Goal: Task Accomplishment & Management: Use online tool/utility

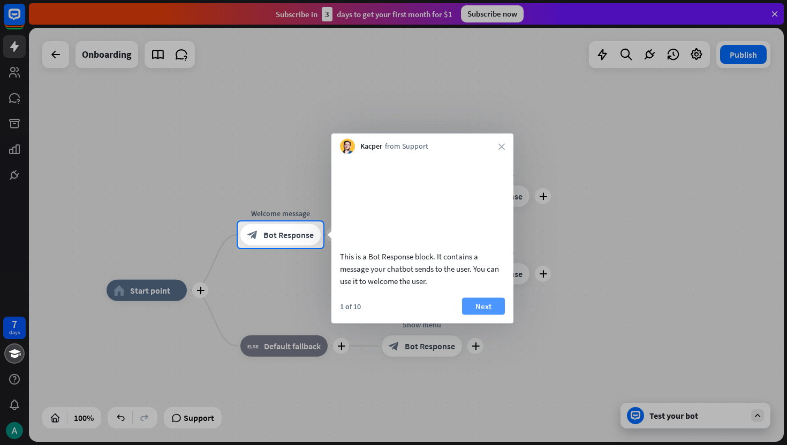
click at [478, 315] on button "Next" at bounding box center [483, 306] width 43 height 17
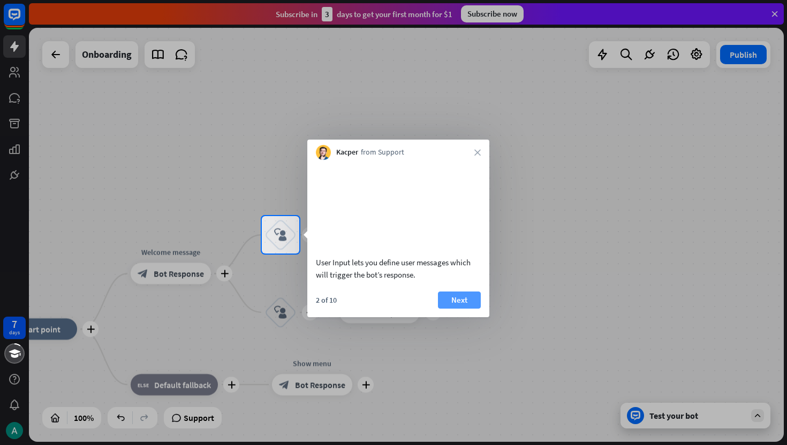
click at [462, 309] on button "Next" at bounding box center [459, 300] width 43 height 17
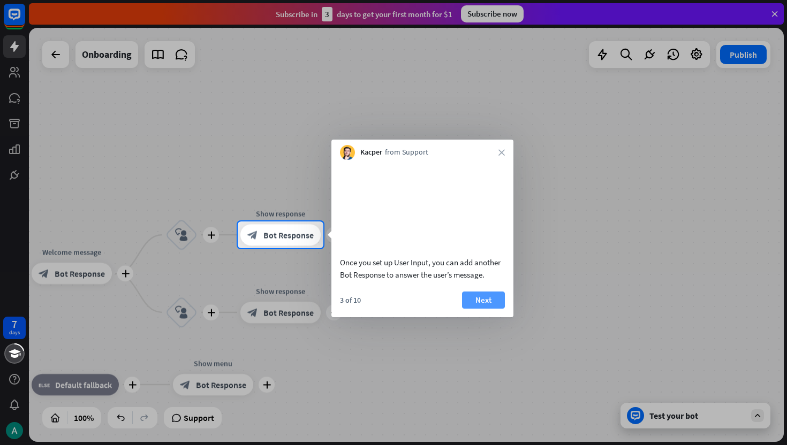
click at [487, 309] on button "Next" at bounding box center [483, 300] width 43 height 17
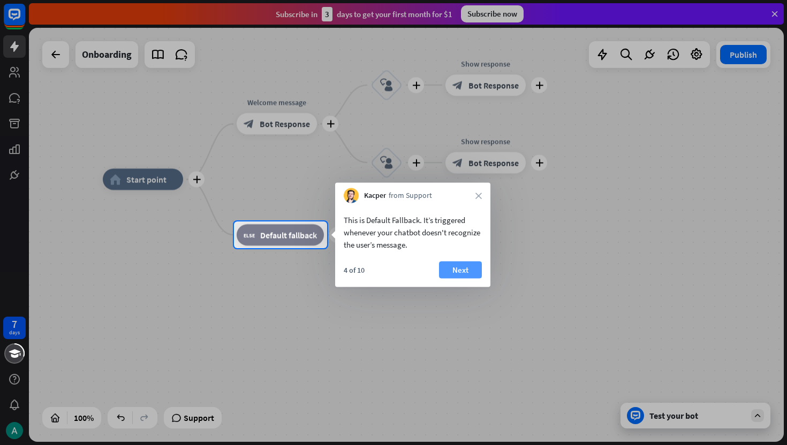
click at [461, 269] on button "Next" at bounding box center [460, 270] width 43 height 17
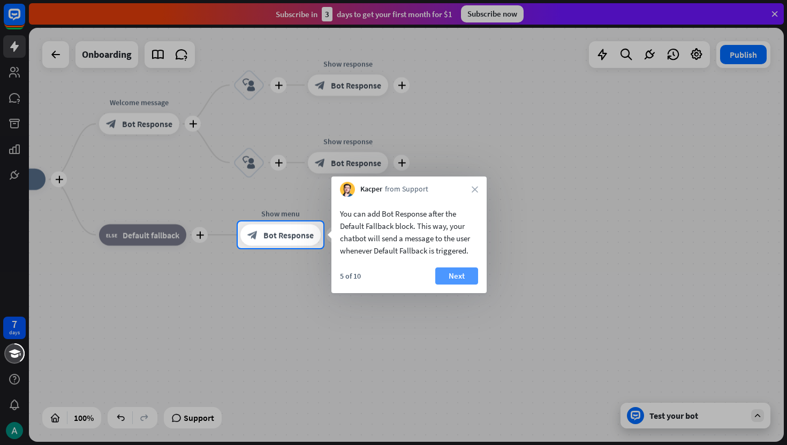
click at [457, 275] on button "Next" at bounding box center [456, 276] width 43 height 17
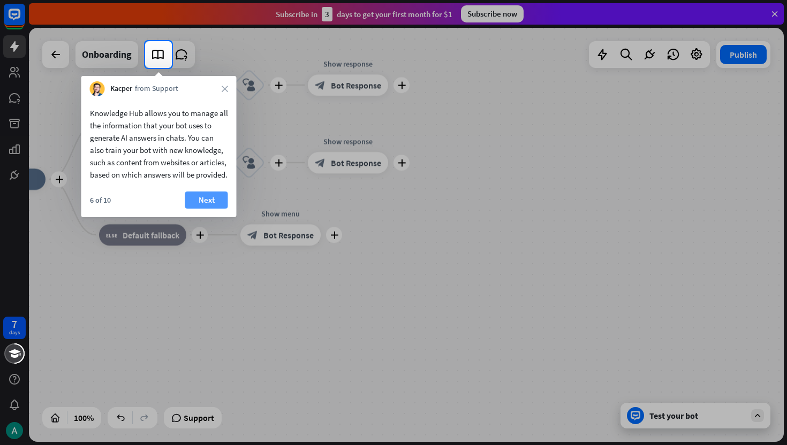
click at [198, 208] on button "Next" at bounding box center [206, 200] width 43 height 17
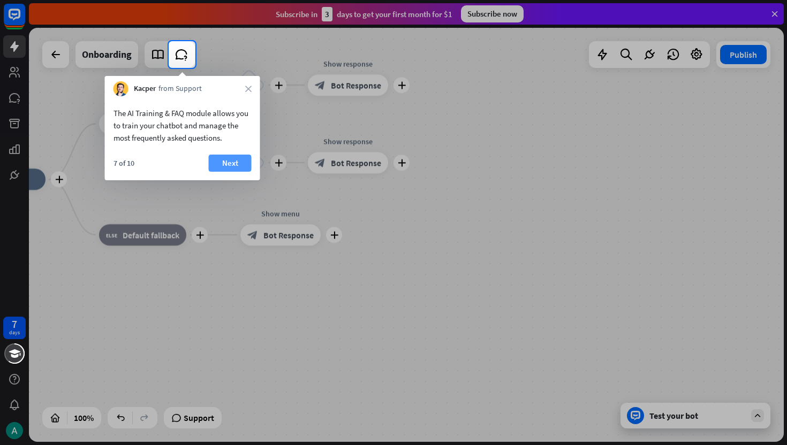
click at [222, 165] on button "Next" at bounding box center [230, 163] width 43 height 17
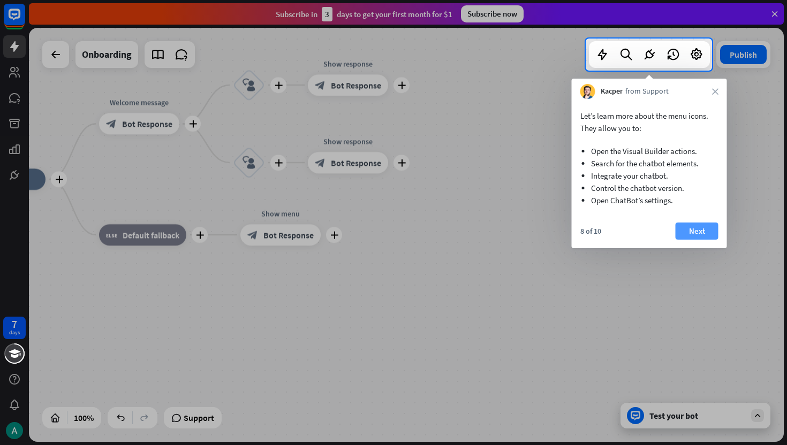
click at [699, 232] on button "Next" at bounding box center [696, 231] width 43 height 17
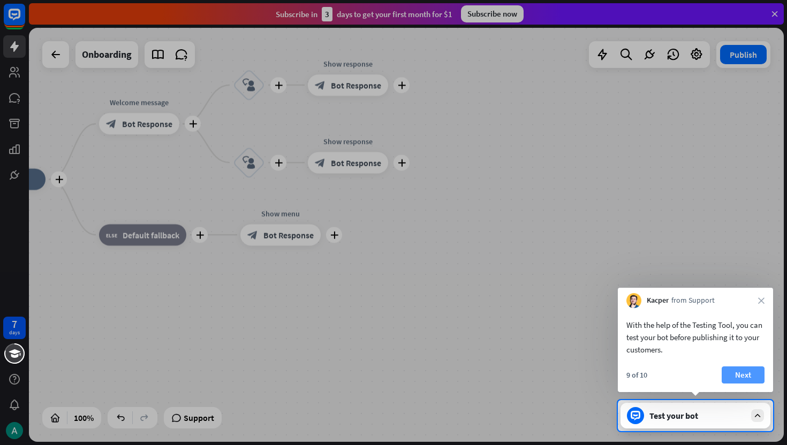
click at [736, 379] on button "Next" at bounding box center [742, 375] width 43 height 17
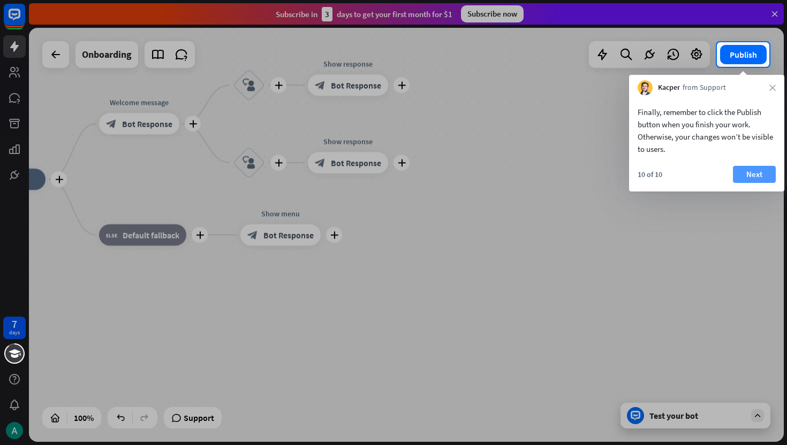
click at [748, 178] on button "Next" at bounding box center [754, 174] width 43 height 17
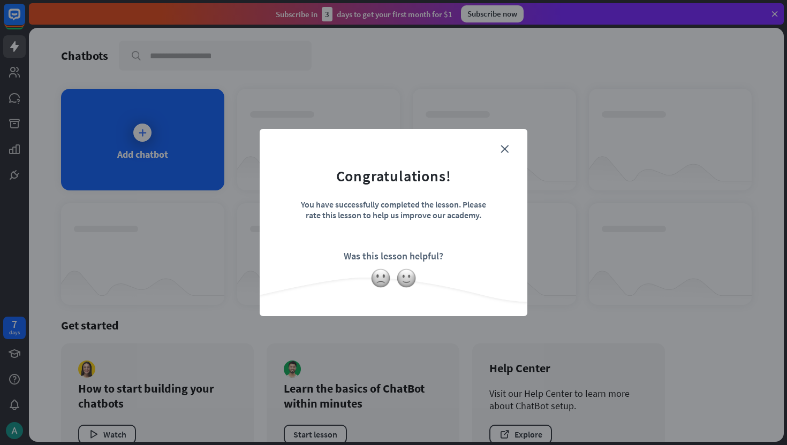
click at [511, 148] on form "Congratulations! You have successfully completed the lesson. Please rate this l…" at bounding box center [393, 206] width 241 height 128
click at [502, 148] on icon "close" at bounding box center [504, 149] width 8 height 8
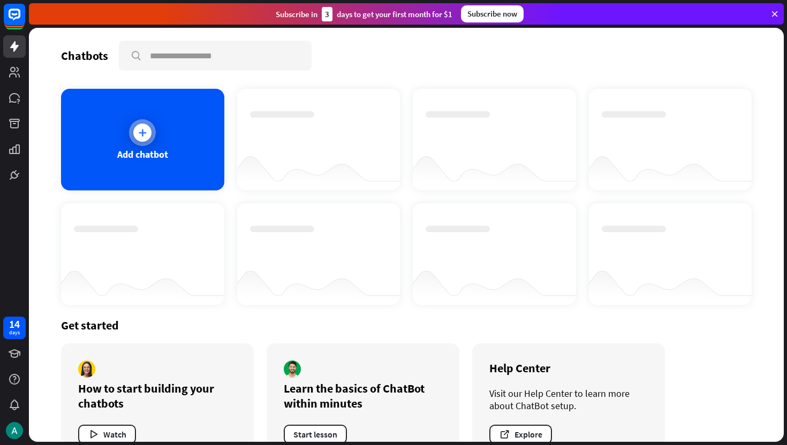
click at [143, 134] on icon at bounding box center [142, 132] width 11 height 11
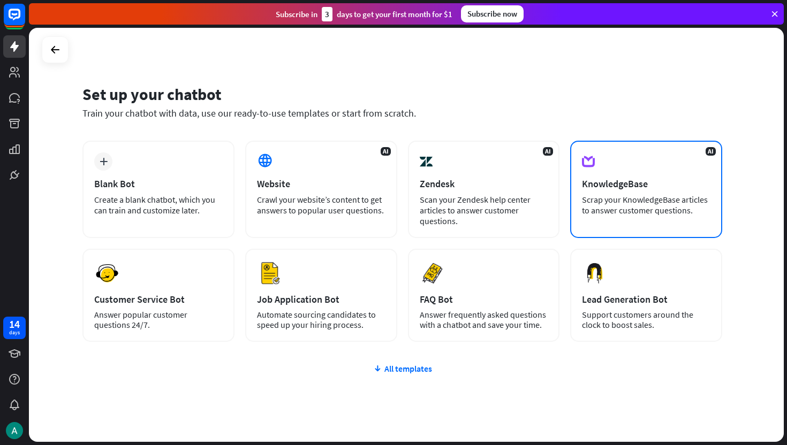
click at [681, 178] on div "KnowledgeBase" at bounding box center [646, 184] width 128 height 12
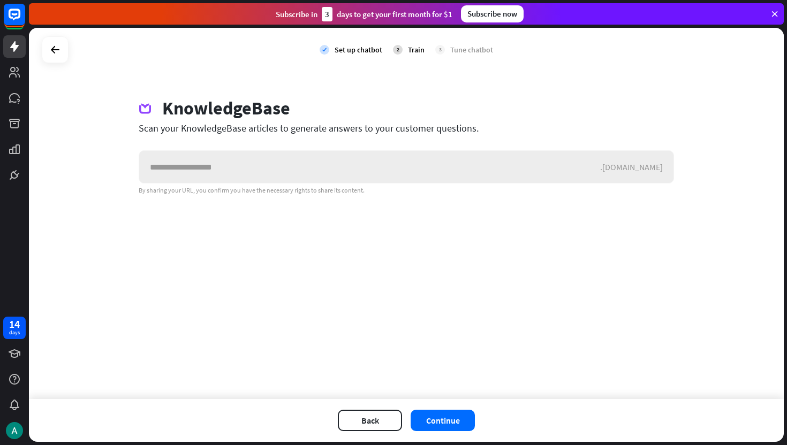
click at [360, 176] on input "text" at bounding box center [369, 167] width 461 height 32
click at [64, 51] on div at bounding box center [55, 50] width 20 height 20
click at [386, 399] on div "close Do you want to leave? You haven’t trained your bot yet. Stay Leave" at bounding box center [393, 222] width 787 height 445
click at [377, 405] on div "Back Continue" at bounding box center [406, 420] width 754 height 43
click at [366, 417] on button "Back" at bounding box center [370, 420] width 64 height 21
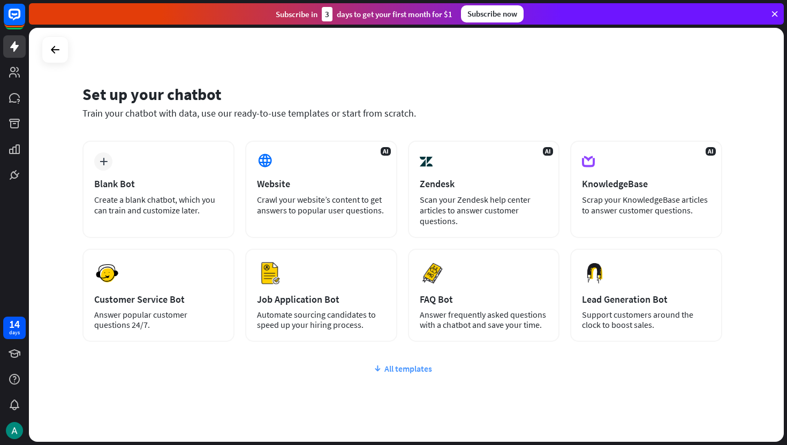
click at [421, 368] on div "All templates" at bounding box center [401, 368] width 639 height 11
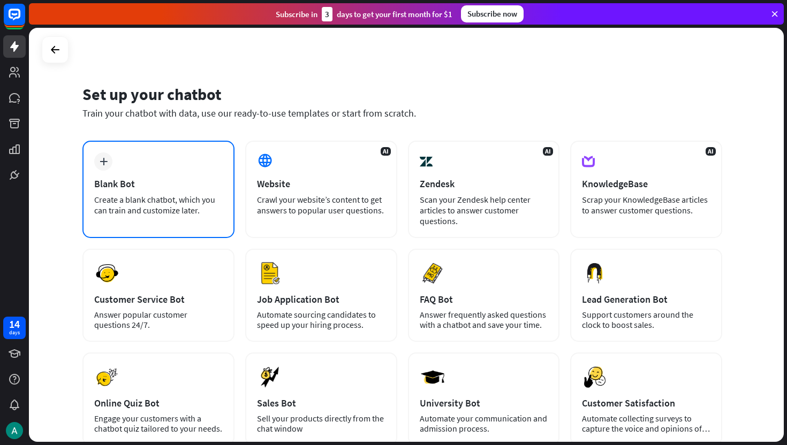
click at [128, 199] on div "Create a blank chatbot, which you can train and customize later." at bounding box center [158, 204] width 128 height 21
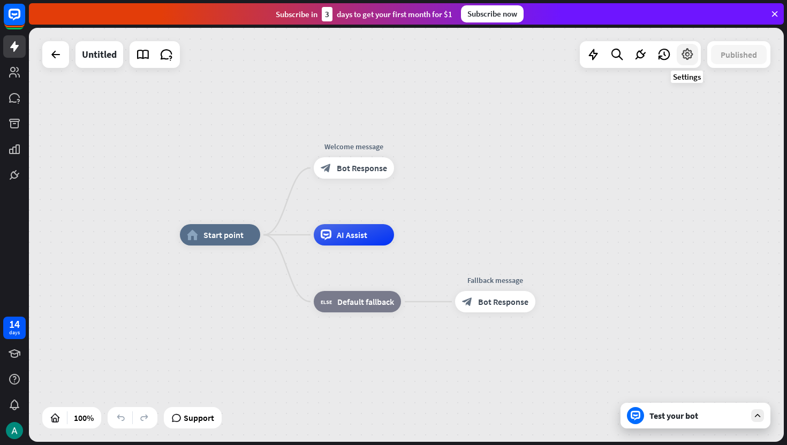
click at [681, 56] on icon at bounding box center [687, 55] width 14 height 14
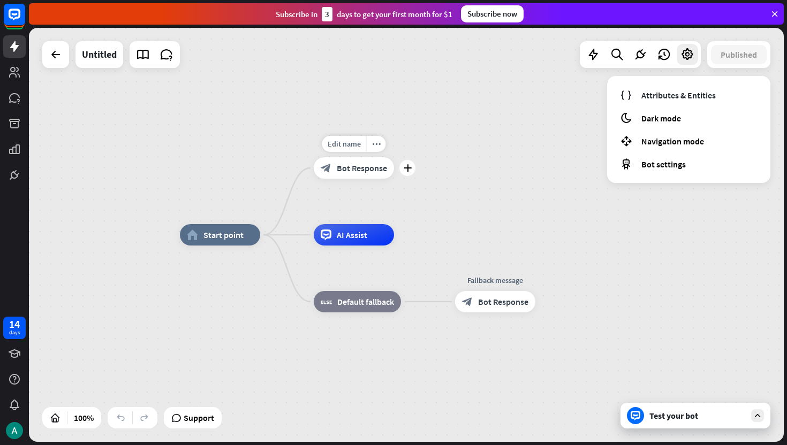
click at [367, 165] on span "Bot Response" at bounding box center [362, 168] width 50 height 11
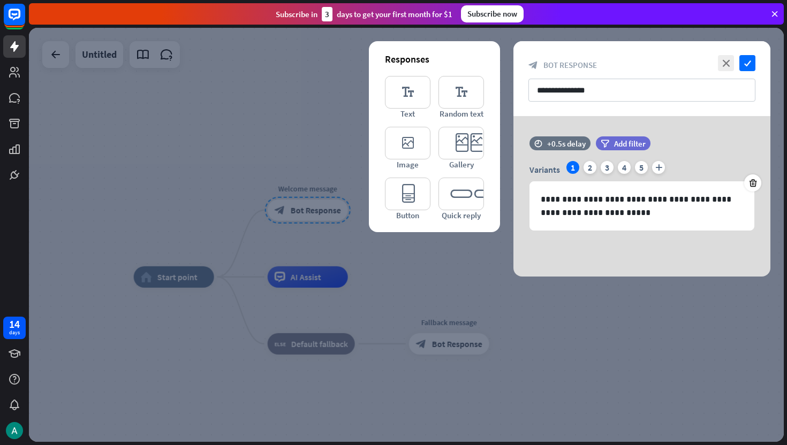
click at [232, 227] on div at bounding box center [406, 235] width 754 height 414
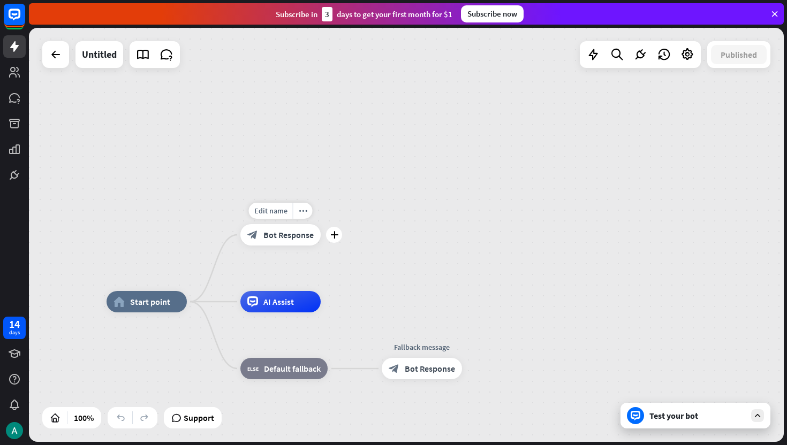
click at [292, 245] on div "block_bot_response Bot Response" at bounding box center [280, 234] width 80 height 21
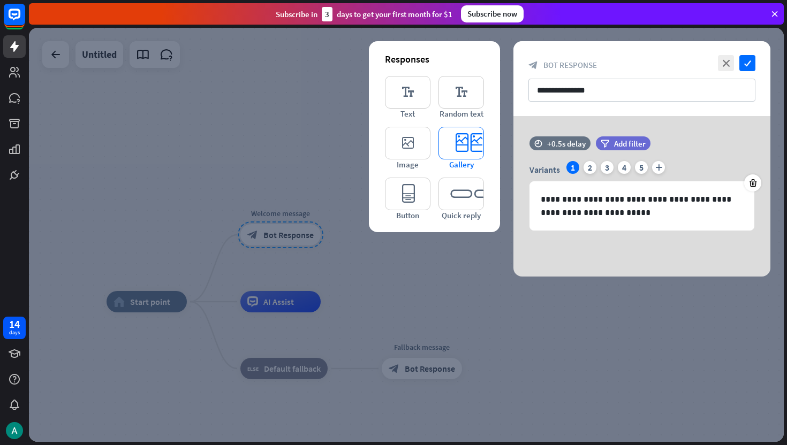
click at [459, 140] on icon "editor_card" at bounding box center [460, 143] width 45 height 33
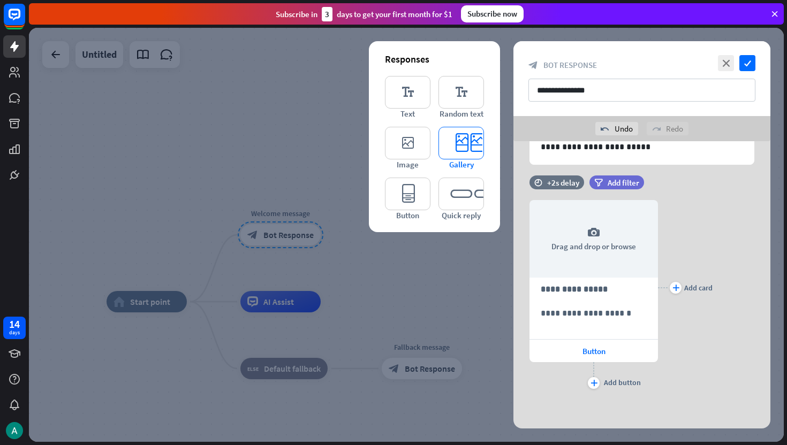
scroll to position [92, 0]
click at [469, 202] on icon "editor_quick_replies" at bounding box center [460, 194] width 45 height 33
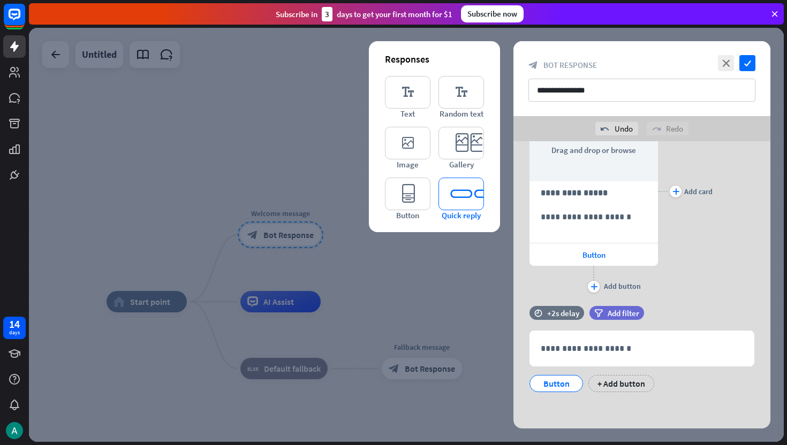
scroll to position [188, 0]
click at [413, 201] on icon "editor_button" at bounding box center [407, 194] width 45 height 33
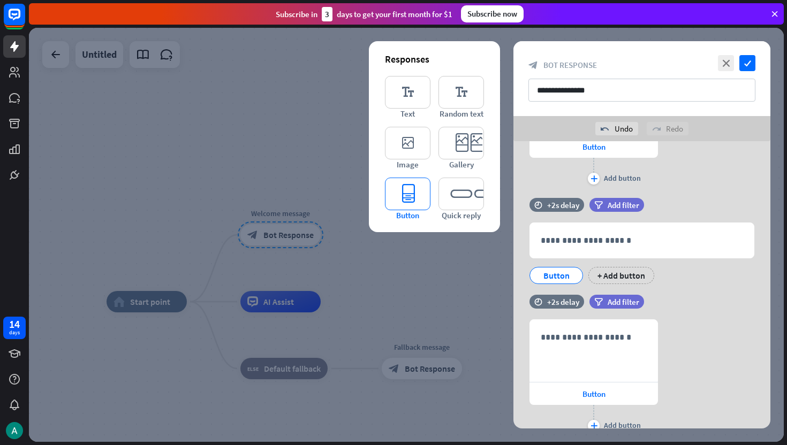
scroll to position [339, 0]
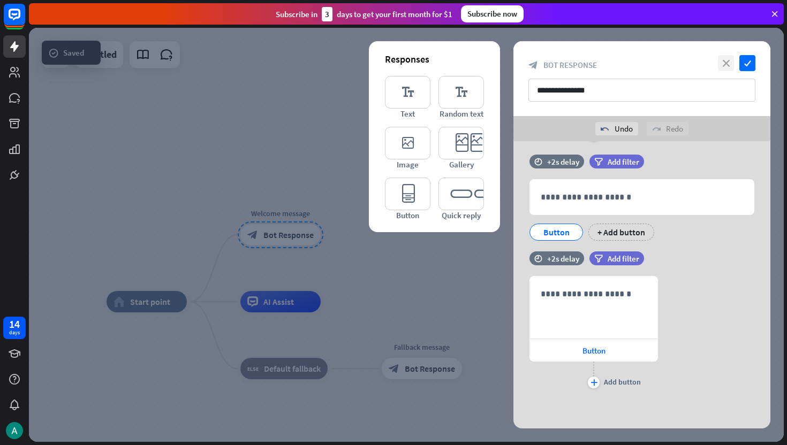
click at [726, 59] on icon "close" at bounding box center [726, 63] width 16 height 16
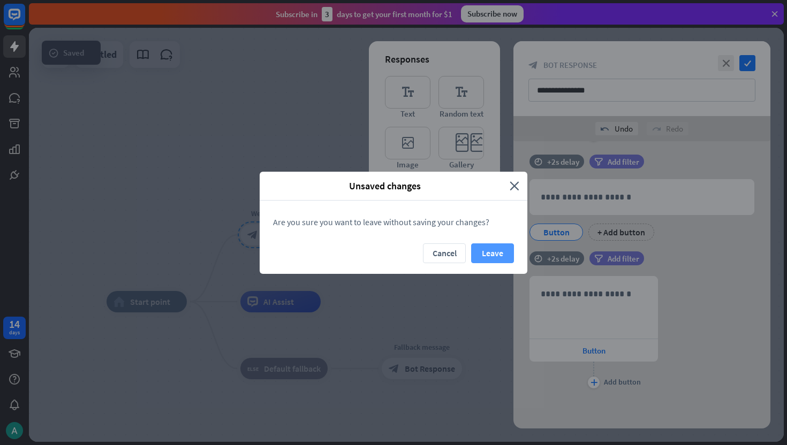
click at [506, 251] on button "Leave" at bounding box center [492, 253] width 43 height 20
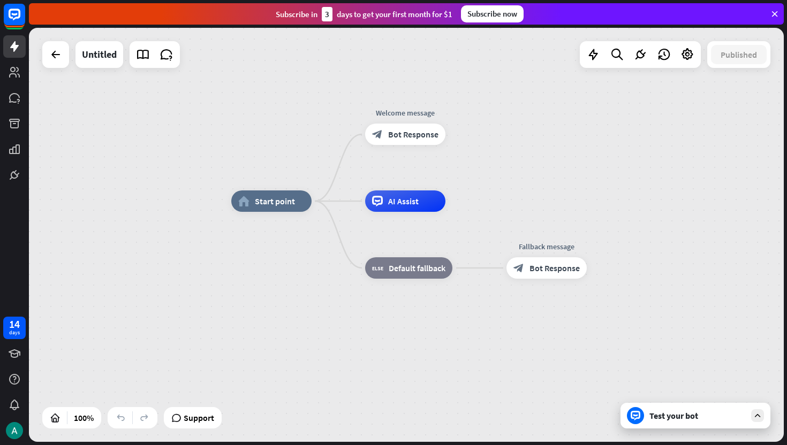
drag, startPoint x: 362, startPoint y: 325, endPoint x: 486, endPoint y: 223, distance: 160.9
click at [486, 223] on div "home_2 Start point Welcome message block_bot_response Bot Response AI Assist bl…" at bounding box center [608, 408] width 754 height 414
click at [418, 274] on div "block_fallback Default fallback" at bounding box center [408, 266] width 87 height 21
click at [278, 211] on div "Edit name more_horiz plus home_2 Start point" at bounding box center [271, 199] width 80 height 21
click at [270, 201] on span "Start point" at bounding box center [275, 200] width 40 height 11
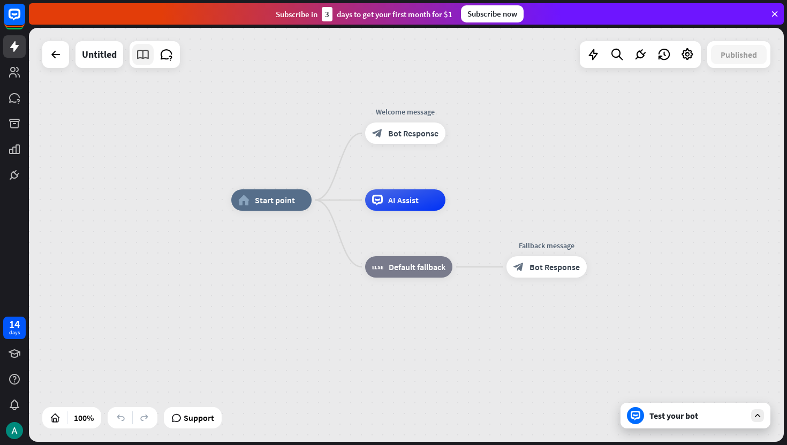
click at [142, 55] on icon at bounding box center [143, 55] width 14 height 14
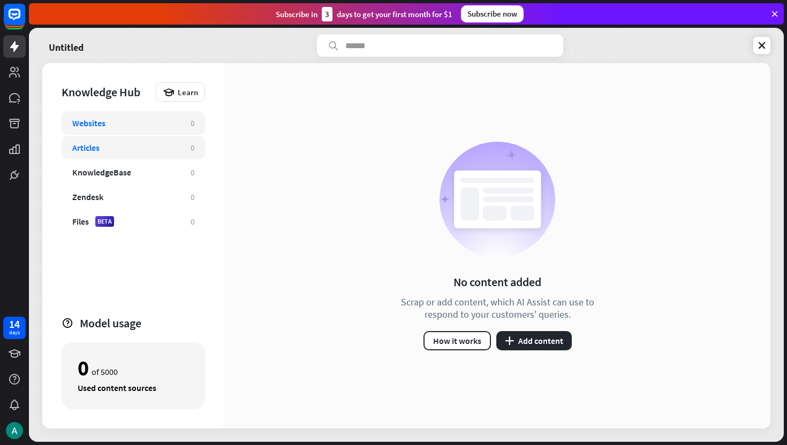
click at [148, 151] on div "Articles" at bounding box center [126, 147] width 108 height 11
click at [537, 347] on button "plus Add content" at bounding box center [533, 340] width 75 height 19
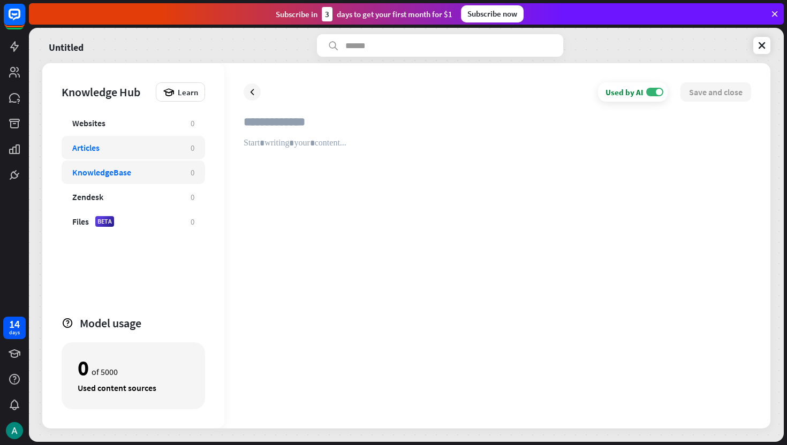
click at [136, 174] on div "KnowledgeBase" at bounding box center [126, 172] width 108 height 11
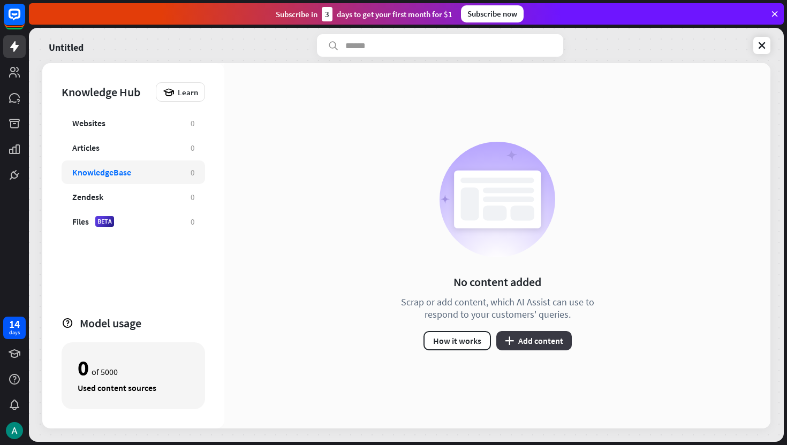
click at [527, 344] on button "plus Add content" at bounding box center [533, 340] width 75 height 19
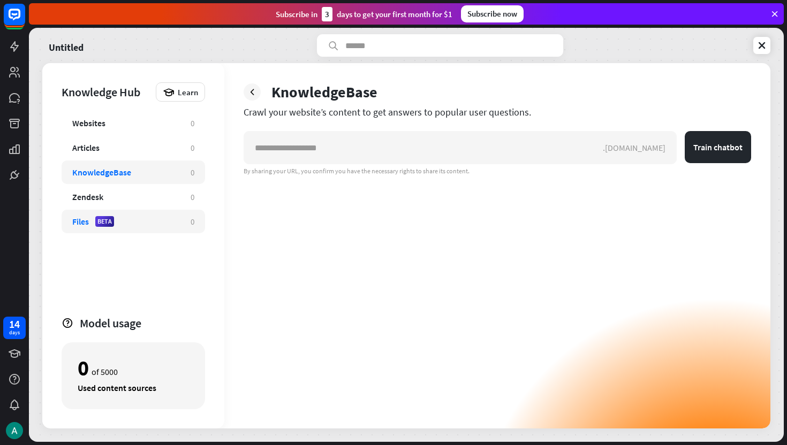
click at [123, 225] on div "Files BETA" at bounding box center [126, 221] width 108 height 11
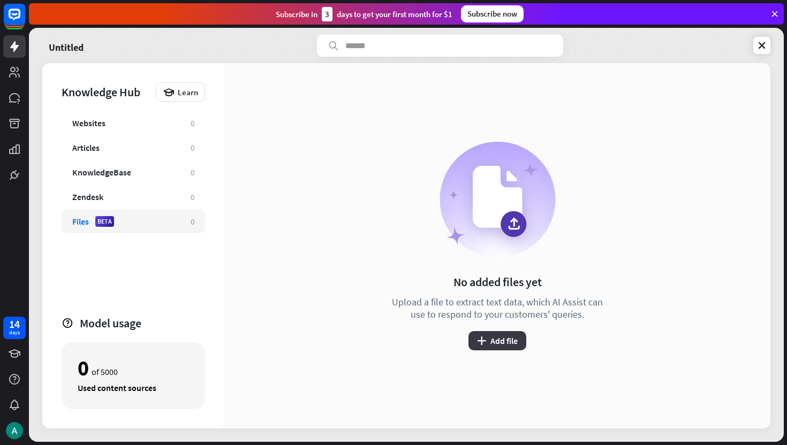
click at [517, 348] on button "plus Add file" at bounding box center [497, 340] width 58 height 19
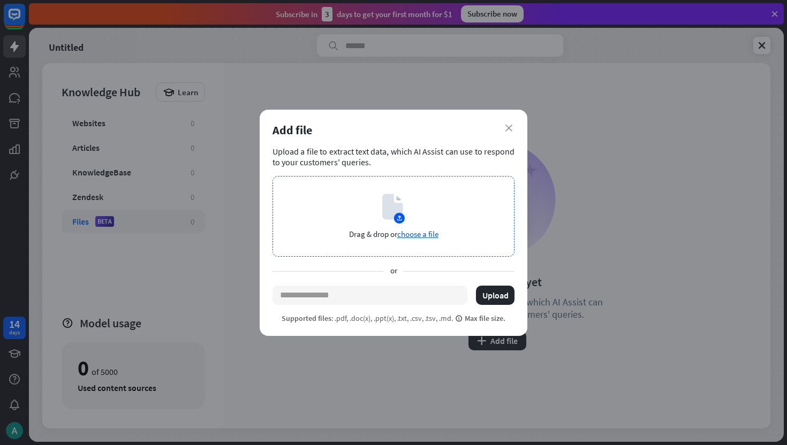
click at [445, 212] on div "Drag & drop or choose a file" at bounding box center [393, 216] width 242 height 81
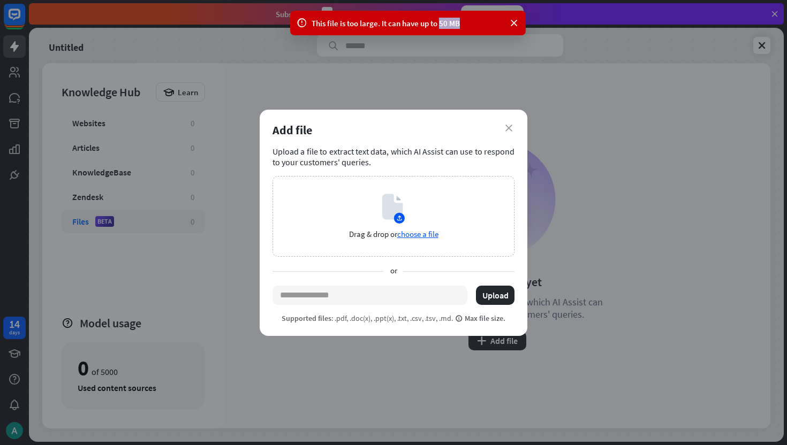
drag, startPoint x: 466, startPoint y: 20, endPoint x: 441, endPoint y: 21, distance: 24.6
click at [441, 21] on div "This file is too large. It can have up to 50 MB" at bounding box center [407, 23] width 193 height 11
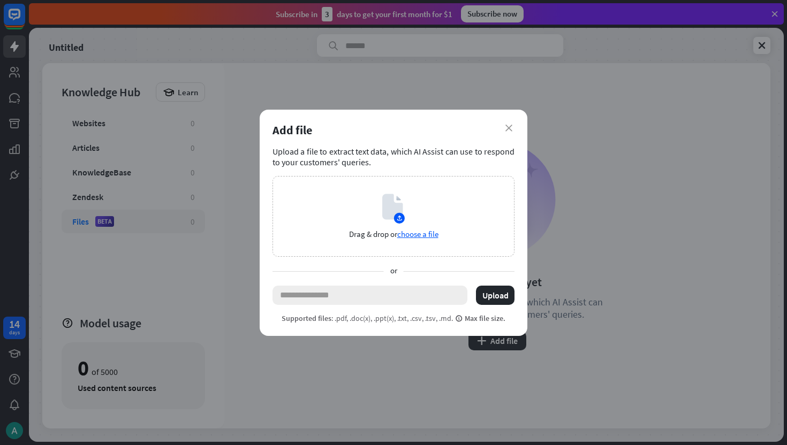
click at [346, 296] on input "text" at bounding box center [369, 295] width 195 height 19
click at [460, 208] on div "Drag & drop or choose a file" at bounding box center [393, 216] width 242 height 81
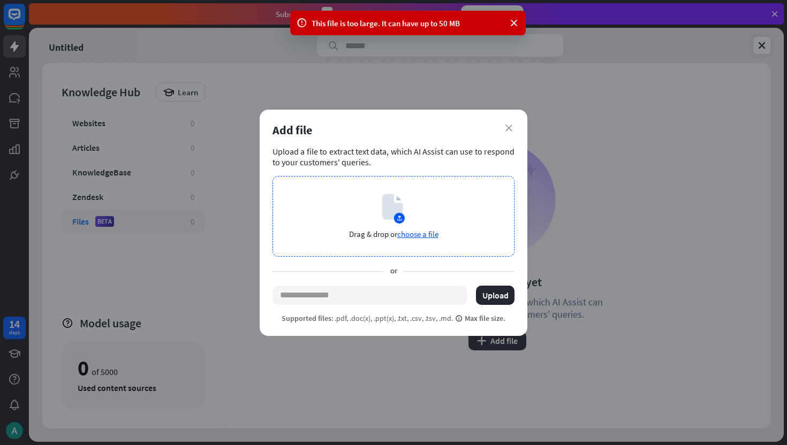
click at [422, 234] on span "choose a file" at bounding box center [417, 234] width 41 height 10
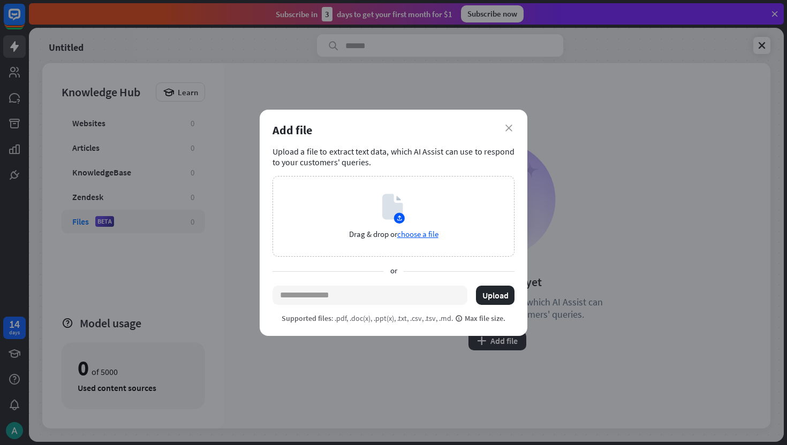
click at [573, 149] on div "close Add file Upload a file to extract text data, which AI Assist can use to r…" at bounding box center [393, 222] width 787 height 445
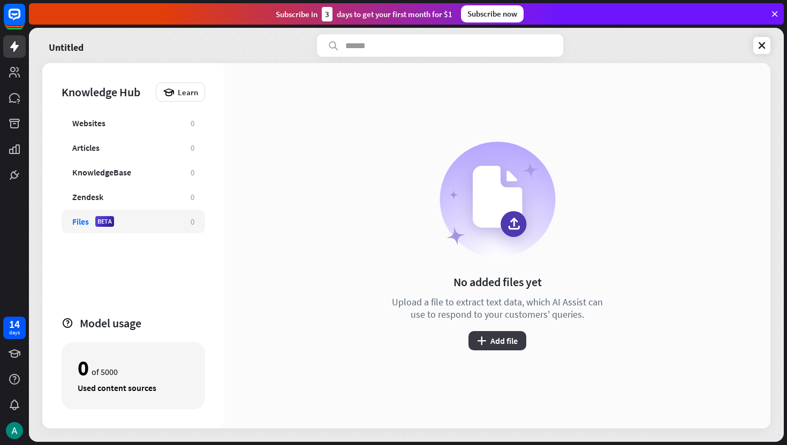
click at [501, 344] on button "plus Add file" at bounding box center [497, 340] width 58 height 19
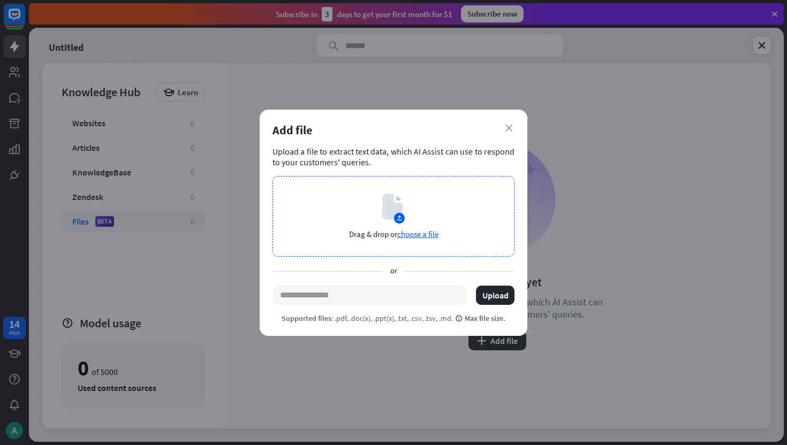
click at [430, 238] on span "choose a file" at bounding box center [417, 234] width 41 height 10
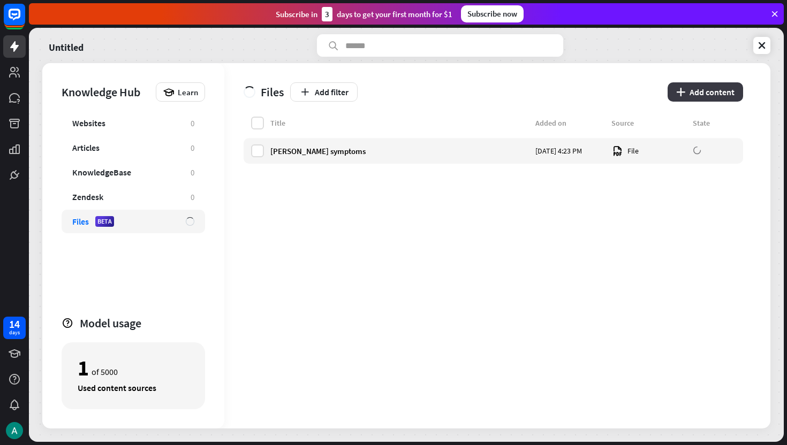
click at [706, 87] on button "plus Add content" at bounding box center [704, 91] width 75 height 19
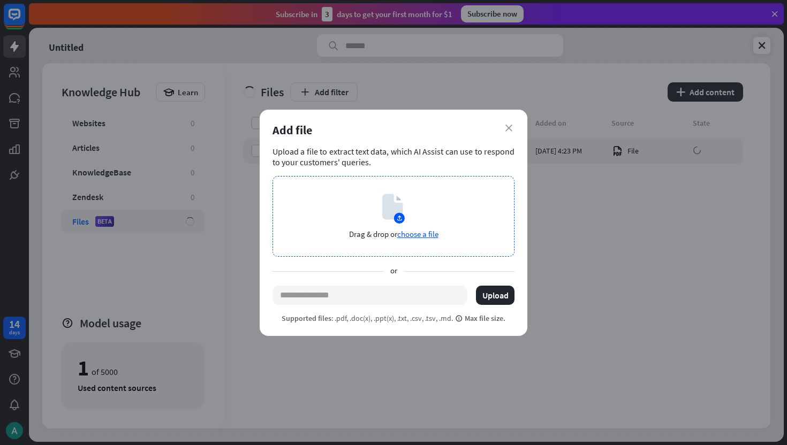
click at [416, 237] on span "choose a file" at bounding box center [417, 234] width 41 height 10
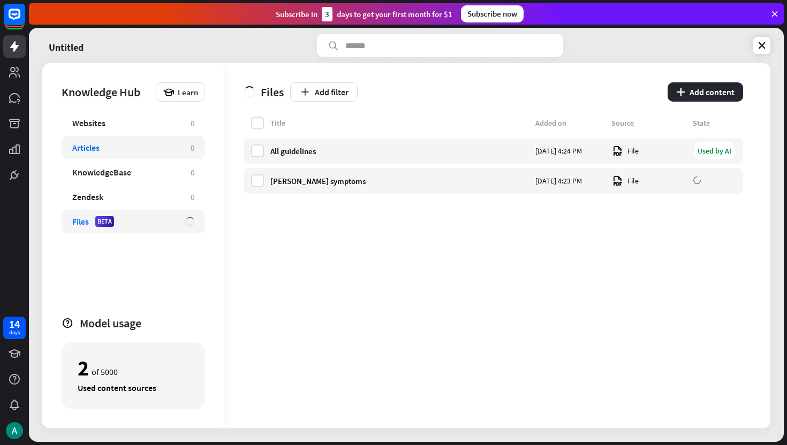
click at [117, 152] on div "Articles" at bounding box center [126, 147] width 108 height 11
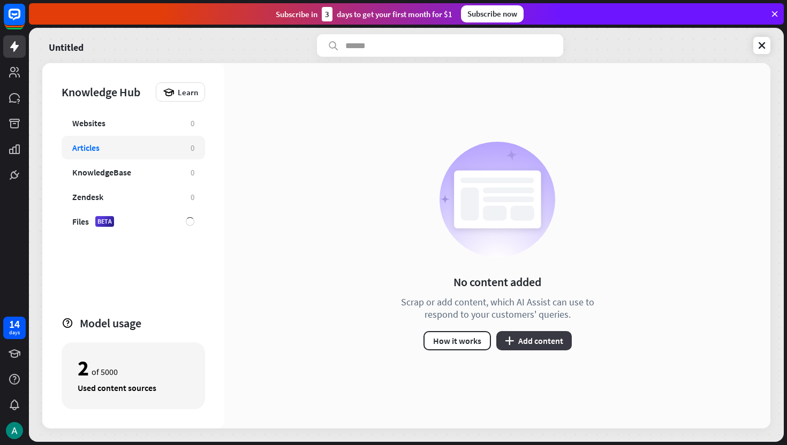
click at [542, 336] on button "plus Add content" at bounding box center [533, 340] width 75 height 19
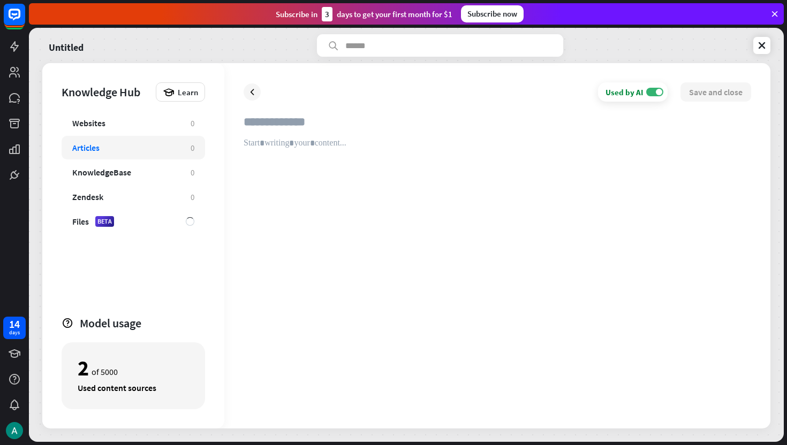
click at [382, 140] on div at bounding box center [496, 273] width 507 height 271
click at [365, 127] on input "text" at bounding box center [496, 127] width 507 height 24
click at [344, 139] on div "To enrich screen reader interactions, please activate Accessibility in Grammarl…" at bounding box center [496, 273] width 507 height 271
click at [338, 128] on input "text" at bounding box center [496, 127] width 507 height 24
click at [145, 126] on div "Websites" at bounding box center [126, 123] width 108 height 11
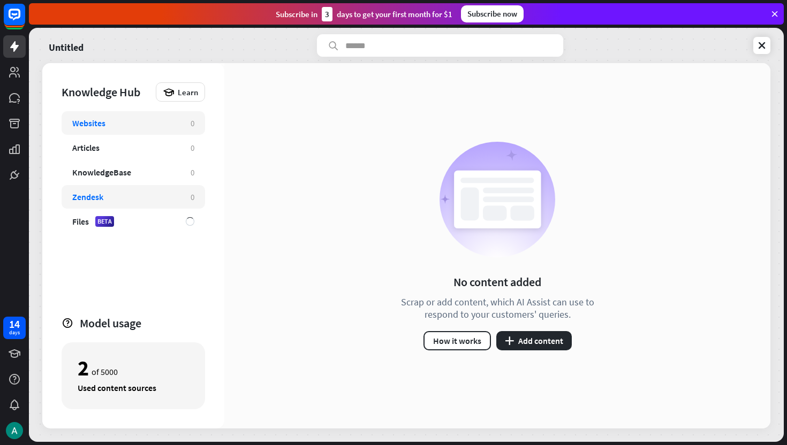
click at [124, 190] on div "Zendesk 0" at bounding box center [133, 197] width 143 height 24
click at [151, 223] on div "Files BETA" at bounding box center [123, 221] width 103 height 11
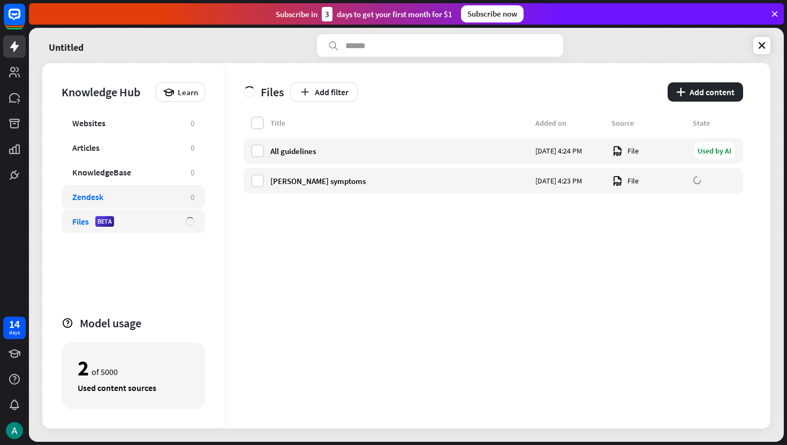
click at [149, 196] on div "Zendesk" at bounding box center [126, 197] width 108 height 11
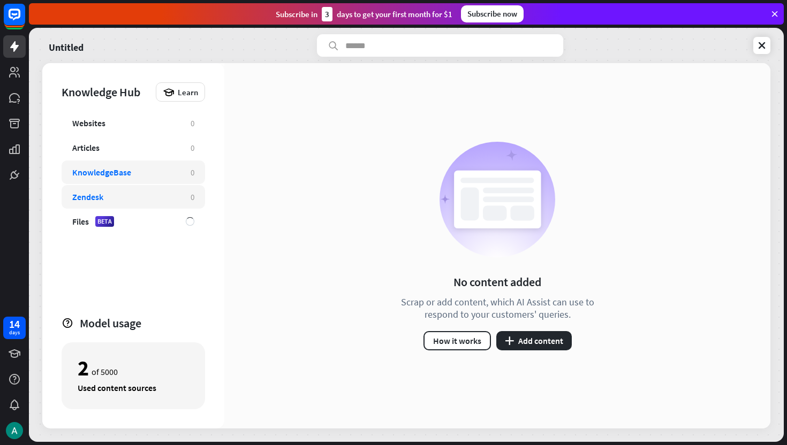
click at [141, 162] on div "KnowledgeBase 0" at bounding box center [133, 173] width 143 height 24
click at [141, 123] on div "Websites" at bounding box center [126, 123] width 108 height 11
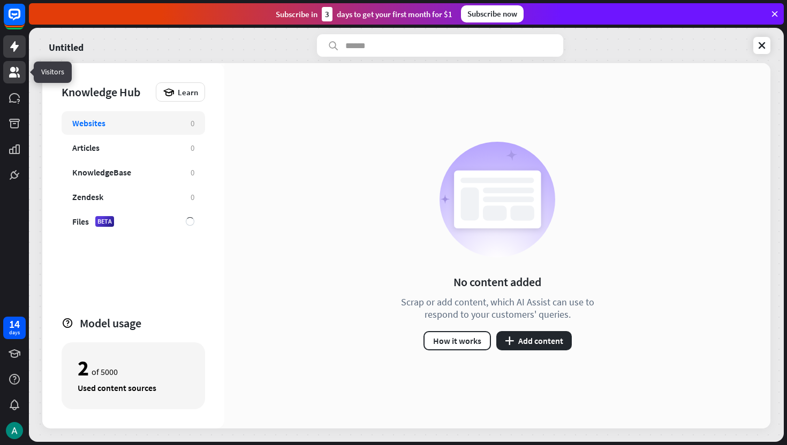
click at [17, 71] on icon at bounding box center [14, 72] width 11 height 11
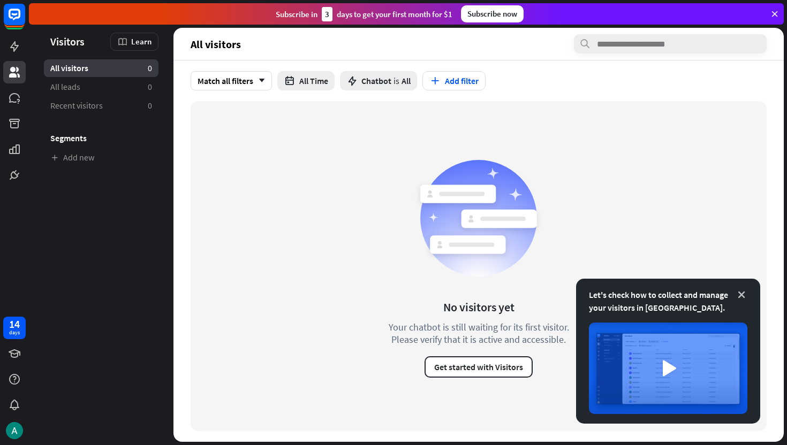
click at [743, 294] on icon at bounding box center [741, 294] width 11 height 11
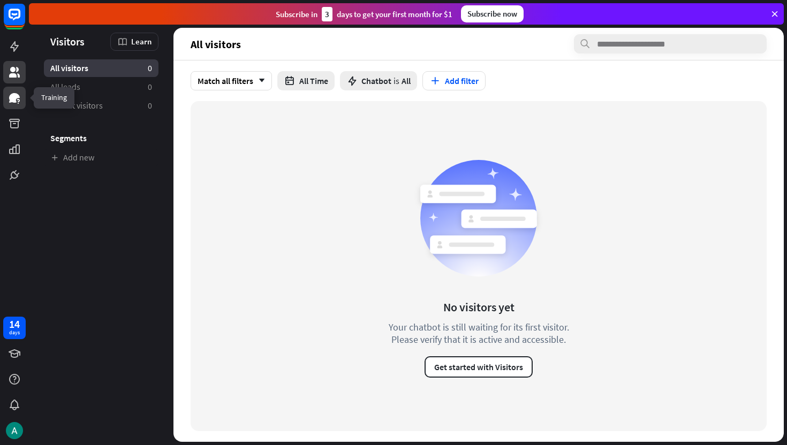
click at [19, 95] on icon at bounding box center [14, 98] width 13 height 13
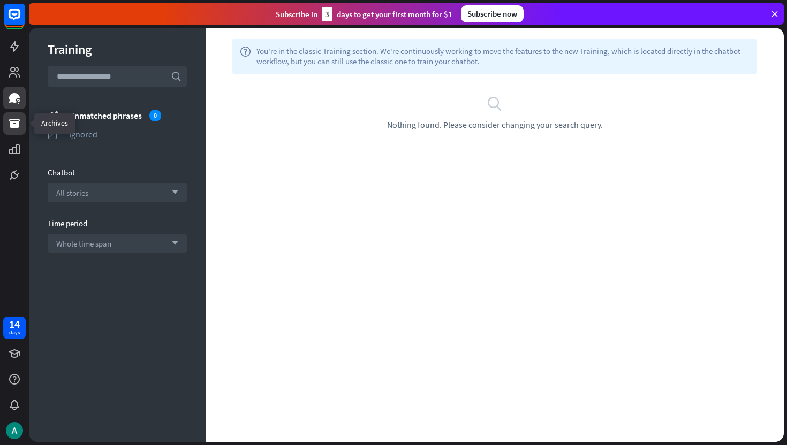
click at [17, 126] on icon at bounding box center [14, 124] width 11 height 10
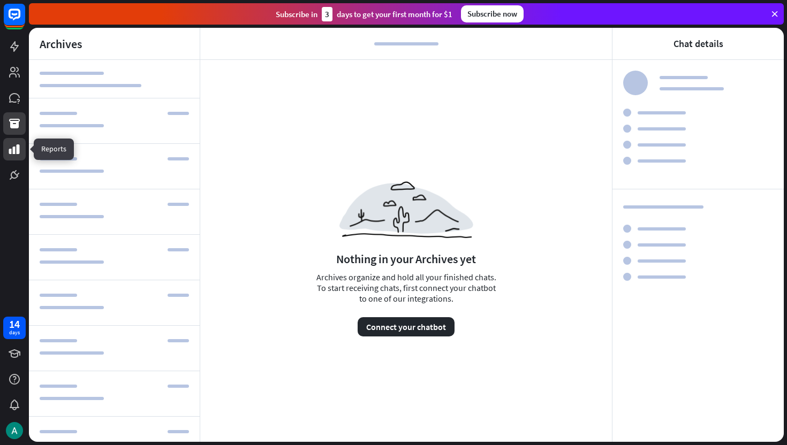
click at [18, 156] on link at bounding box center [14, 149] width 22 height 22
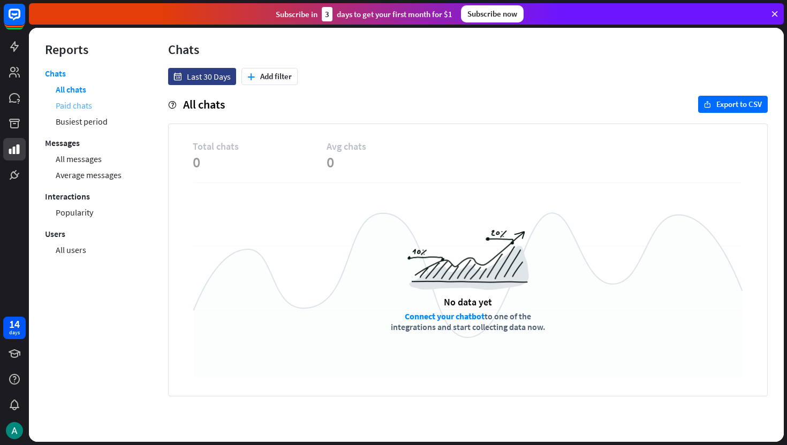
click at [83, 104] on link "Paid chats" at bounding box center [74, 105] width 36 height 16
click at [71, 91] on link "All chats" at bounding box center [71, 89] width 30 height 16
click at [76, 214] on link "Popularity" at bounding box center [74, 212] width 37 height 16
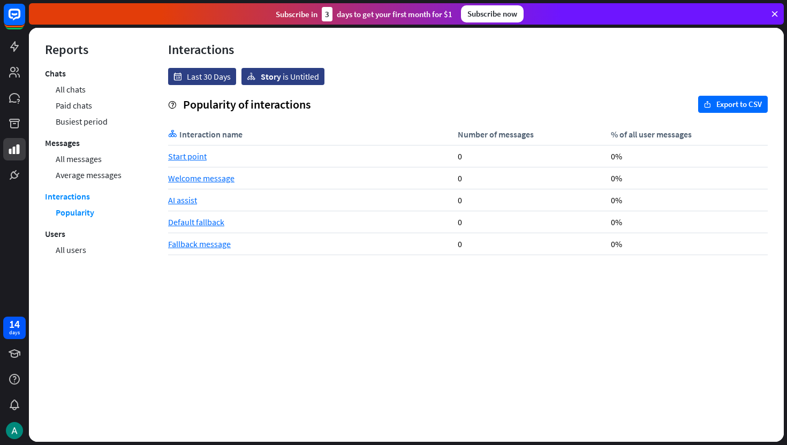
click at [184, 155] on div "Start point" at bounding box center [310, 157] width 284 height 22
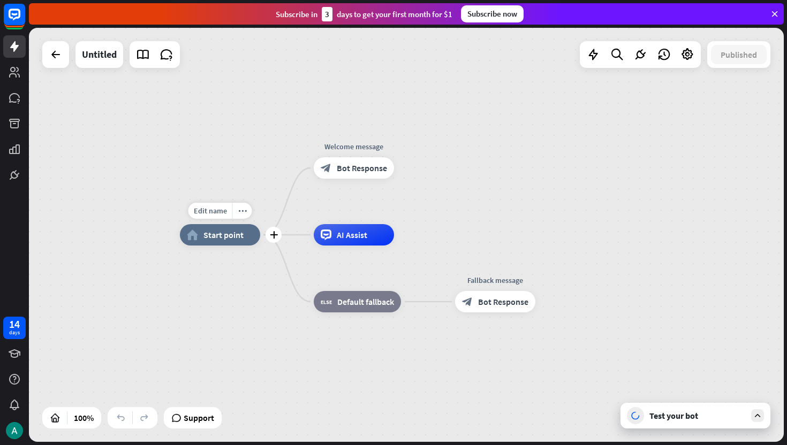
click at [223, 232] on span "Start point" at bounding box center [223, 235] width 40 height 11
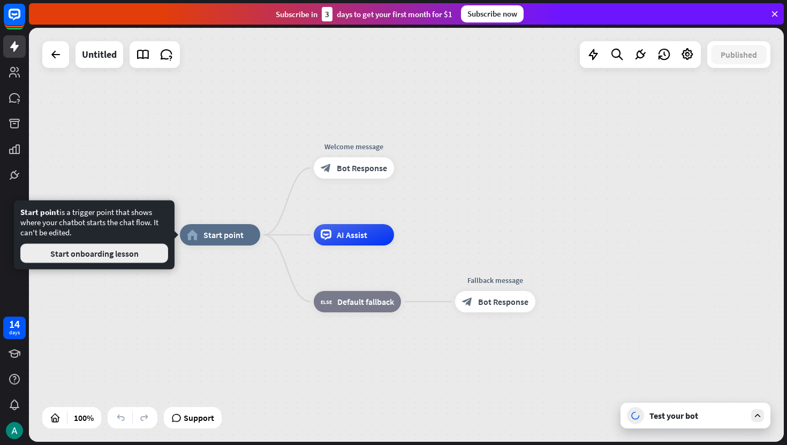
click at [132, 255] on button "Start onboarding lesson" at bounding box center [94, 253] width 148 height 19
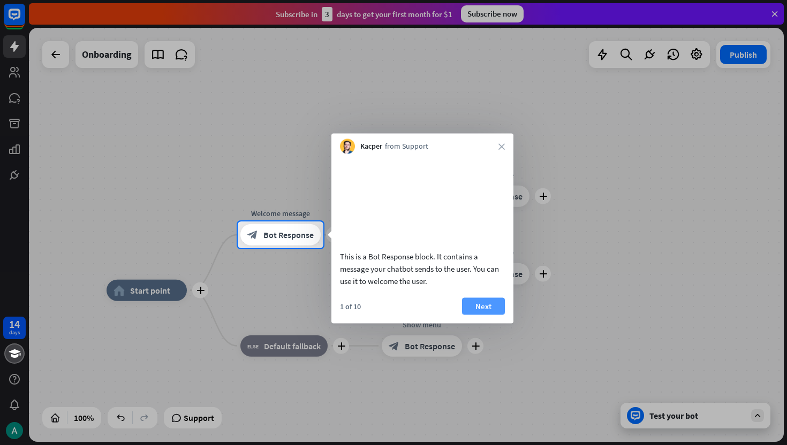
click at [479, 315] on button "Next" at bounding box center [483, 306] width 43 height 17
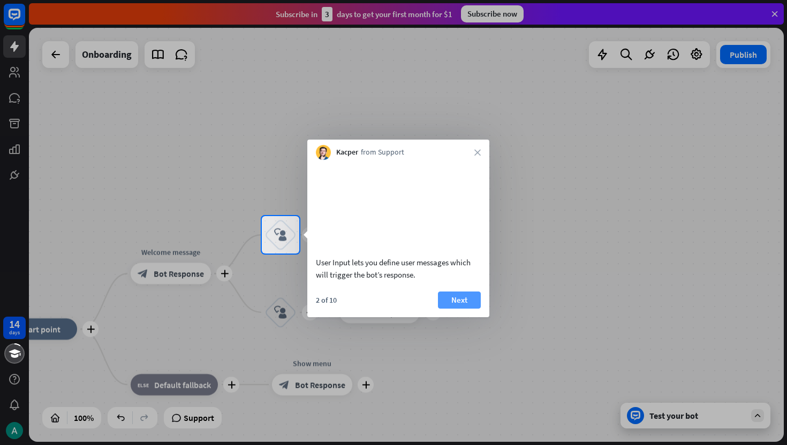
click at [466, 309] on button "Next" at bounding box center [459, 300] width 43 height 17
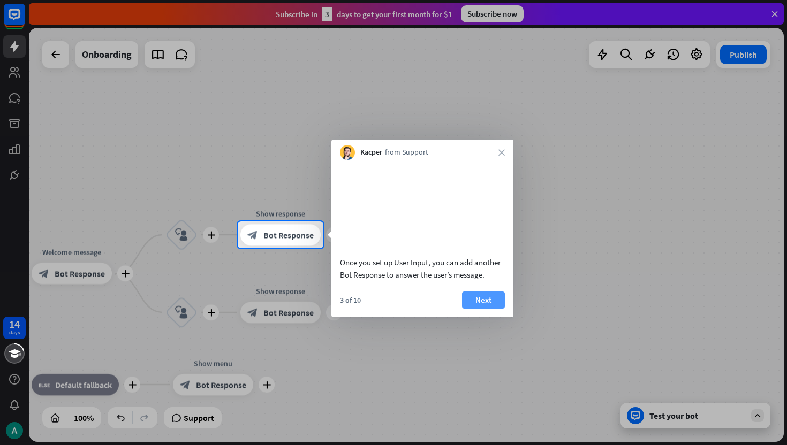
click at [487, 309] on button "Next" at bounding box center [483, 300] width 43 height 17
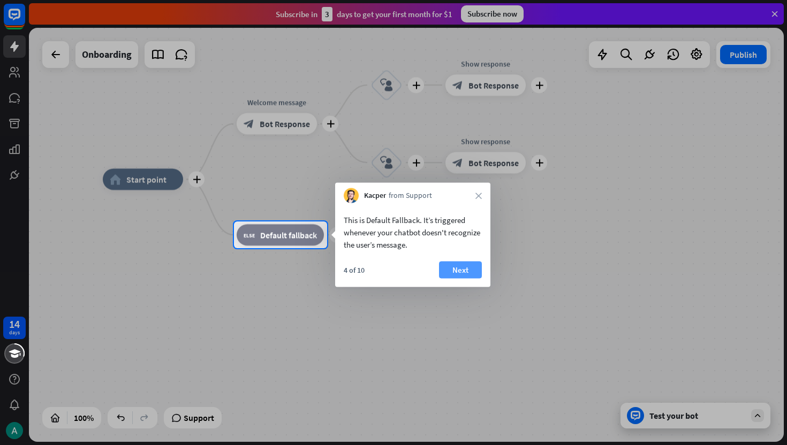
click at [458, 276] on button "Next" at bounding box center [460, 270] width 43 height 17
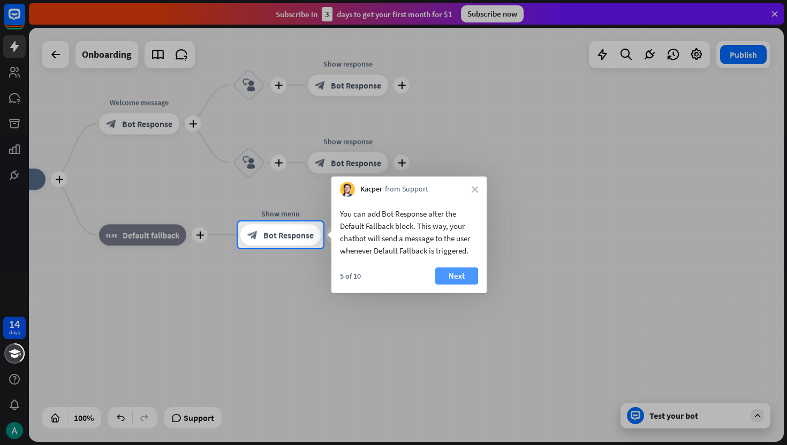
click at [459, 277] on button "Next" at bounding box center [456, 276] width 43 height 17
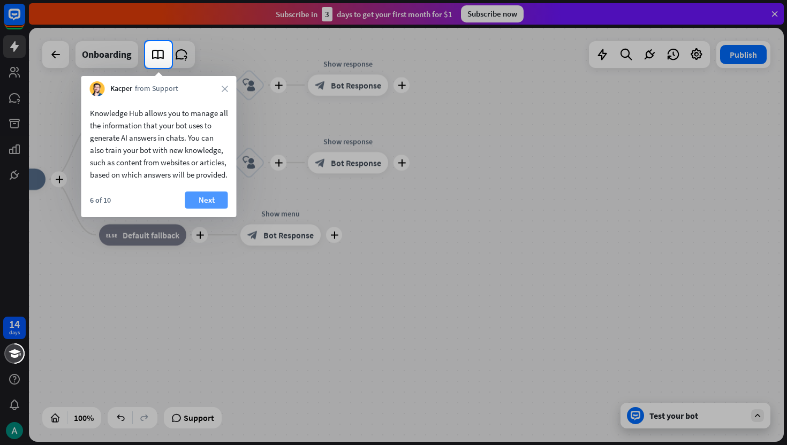
click at [205, 209] on button "Next" at bounding box center [206, 200] width 43 height 17
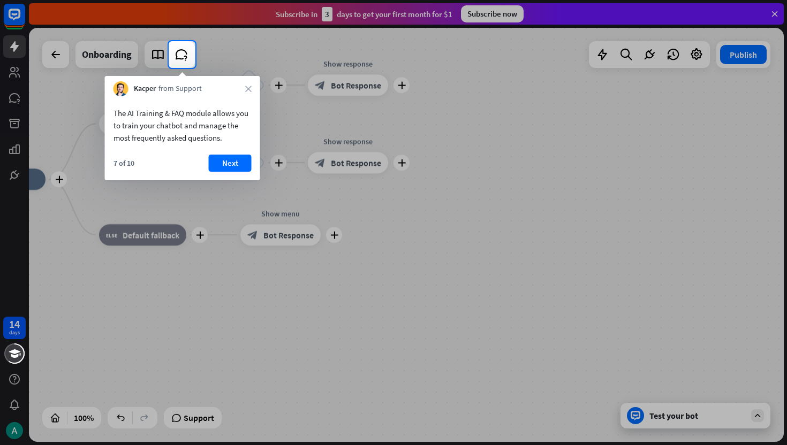
drag, startPoint x: 224, startPoint y: 249, endPoint x: 347, endPoint y: 280, distance: 127.3
click at [347, 280] on div at bounding box center [393, 256] width 787 height 377
click at [248, 90] on icon "close" at bounding box center [248, 89] width 6 height 6
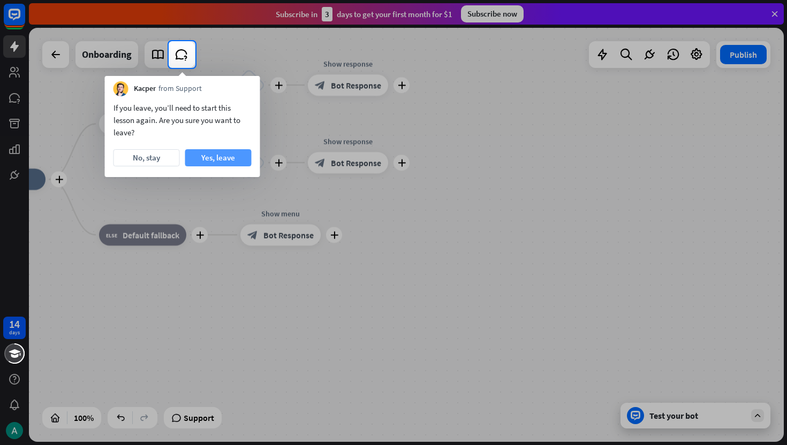
click at [209, 158] on button "Yes, leave" at bounding box center [218, 157] width 66 height 17
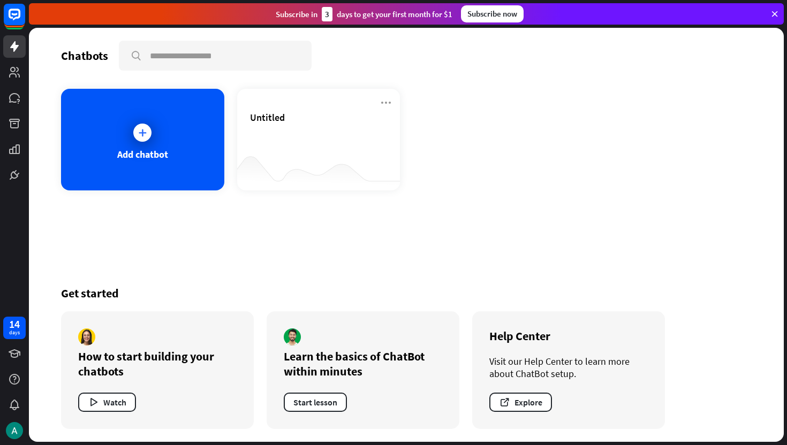
click at [301, 192] on div "Chatbots search Add chatbot Untitled Get started How to start building your cha…" at bounding box center [406, 235] width 754 height 414
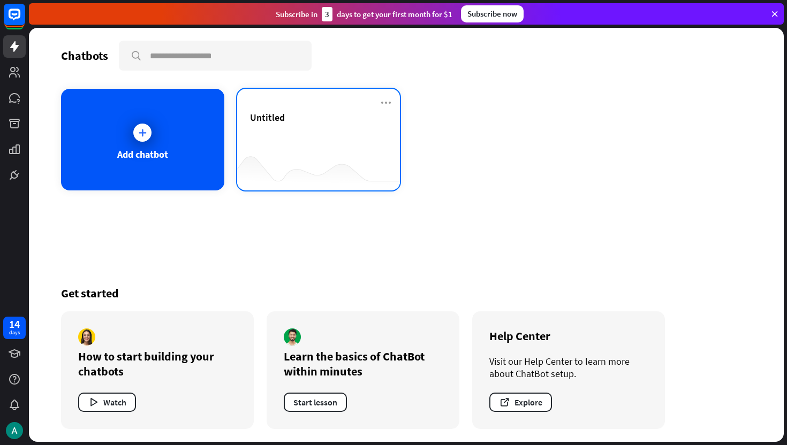
click at [289, 163] on div at bounding box center [318, 169] width 163 height 41
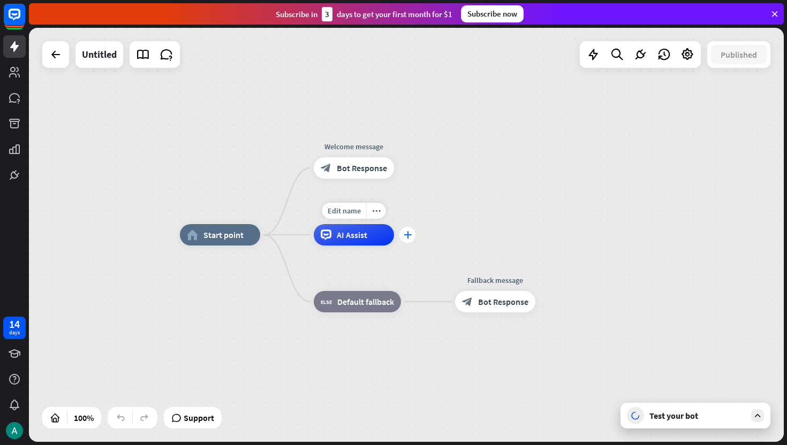
click at [411, 241] on div "plus" at bounding box center [407, 235] width 16 height 16
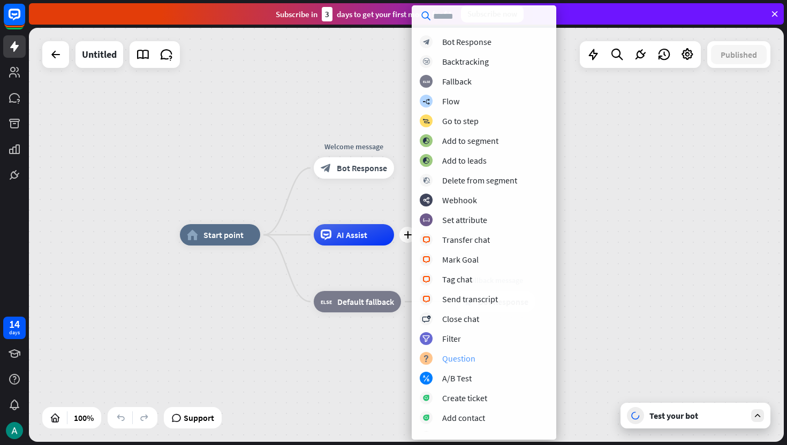
click at [462, 362] on div "Question" at bounding box center [458, 358] width 33 height 11
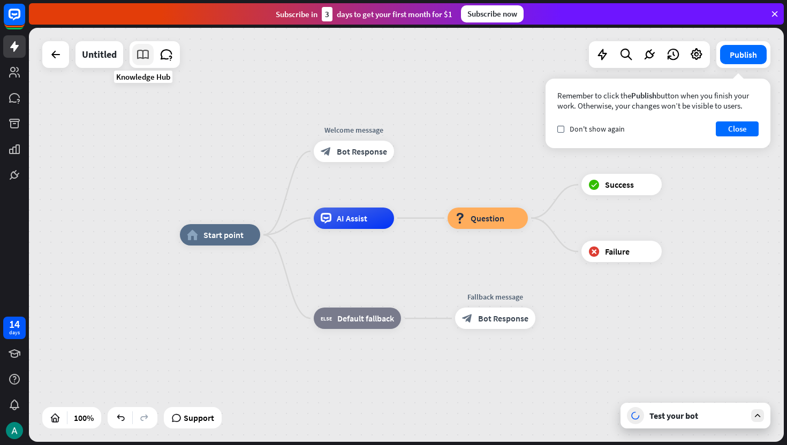
click at [144, 58] on icon at bounding box center [143, 55] width 14 height 14
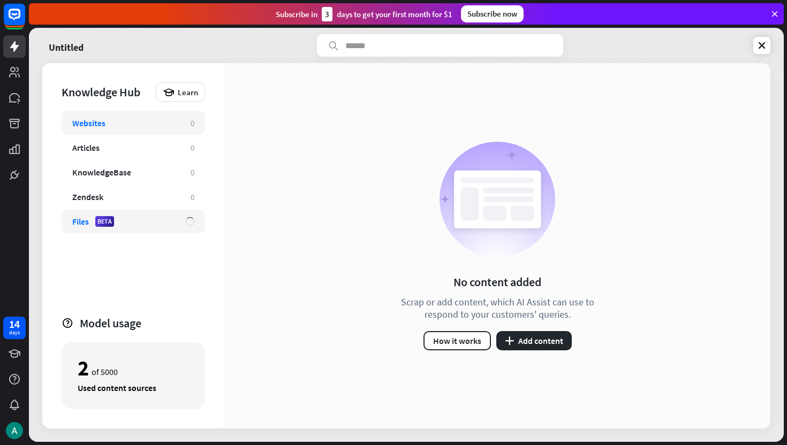
click at [134, 227] on div "Files BETA" at bounding box center [133, 222] width 143 height 24
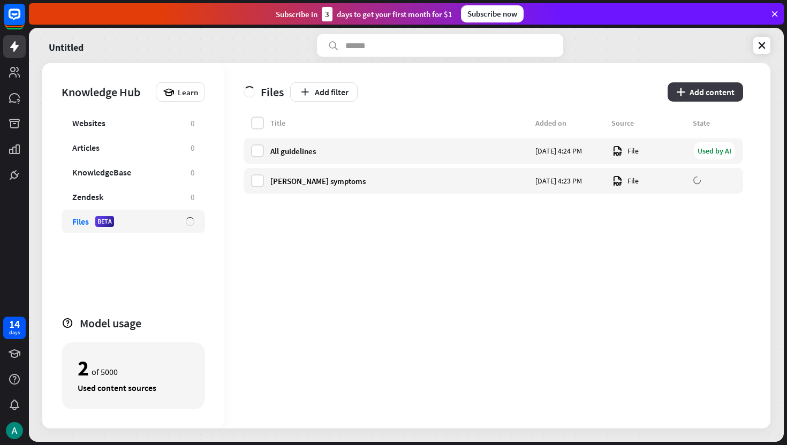
click at [702, 87] on button "plus Add content" at bounding box center [704, 91] width 75 height 19
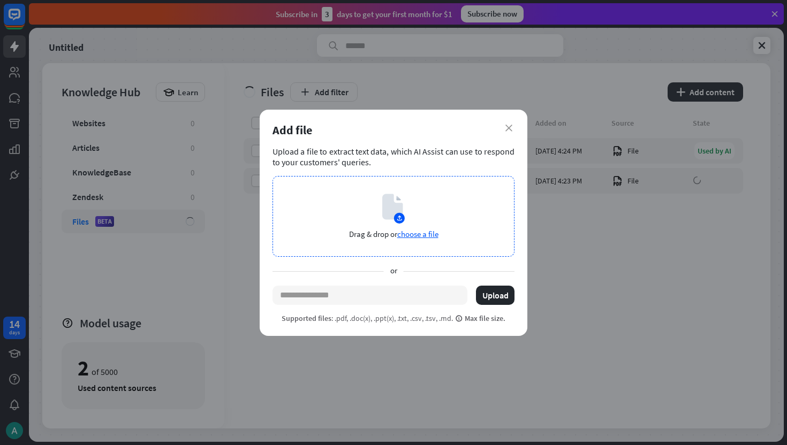
click at [423, 237] on span "choose a file" at bounding box center [417, 234] width 41 height 10
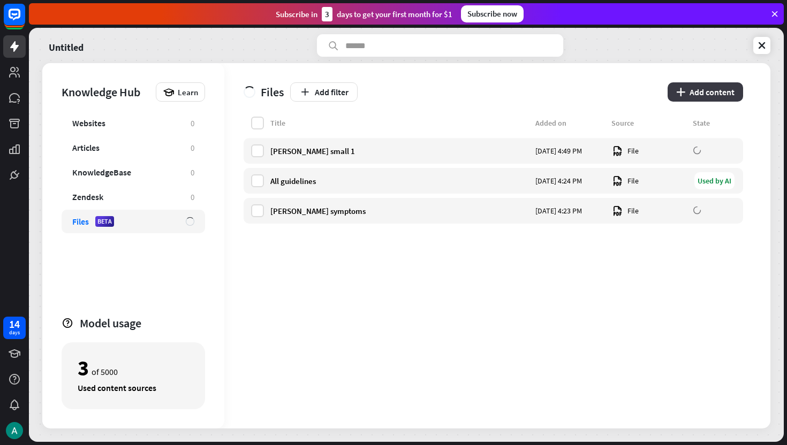
click at [702, 91] on button "plus Add content" at bounding box center [704, 91] width 75 height 19
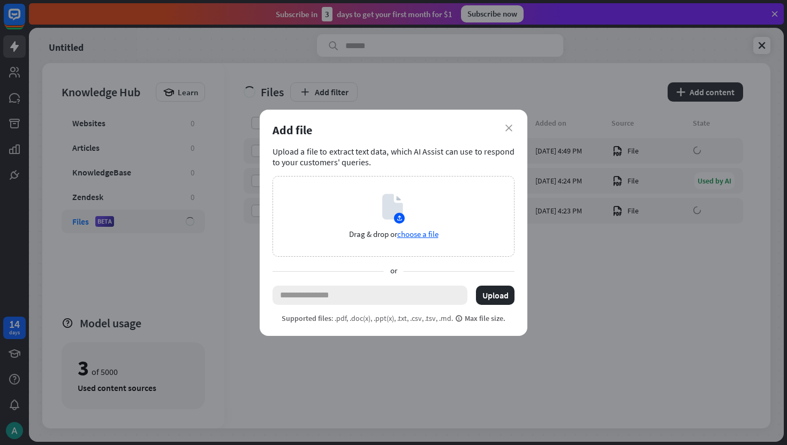
click at [347, 300] on input "text" at bounding box center [369, 295] width 195 height 19
click at [443, 170] on div "Upload a file to extract text data, which AI Assist can use to respond to your …" at bounding box center [393, 234] width 242 height 177
click at [433, 187] on div "Drag & drop or choose a file" at bounding box center [393, 216] width 242 height 81
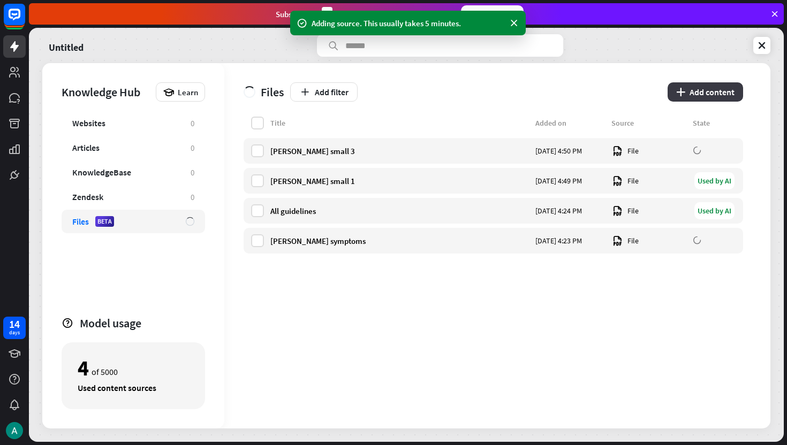
click at [707, 82] on div "Files Add filter plus Add content" at bounding box center [492, 90] width 499 height 54
click at [695, 89] on button "plus Add content" at bounding box center [704, 91] width 75 height 19
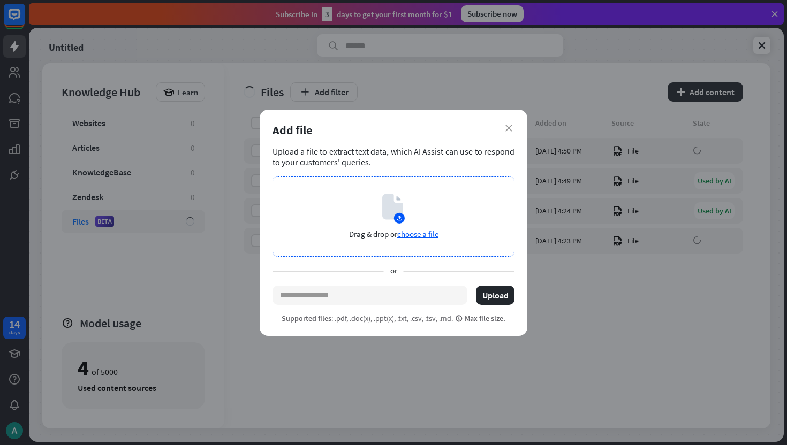
click at [439, 211] on div "Drag & drop or choose a file" at bounding box center [393, 216] width 242 height 81
click at [497, 299] on button "Upload" at bounding box center [495, 295] width 39 height 19
click at [438, 207] on div "Drag & drop or choose a file" at bounding box center [393, 216] width 242 height 81
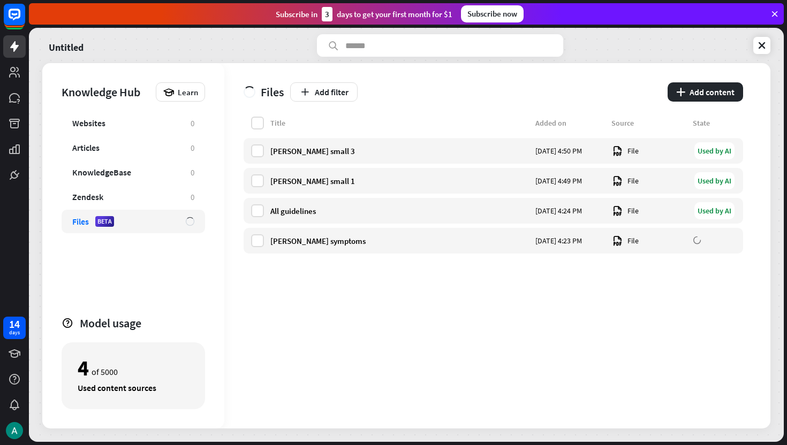
click at [489, 364] on div "close Add file Upload a file to extract text data, which AI Assist can use to r…" at bounding box center [393, 222] width 787 height 445
click at [732, 89] on button "plus Add content" at bounding box center [704, 91] width 75 height 19
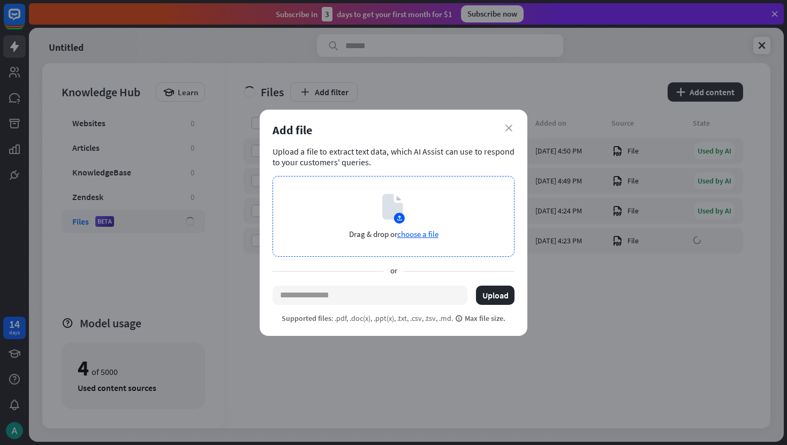
click at [467, 195] on div "Drag & drop or choose a file" at bounding box center [393, 216] width 242 height 81
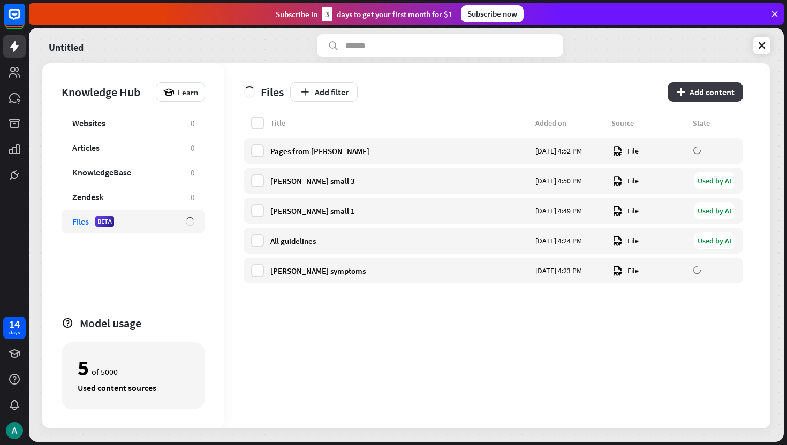
click at [709, 93] on button "plus Add content" at bounding box center [704, 91] width 75 height 19
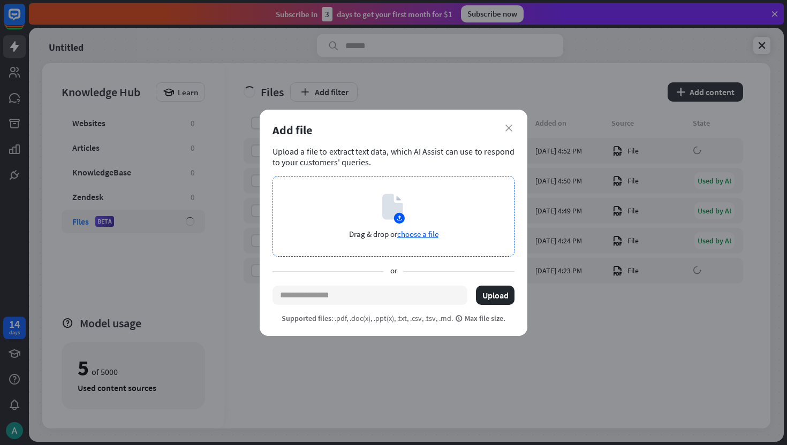
click at [472, 213] on div "Drag & drop or choose a file" at bounding box center [393, 216] width 242 height 81
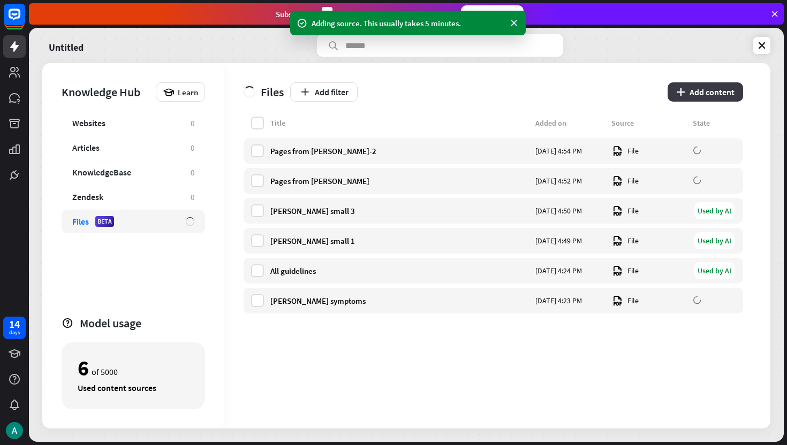
click at [706, 88] on button "plus Add content" at bounding box center [704, 91] width 75 height 19
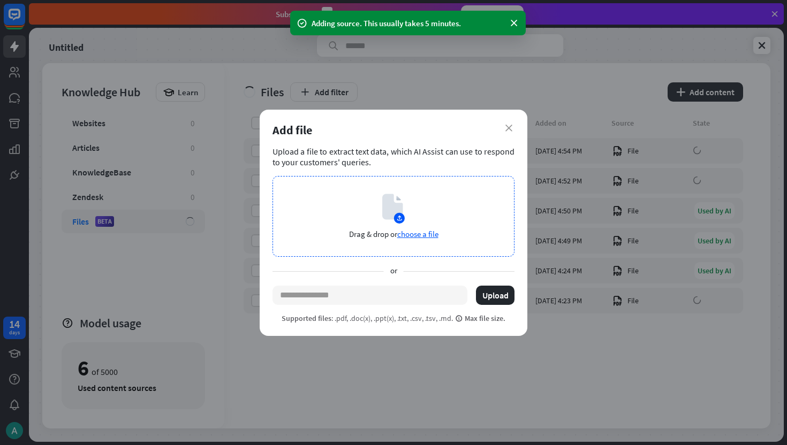
click at [426, 231] on span "choose a file" at bounding box center [417, 234] width 41 height 10
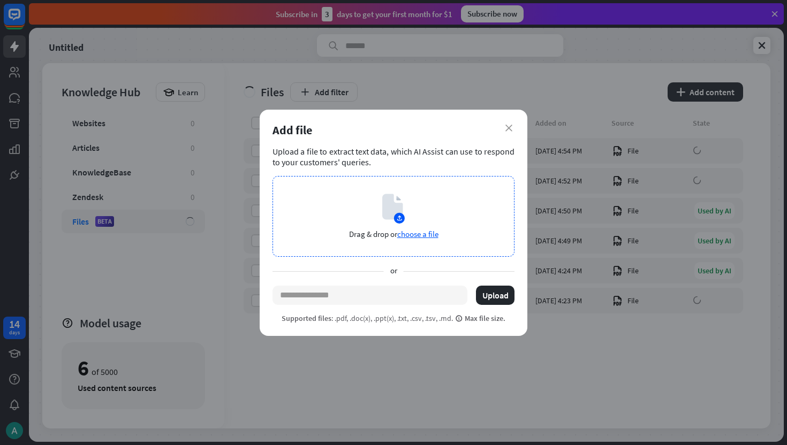
click at [438, 228] on div "Drag & drop or choose a file" at bounding box center [393, 216] width 242 height 81
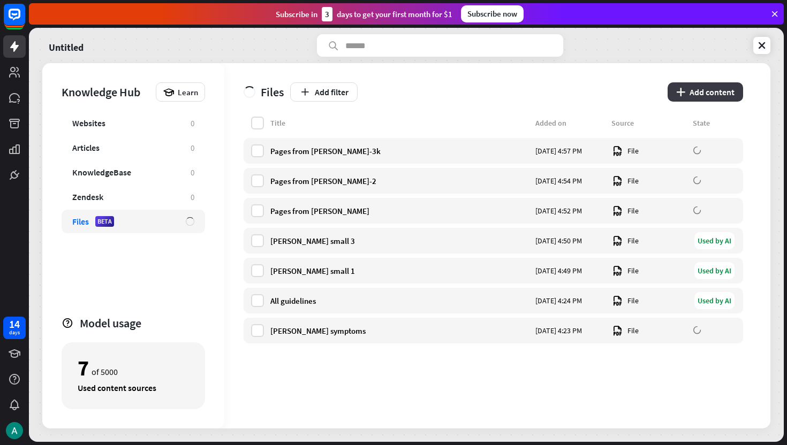
click at [685, 95] on icon "plus" at bounding box center [680, 92] width 9 height 9
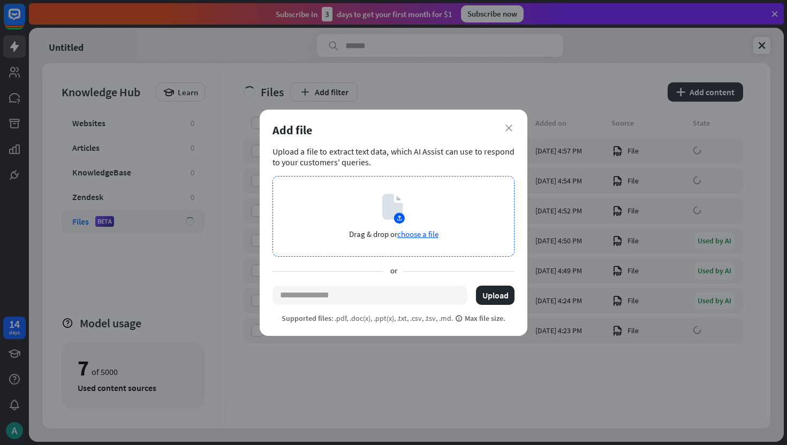
click at [447, 210] on div "Drag & drop or choose a file" at bounding box center [393, 216] width 242 height 81
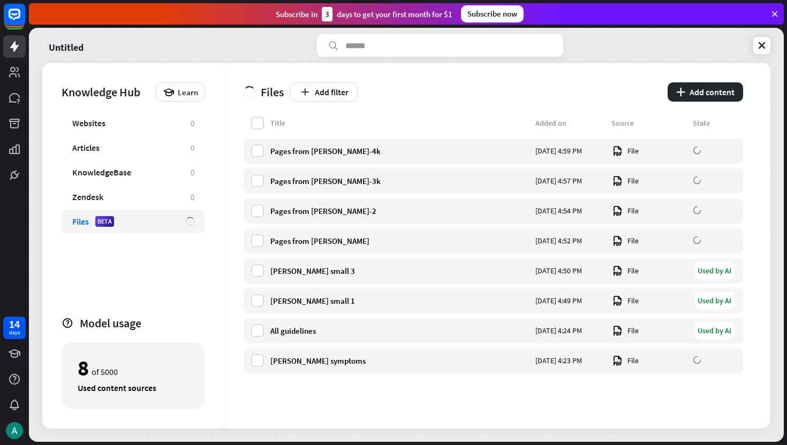
click at [775, 14] on icon at bounding box center [774, 14] width 10 height 10
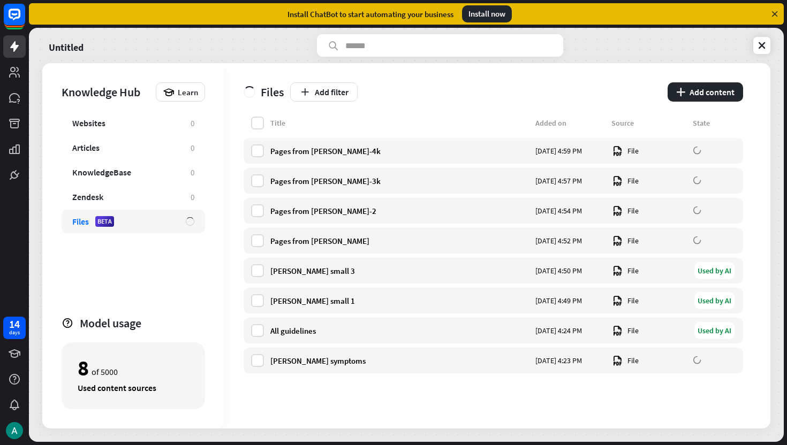
click at [775, 11] on icon at bounding box center [774, 14] width 10 height 10
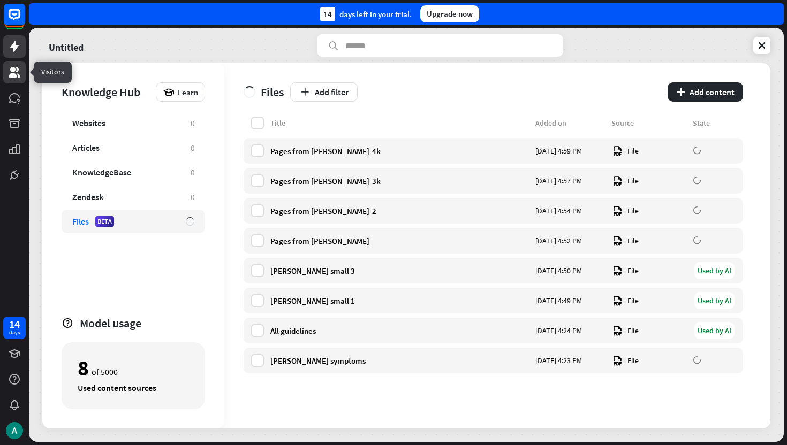
click at [14, 71] on icon at bounding box center [14, 72] width 11 height 11
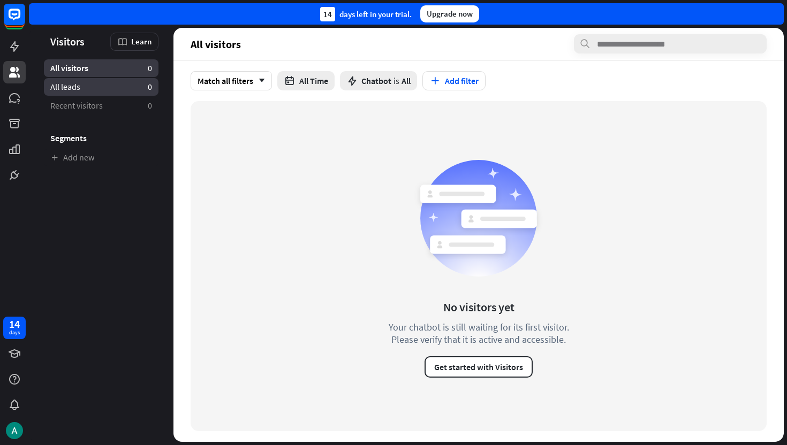
click at [93, 82] on link "All leads 0" at bounding box center [101, 87] width 115 height 18
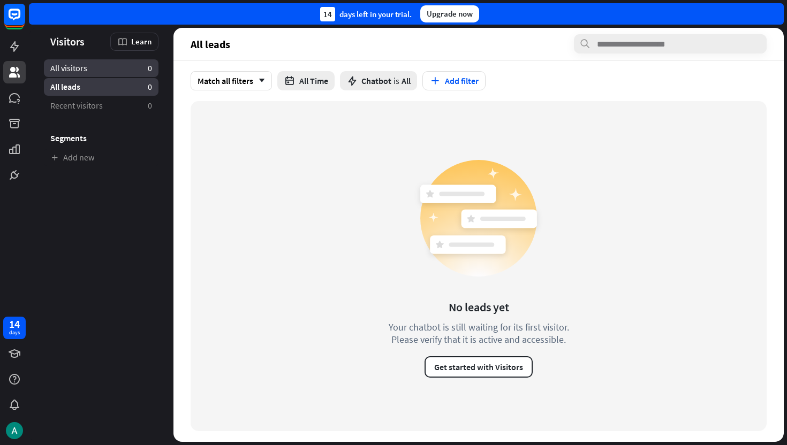
click at [92, 66] on link "All visitors 0" at bounding box center [101, 68] width 115 height 18
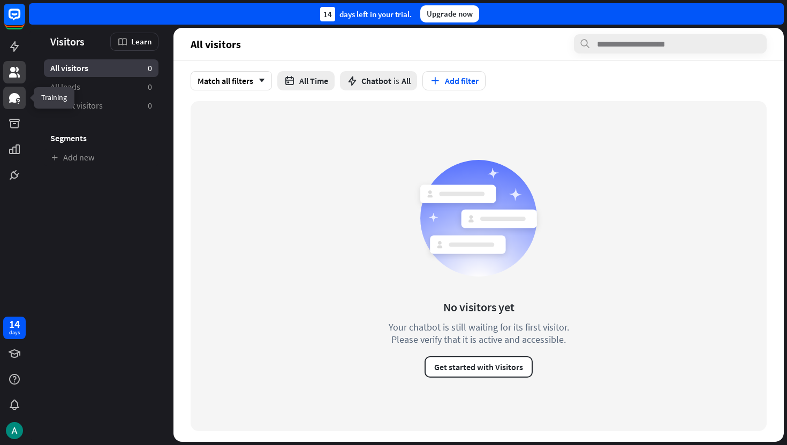
click at [17, 98] on icon at bounding box center [14, 98] width 13 height 13
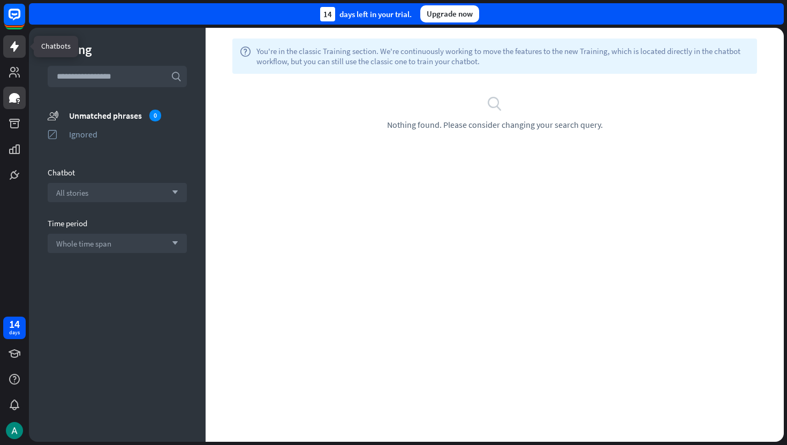
click at [13, 51] on icon at bounding box center [14, 46] width 9 height 11
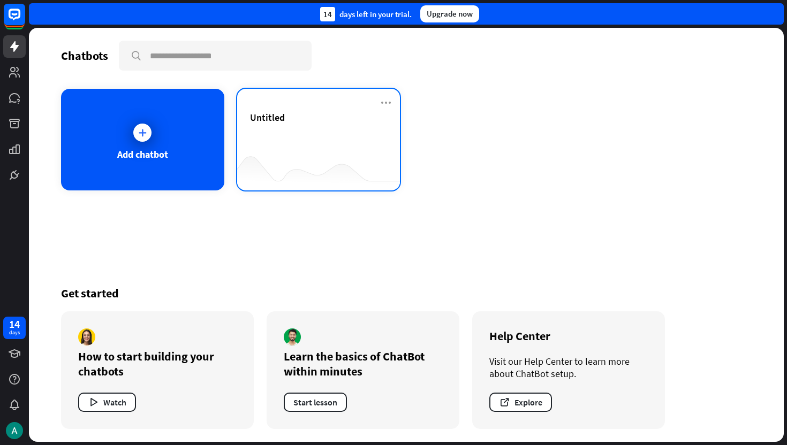
click at [264, 117] on span "Untitled" at bounding box center [267, 117] width 35 height 12
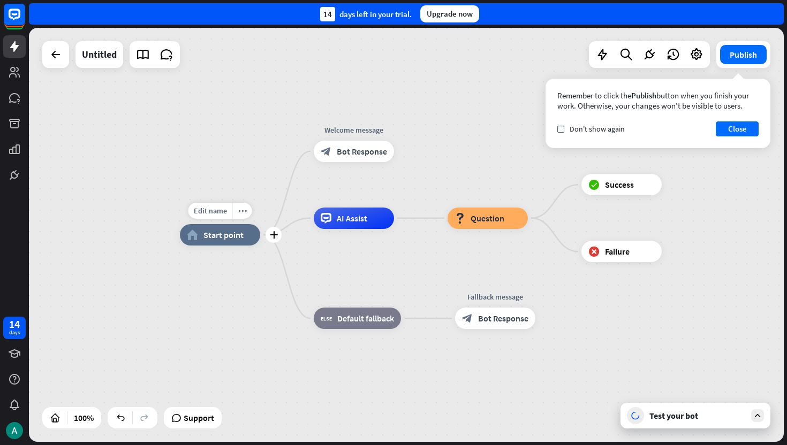
click at [220, 238] on span "Start point" at bounding box center [223, 235] width 40 height 11
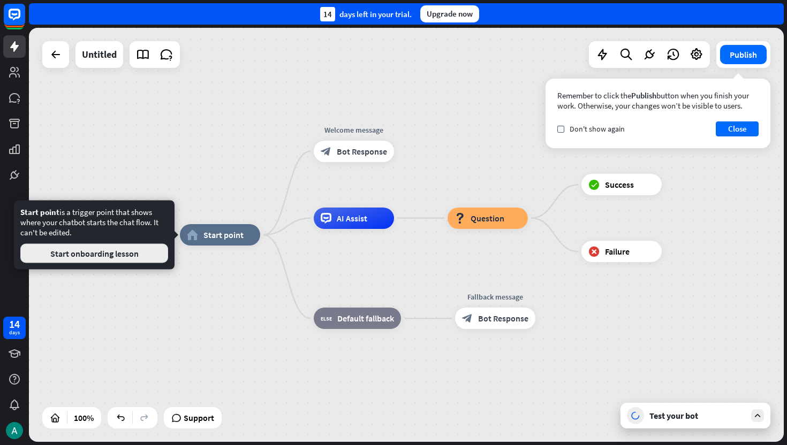
click at [126, 250] on button "Start onboarding lesson" at bounding box center [94, 253] width 148 height 19
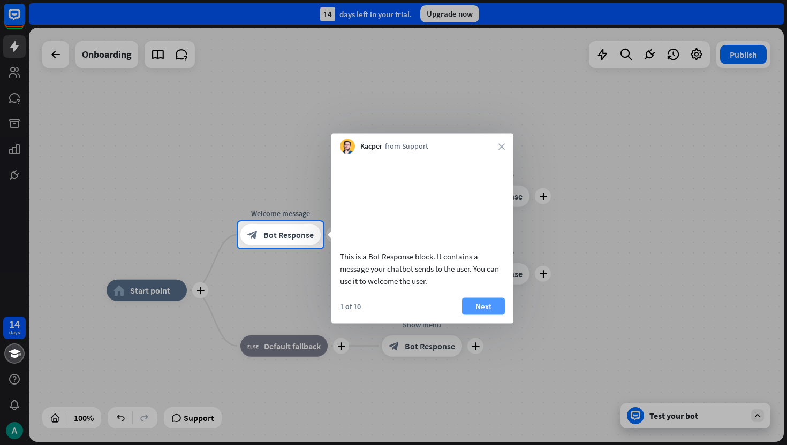
click at [476, 315] on button "Next" at bounding box center [483, 306] width 43 height 17
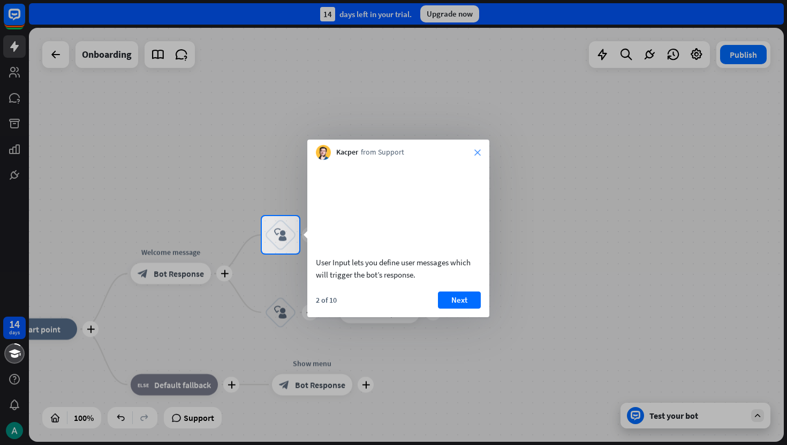
click at [476, 149] on icon "close" at bounding box center [477, 152] width 6 height 6
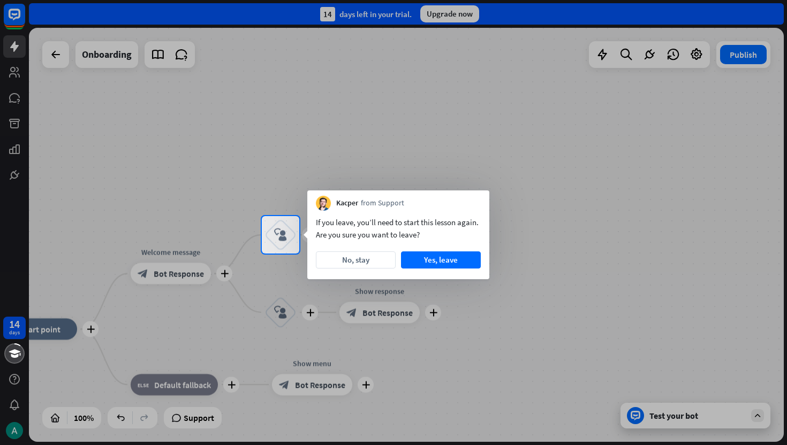
click at [174, 99] on div at bounding box center [393, 108] width 787 height 216
click at [372, 263] on button "No, stay" at bounding box center [356, 259] width 80 height 17
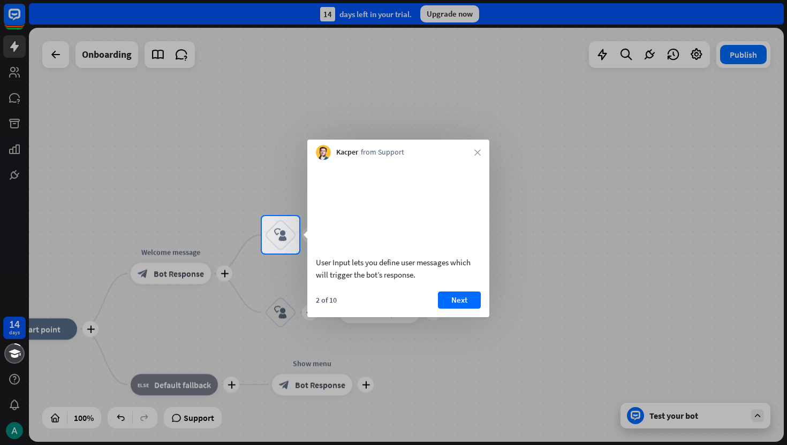
click at [200, 174] on div at bounding box center [393, 108] width 787 height 216
click at [115, 62] on div at bounding box center [393, 108] width 787 height 216
click at [479, 149] on icon "close" at bounding box center [477, 152] width 6 height 6
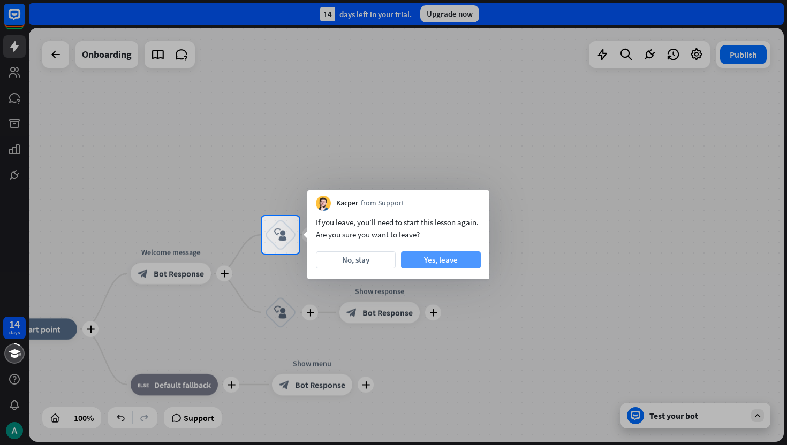
click at [430, 254] on button "Yes, leave" at bounding box center [441, 259] width 80 height 17
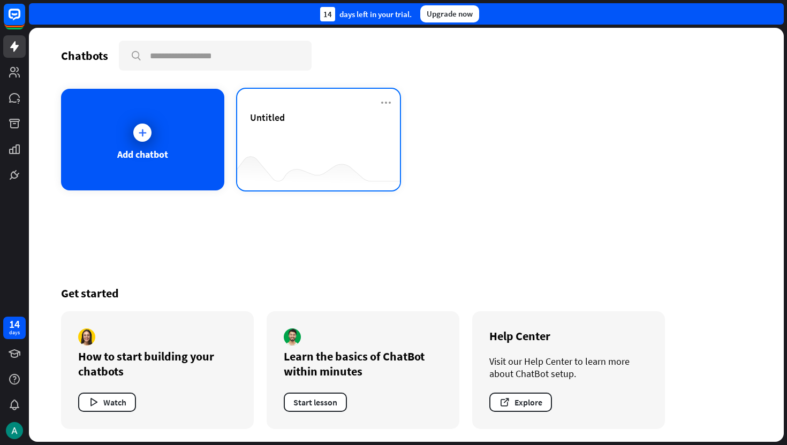
click at [284, 126] on div "Untitled" at bounding box center [319, 129] width 138 height 37
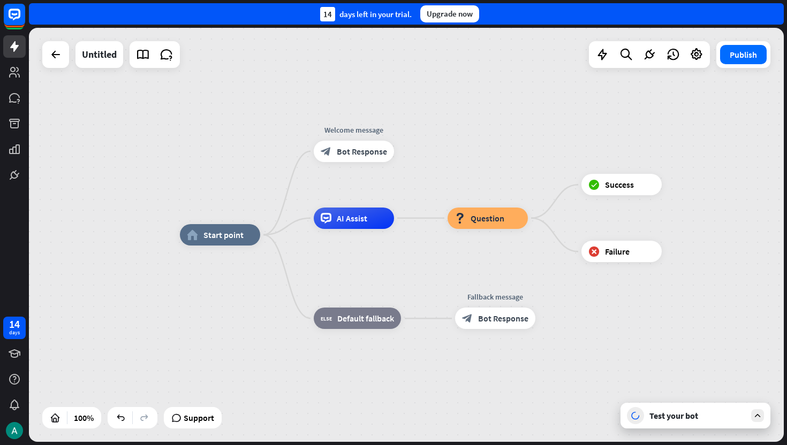
click at [155, 62] on div at bounding box center [154, 54] width 50 height 27
click at [149, 53] on icon at bounding box center [143, 55] width 14 height 14
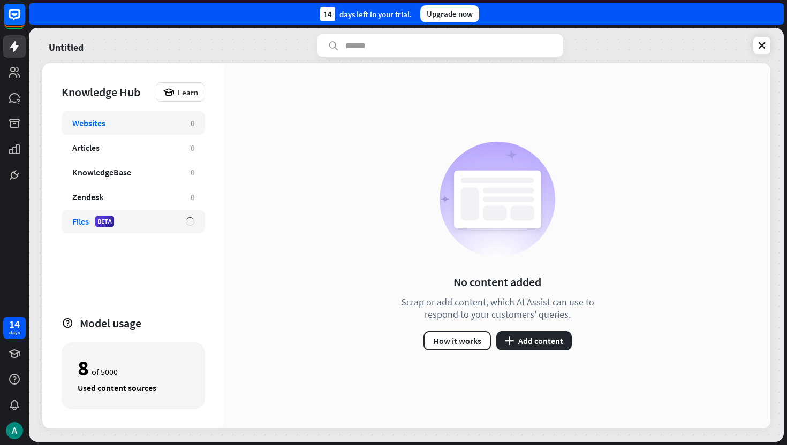
click at [141, 226] on div "Files BETA" at bounding box center [123, 221] width 103 height 11
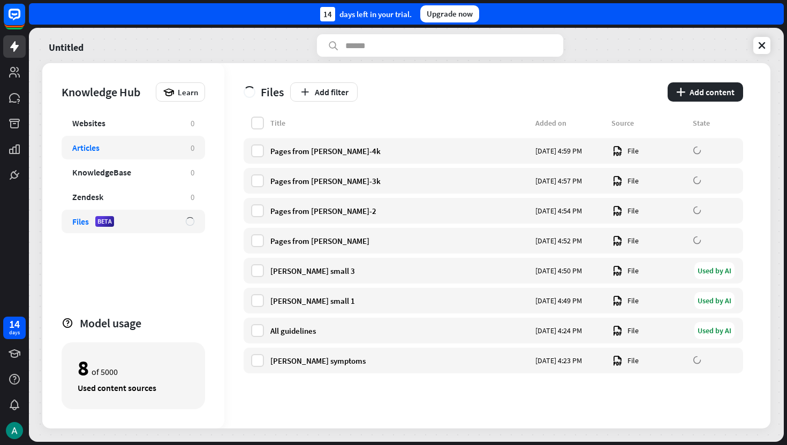
click at [160, 143] on div "Articles" at bounding box center [126, 147] width 108 height 11
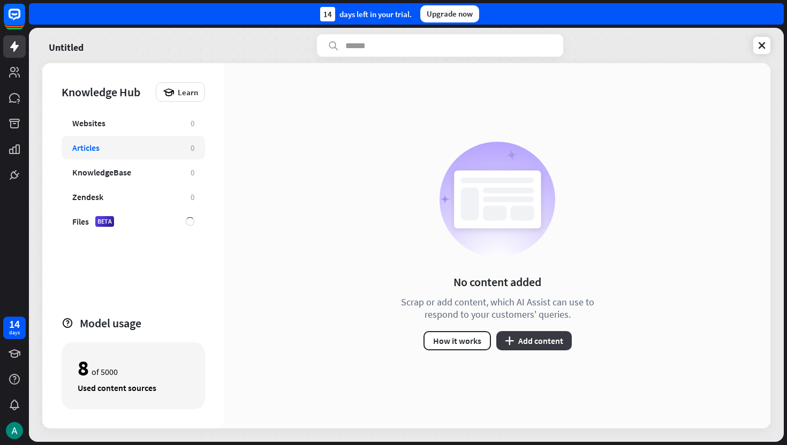
click at [515, 334] on button "plus Add content" at bounding box center [533, 340] width 75 height 19
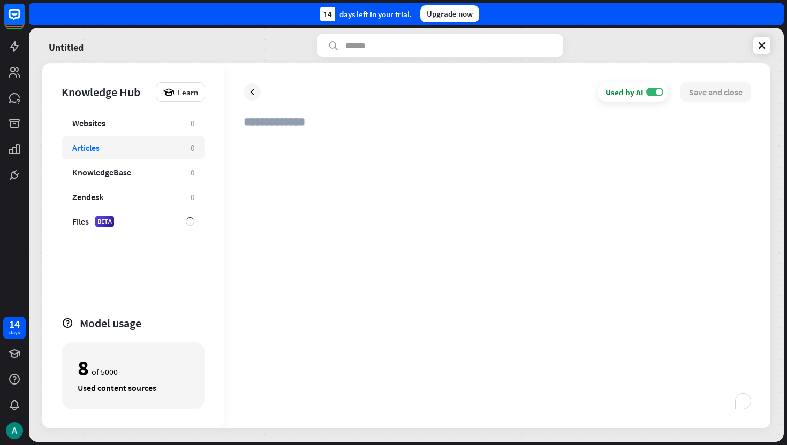
click at [416, 146] on div "To enrich screen reader interactions, please activate Accessibility in Grammarl…" at bounding box center [496, 273] width 507 height 271
click at [245, 82] on div "Used by AI ON Save and close" at bounding box center [497, 245] width 546 height 365
click at [251, 90] on icon at bounding box center [252, 92] width 11 height 11
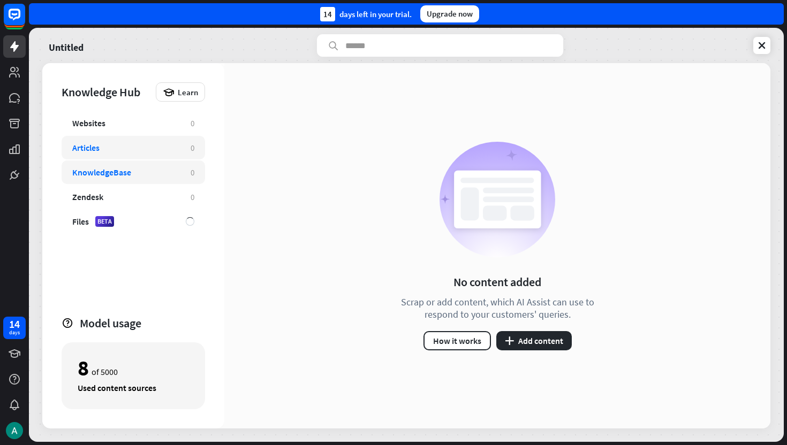
click at [127, 171] on div "KnowledgeBase" at bounding box center [101, 172] width 59 height 11
click at [125, 197] on div "Zendesk" at bounding box center [126, 197] width 108 height 11
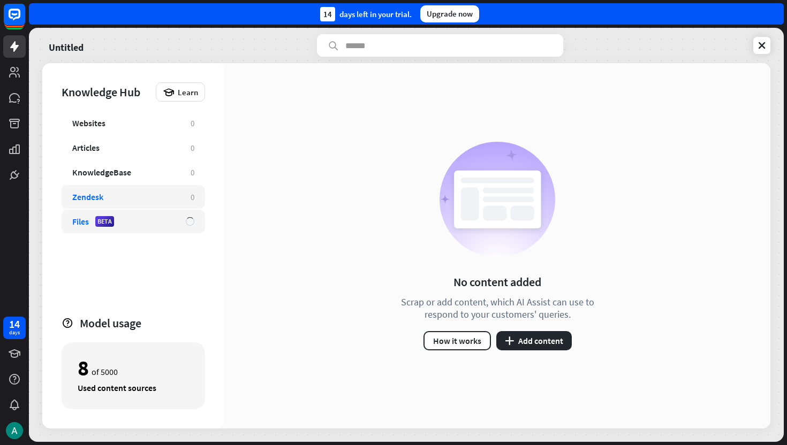
click at [148, 224] on div "Files BETA" at bounding box center [123, 221] width 103 height 11
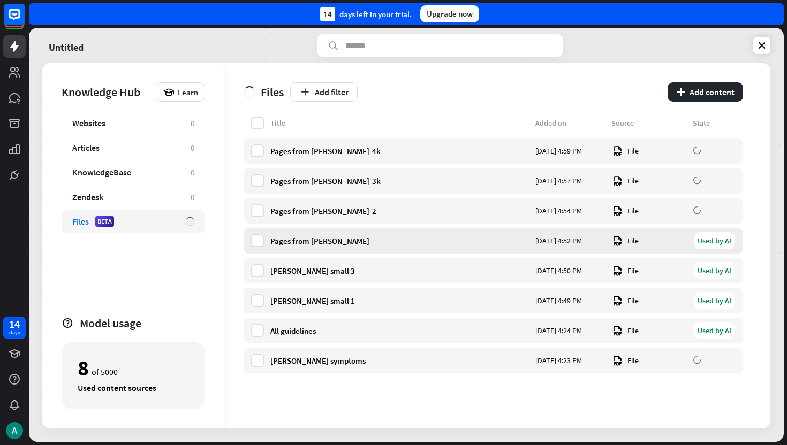
click at [730, 244] on div "Used by AI" at bounding box center [714, 240] width 40 height 17
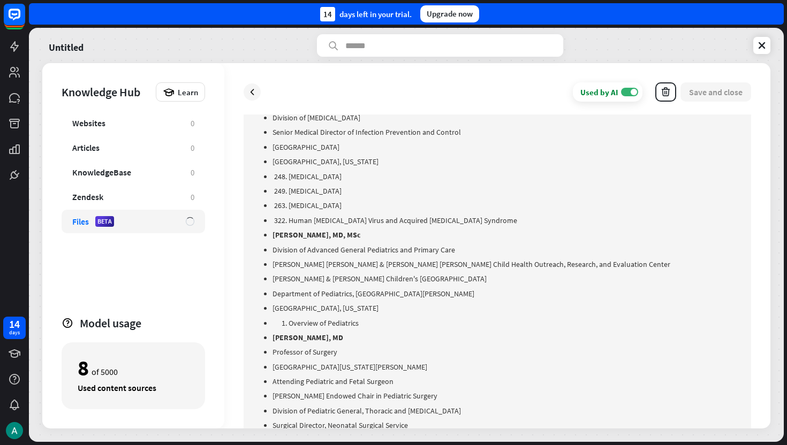
scroll to position [17192, 0]
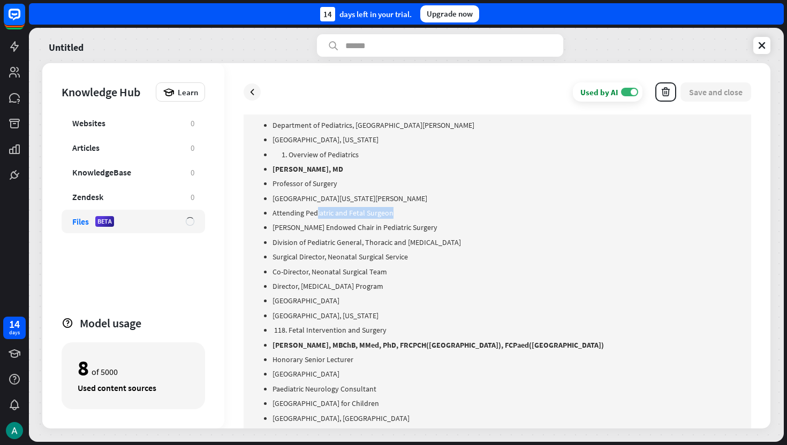
drag, startPoint x: 316, startPoint y: 217, endPoint x: 446, endPoint y: 217, distance: 130.6
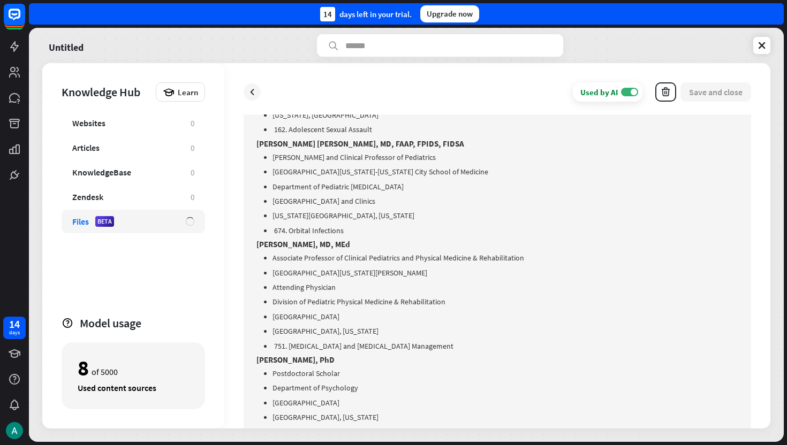
scroll to position [22380, 0]
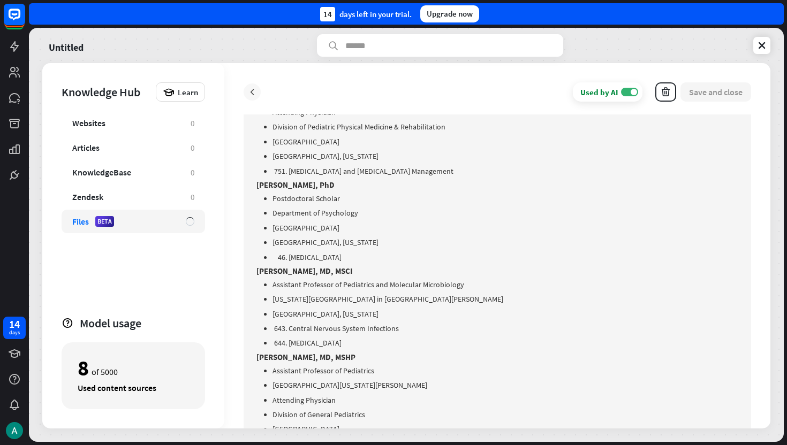
click at [250, 93] on icon at bounding box center [252, 92] width 11 height 11
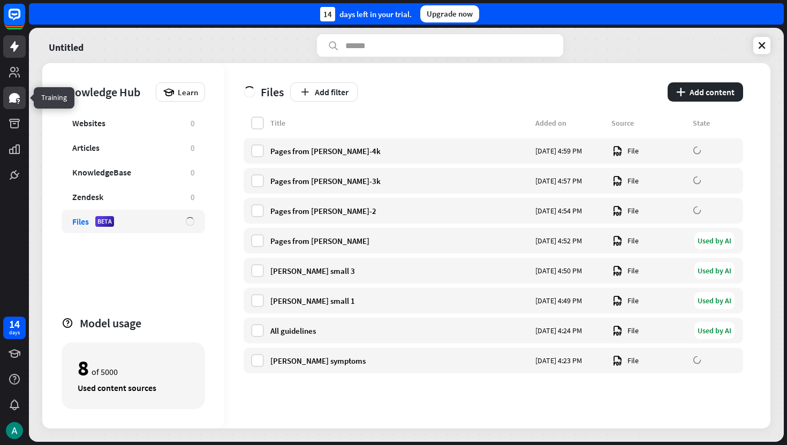
click at [13, 98] on icon at bounding box center [14, 98] width 11 height 10
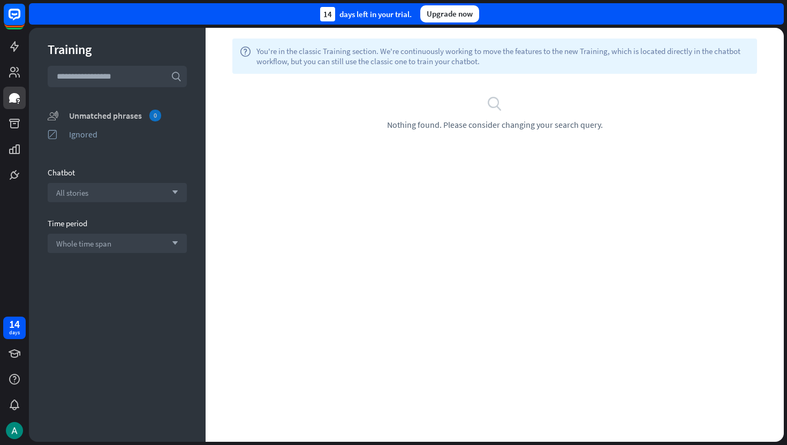
click at [126, 114] on div "Unmatched phrases 0" at bounding box center [128, 116] width 118 height 12
click at [83, 204] on div "Training search unmatched_phrases Unmatched phrases 0 ignored Ignored Chatbot A…" at bounding box center [117, 235] width 177 height 414
click at [83, 198] on div "All stories arrow_down" at bounding box center [117, 192] width 139 height 19
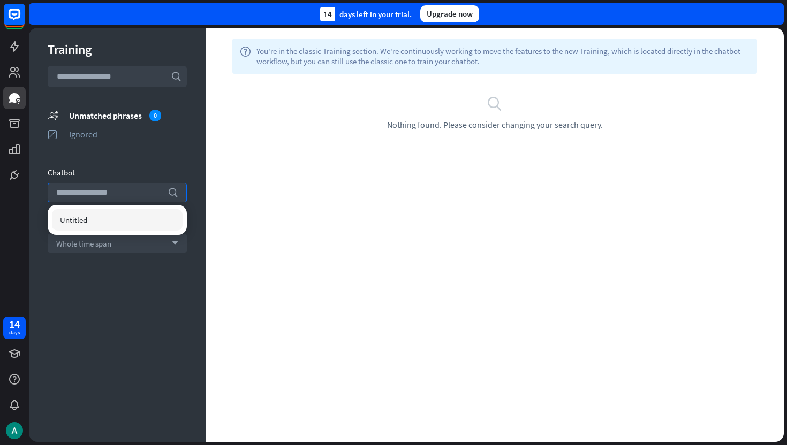
click at [108, 159] on div "Training search unmatched_phrases Unmatched phrases 0 ignored Ignored Chatbot s…" at bounding box center [117, 235] width 177 height 414
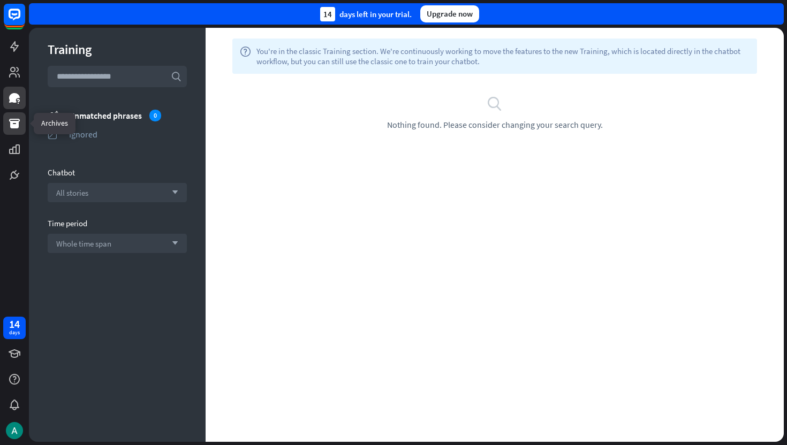
click at [11, 124] on icon at bounding box center [14, 124] width 11 height 10
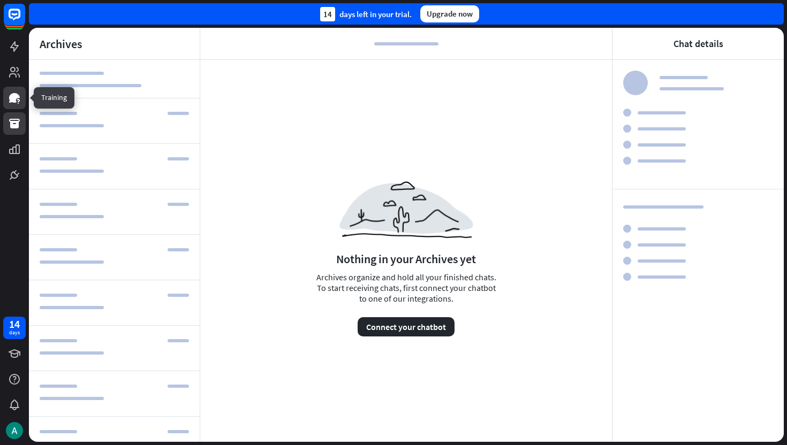
click at [12, 96] on icon at bounding box center [14, 98] width 11 height 10
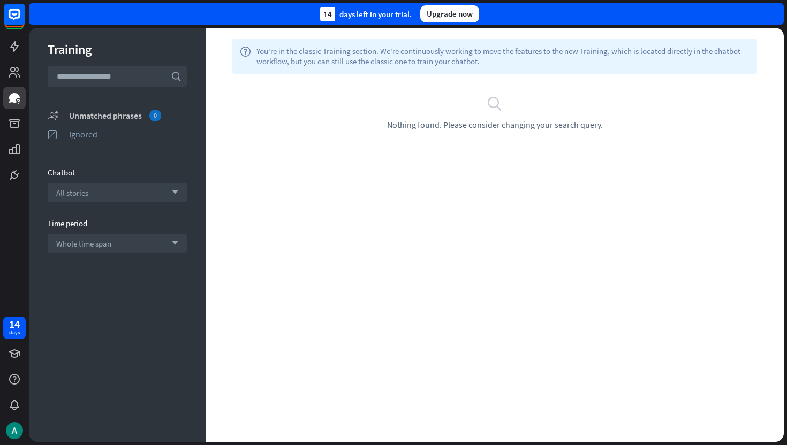
click at [154, 119] on div "0" at bounding box center [155, 116] width 12 height 12
click at [17, 71] on icon at bounding box center [14, 72] width 11 height 11
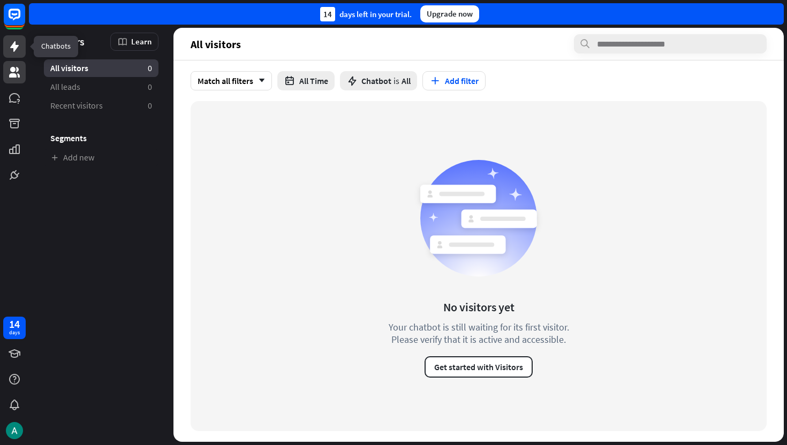
click at [17, 48] on icon at bounding box center [14, 46] width 13 height 13
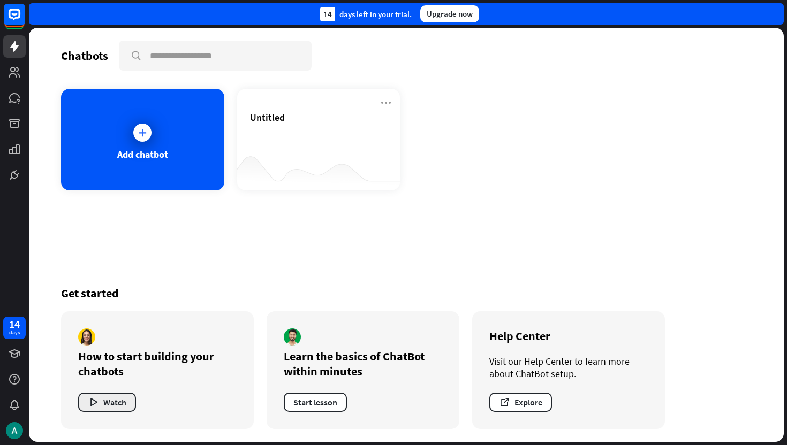
click at [101, 406] on button "Watch" at bounding box center [107, 402] width 58 height 19
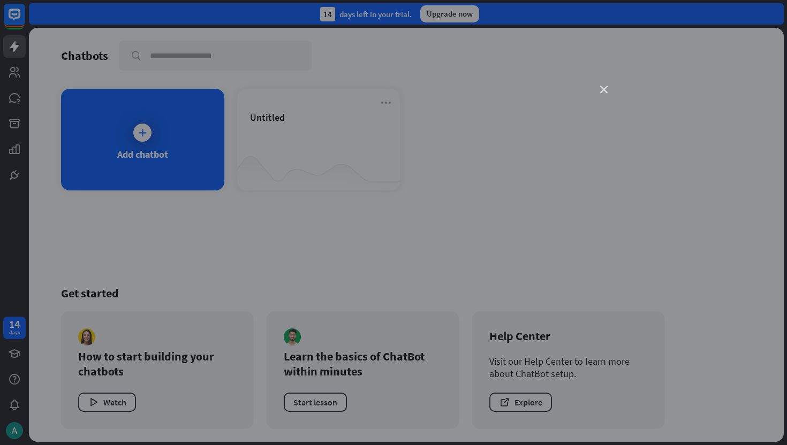
click at [604, 88] on icon "close" at bounding box center [603, 89] width 7 height 7
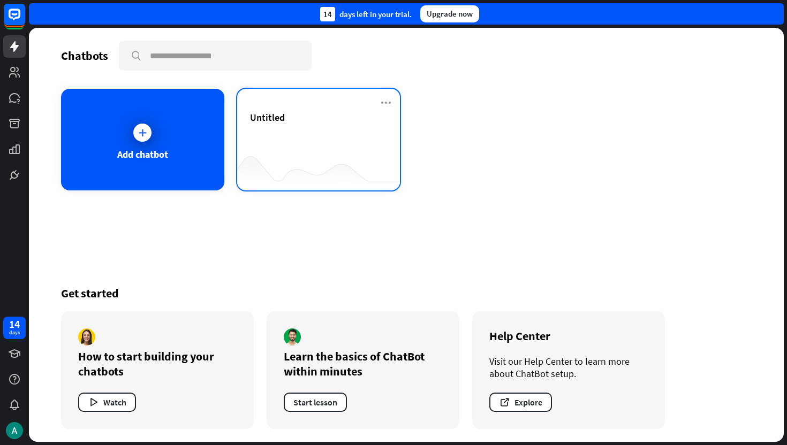
click at [334, 135] on div "Untitled" at bounding box center [319, 129] width 138 height 37
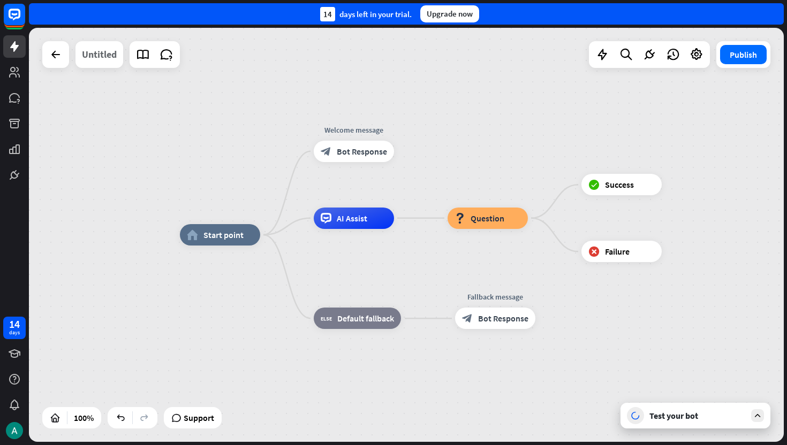
click at [100, 52] on div "Untitled" at bounding box center [99, 54] width 35 height 27
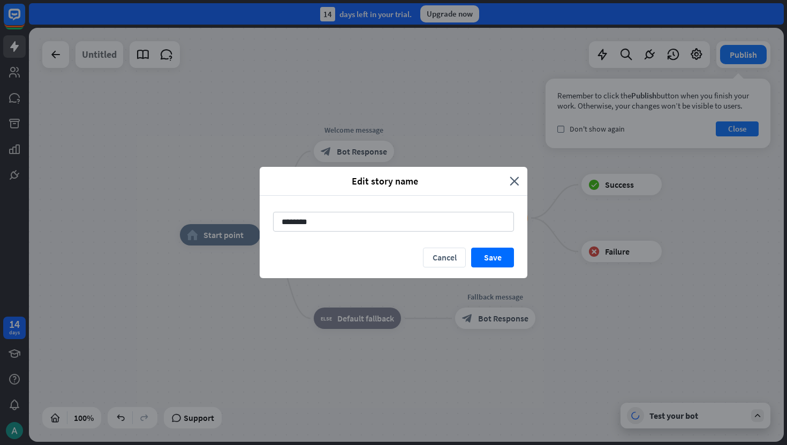
type input "*"
click at [286, 218] on input "*******" at bounding box center [393, 222] width 241 height 20
click at [289, 221] on input "*******" at bounding box center [393, 222] width 241 height 20
type input "*******"
click at [498, 259] on button "Save" at bounding box center [492, 258] width 43 height 20
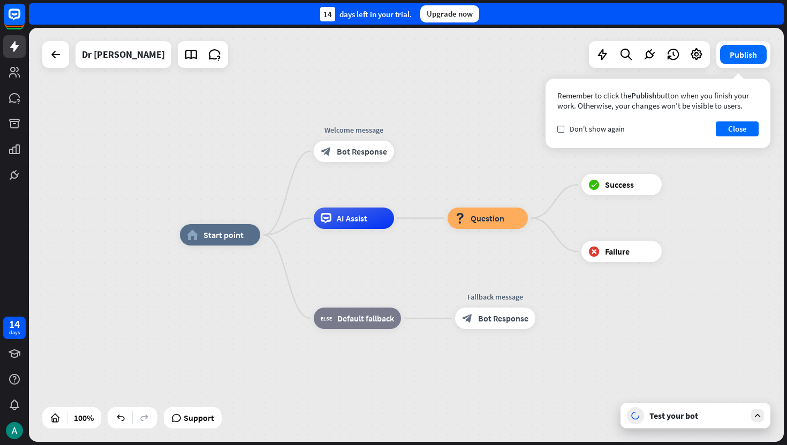
click at [178, 66] on div at bounding box center [203, 54] width 50 height 27
click at [184, 57] on icon at bounding box center [191, 55] width 14 height 14
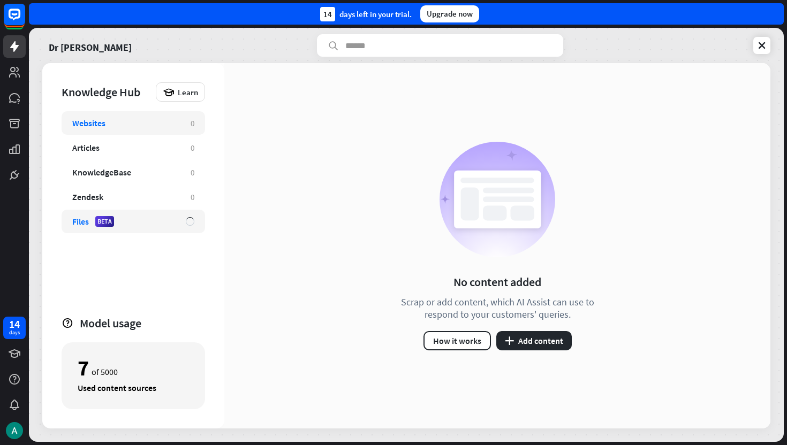
click at [139, 210] on div "Files BETA" at bounding box center [133, 222] width 143 height 24
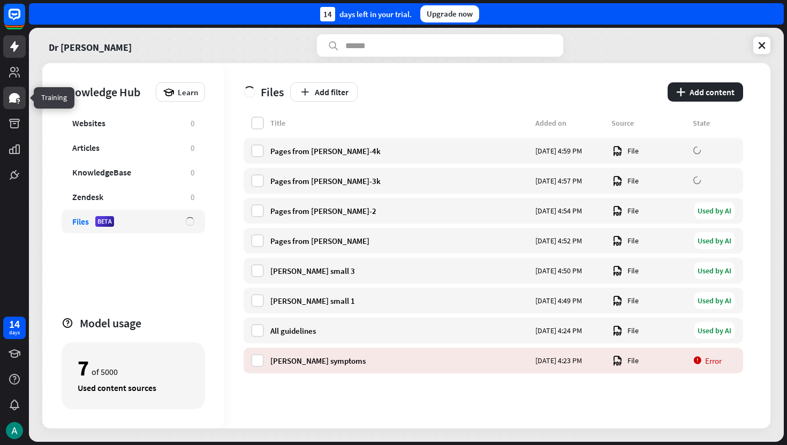
click at [12, 102] on icon at bounding box center [14, 98] width 11 height 10
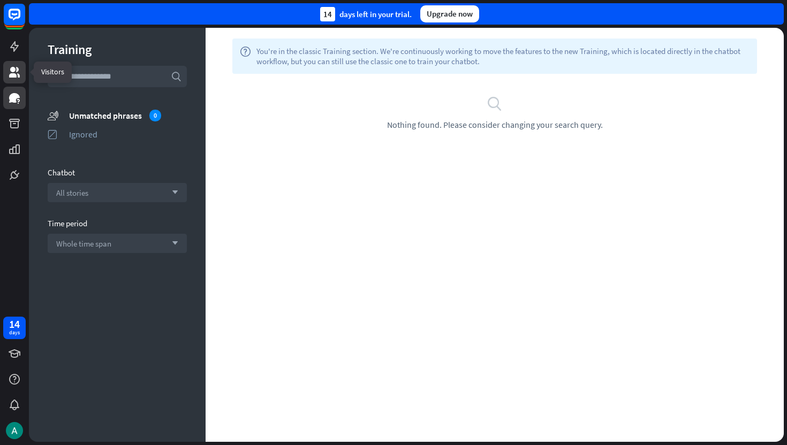
click at [10, 81] on link at bounding box center [14, 72] width 22 height 22
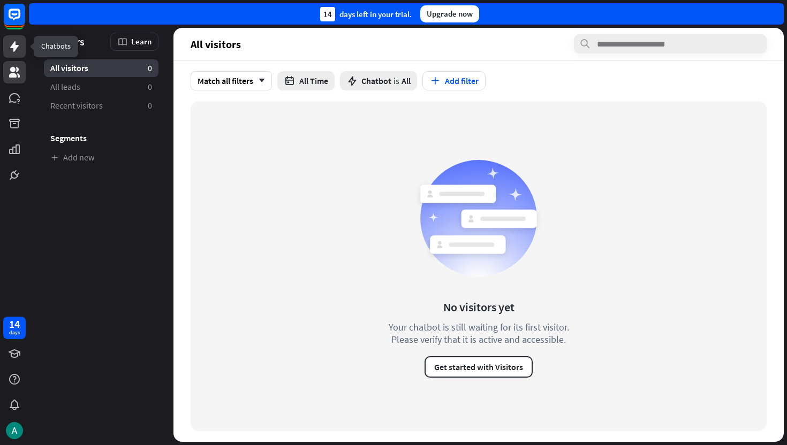
click at [9, 55] on link at bounding box center [14, 46] width 22 height 22
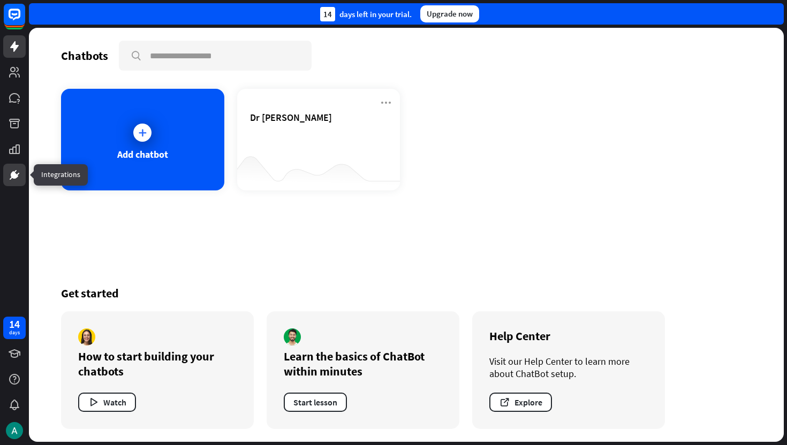
click at [16, 169] on icon at bounding box center [14, 175] width 13 height 13
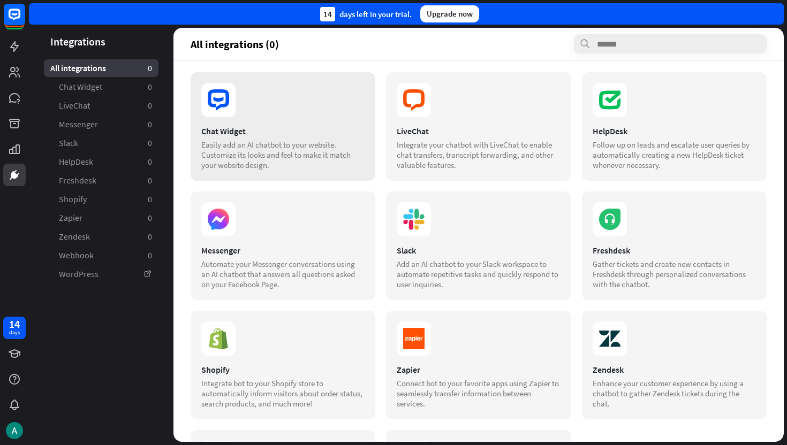
scroll to position [7, 0]
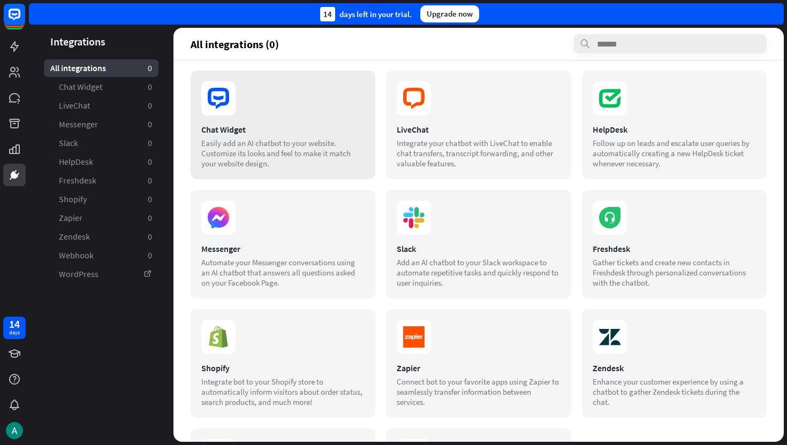
click at [289, 133] on div "Chat Widget" at bounding box center [282, 129] width 163 height 11
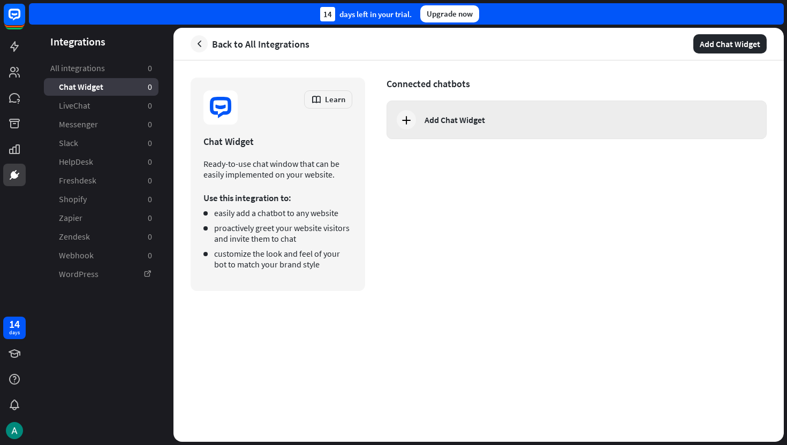
click at [406, 123] on icon at bounding box center [406, 119] width 13 height 13
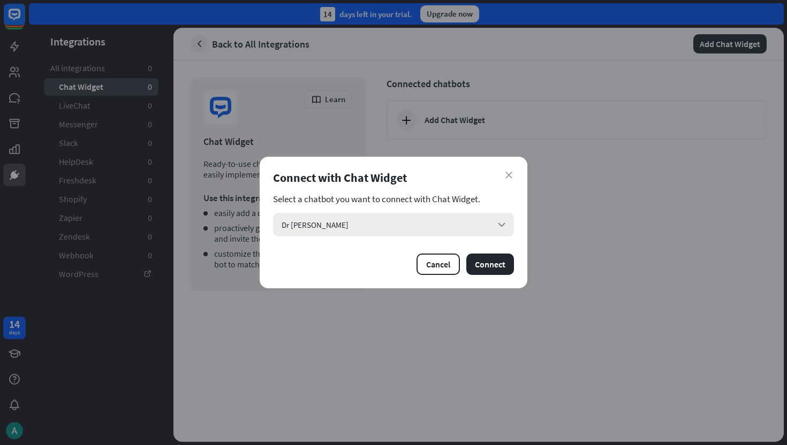
click at [388, 222] on div "Dr Fast arrow_down" at bounding box center [393, 225] width 241 height 24
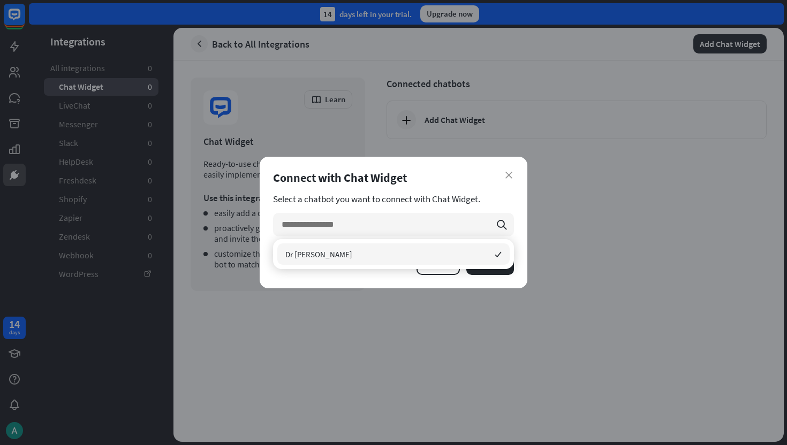
click at [458, 189] on div "close Connect with Chat Widget Select a chatbot you want to connect with Chat W…" at bounding box center [394, 223] width 268 height 132
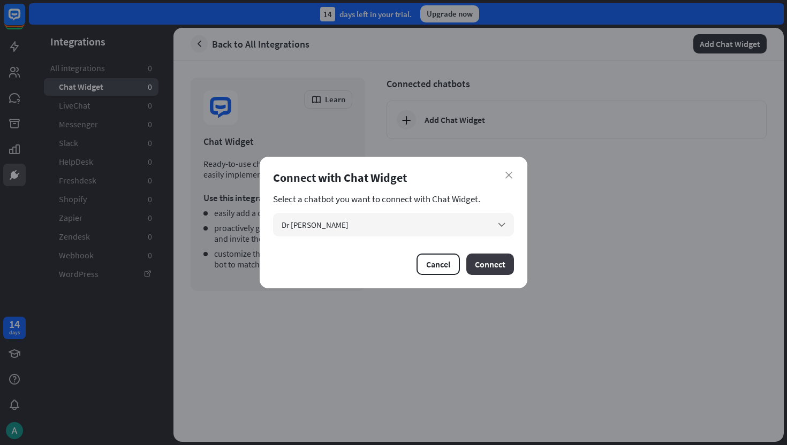
click at [485, 271] on button "Connect" at bounding box center [490, 264] width 48 height 21
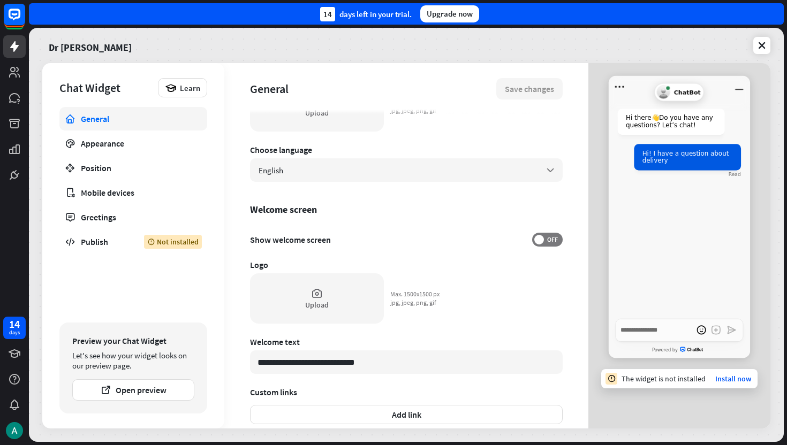
scroll to position [260, 0]
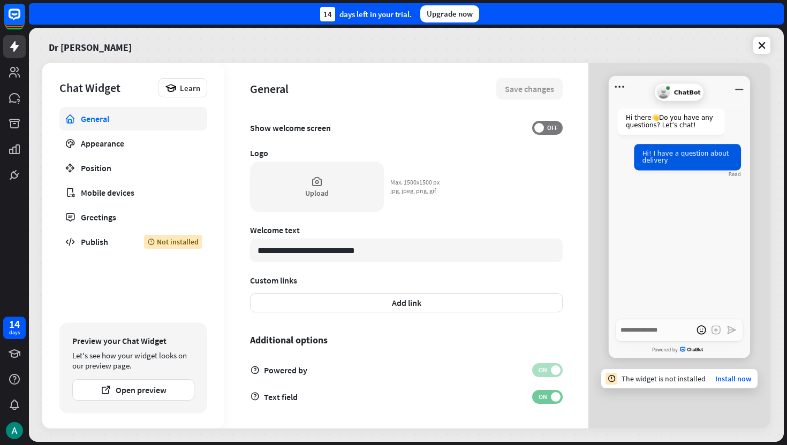
click at [547, 398] on span "ON" at bounding box center [542, 397] width 17 height 9
click at [547, 398] on span "OFF" at bounding box center [552, 397] width 17 height 9
click at [547, 398] on span "ON" at bounding box center [542, 397] width 17 height 9
click at [547, 398] on span "OFF" at bounding box center [552, 397] width 17 height 9
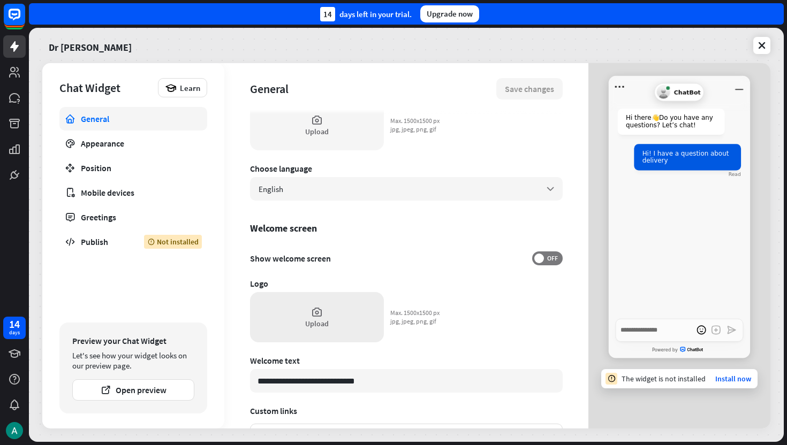
scroll to position [102, 0]
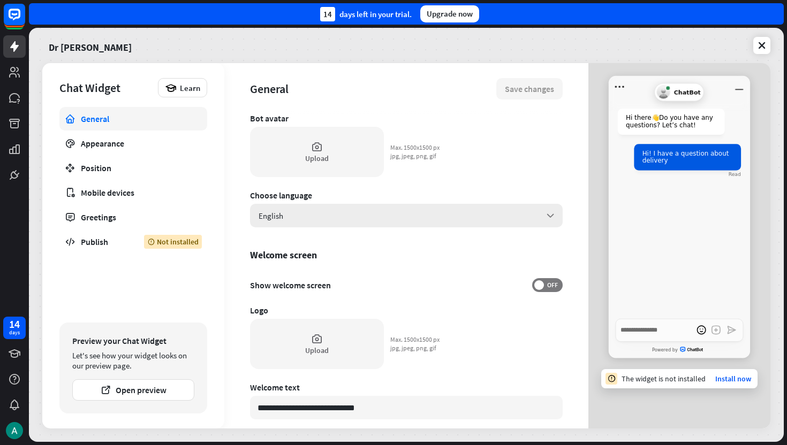
click at [328, 217] on div "English arrow_down" at bounding box center [406, 216] width 312 height 24
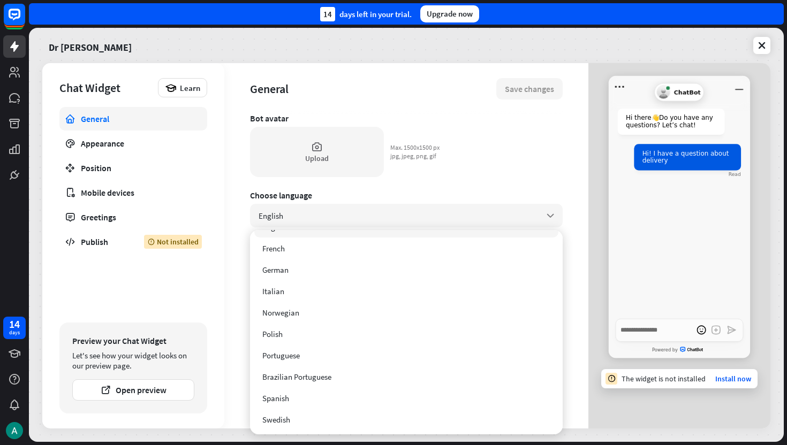
scroll to position [0, 0]
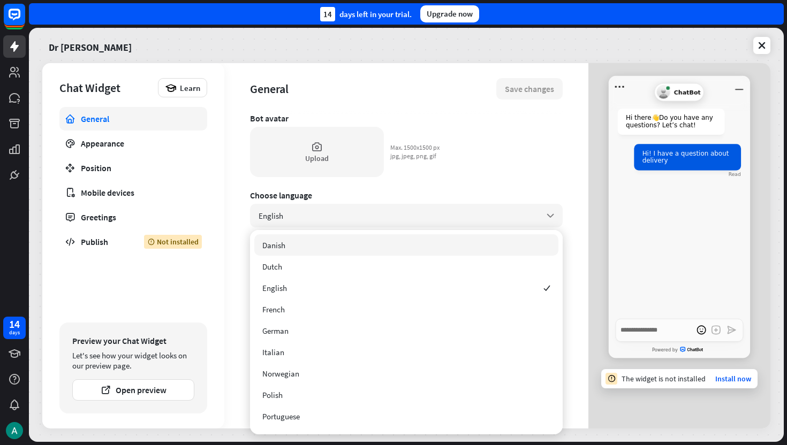
click at [475, 149] on div "**********" at bounding box center [406, 169] width 312 height 314
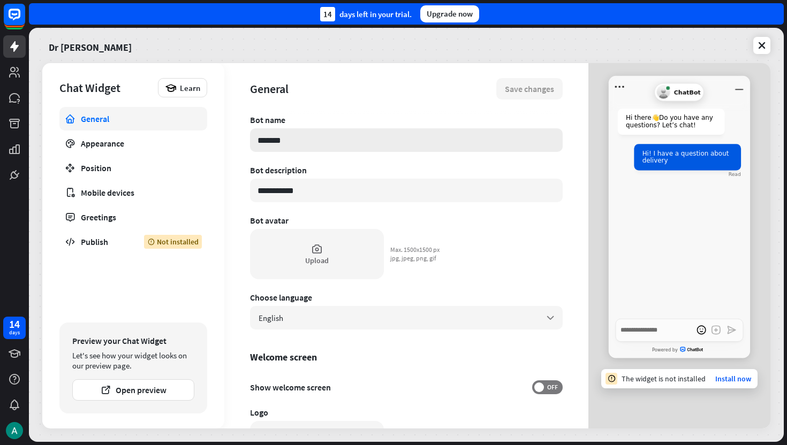
click at [405, 144] on input "*******" at bounding box center [406, 140] width 312 height 24
type textarea "*"
type input "*"
type textarea "*"
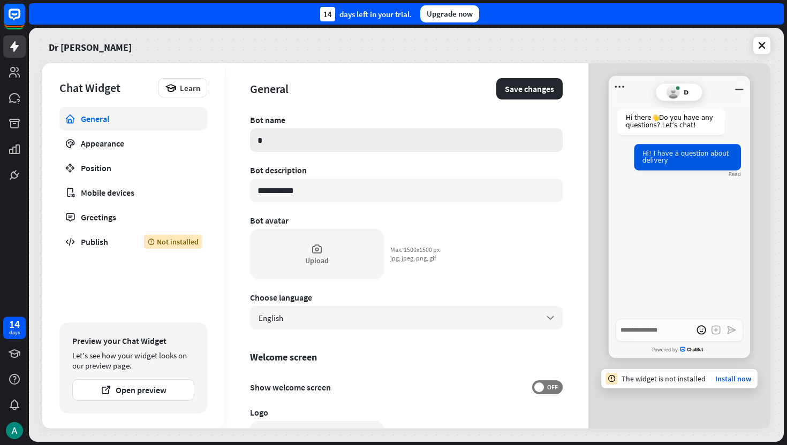
type input "**"
type textarea "*"
type input "**"
type textarea "*"
type input "****"
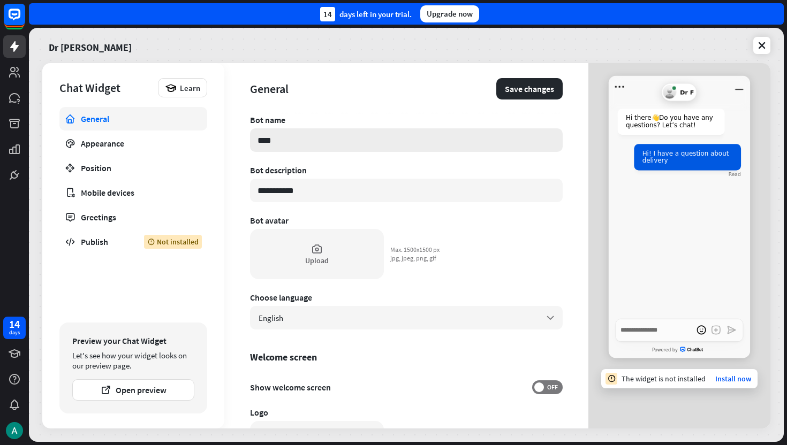
type textarea "*"
type input "******"
type textarea "*"
type input "*******"
click at [438, 159] on div "**********" at bounding box center [406, 272] width 312 height 314
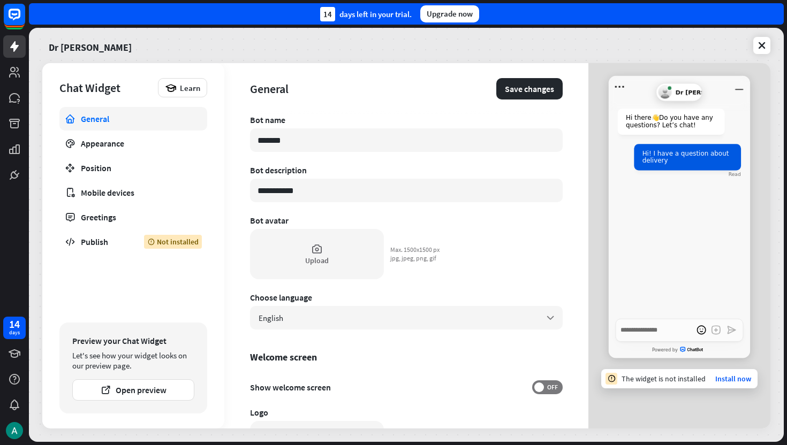
click at [485, 223] on div "Bot avatar" at bounding box center [406, 220] width 312 height 11
click at [524, 86] on button "Save changes" at bounding box center [529, 88] width 66 height 21
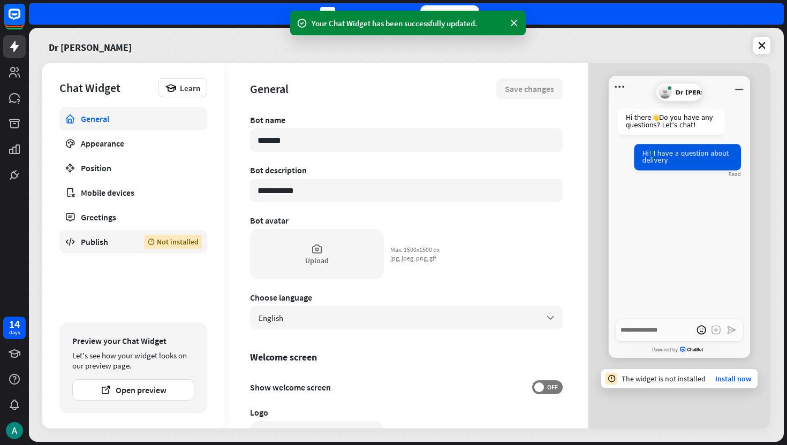
click at [98, 241] on div "Publish" at bounding box center [104, 242] width 47 height 11
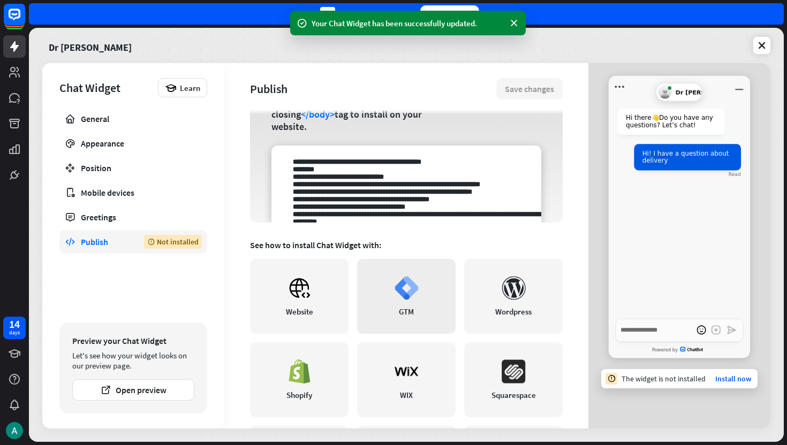
scroll to position [149, 0]
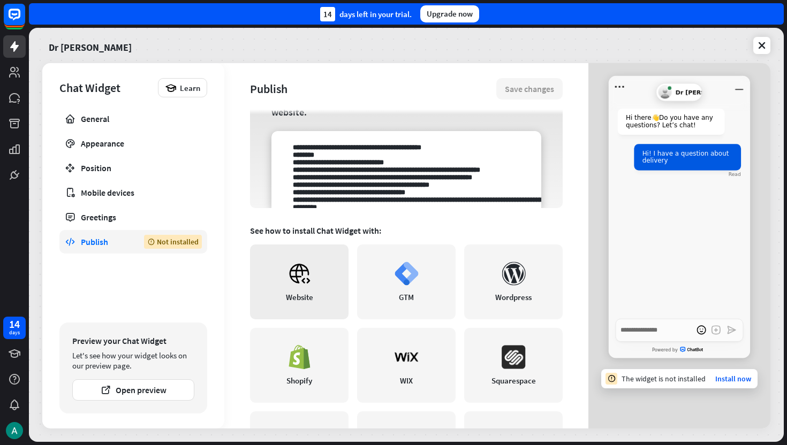
click at [301, 278] on icon at bounding box center [299, 274] width 24 height 24
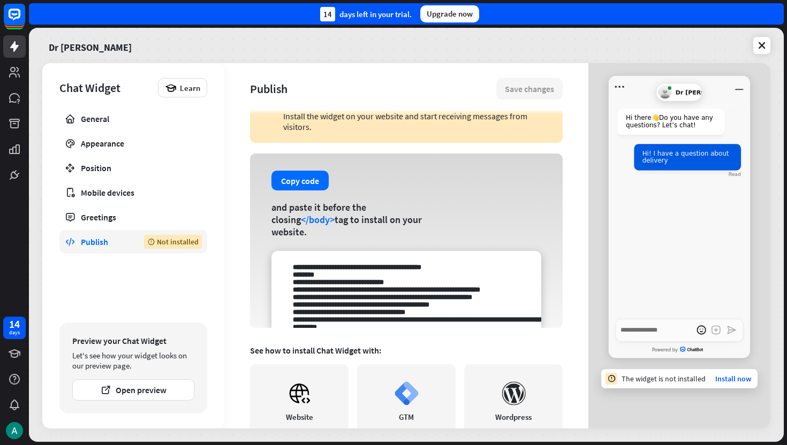
scroll to position [11, 0]
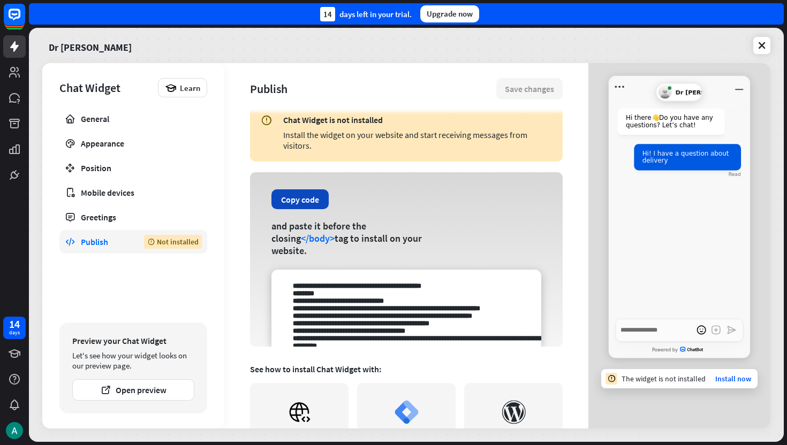
click at [308, 204] on button "Copy code" at bounding box center [299, 199] width 57 height 20
click at [299, 208] on button "Copy code" at bounding box center [299, 199] width 57 height 20
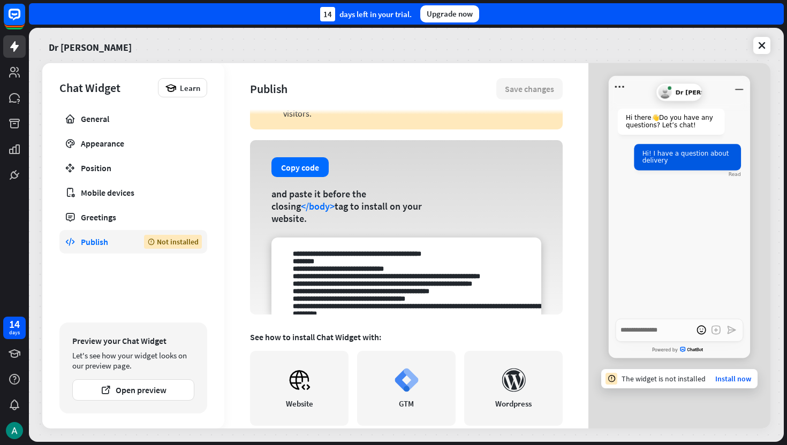
scroll to position [0, 0]
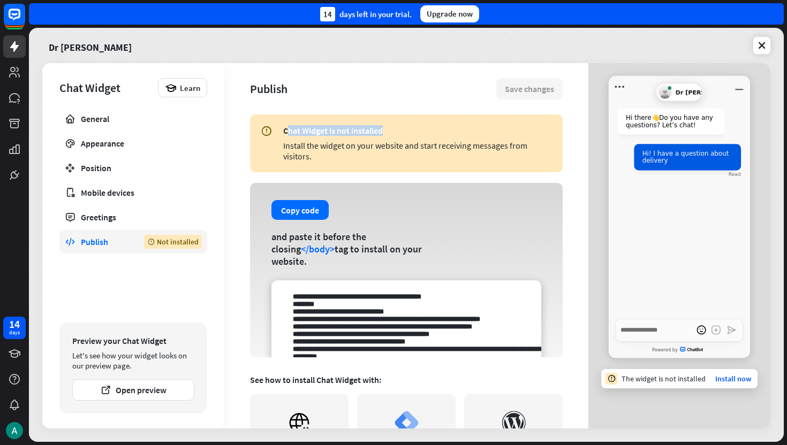
drag, startPoint x: 286, startPoint y: 130, endPoint x: 420, endPoint y: 129, distance: 134.3
click at [420, 129] on div "Chat Widget is not installed" at bounding box center [417, 130] width 269 height 11
click at [293, 215] on button "Copy code" at bounding box center [299, 210] width 57 height 20
click at [120, 123] on div "General" at bounding box center [133, 118] width 105 height 11
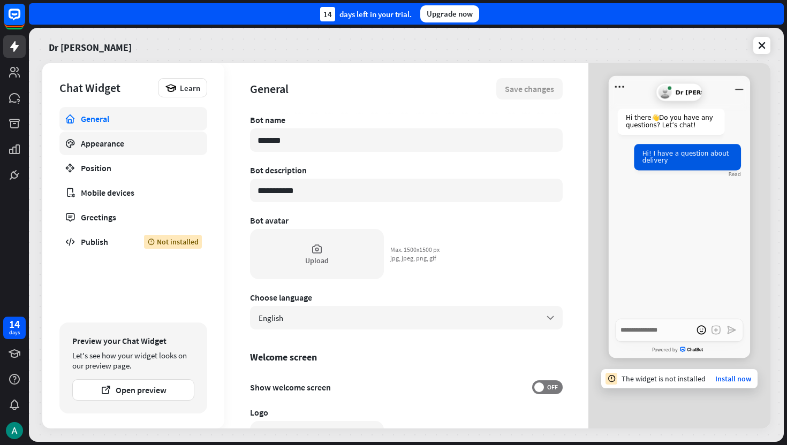
click at [140, 143] on div "Appearance" at bounding box center [133, 143] width 105 height 11
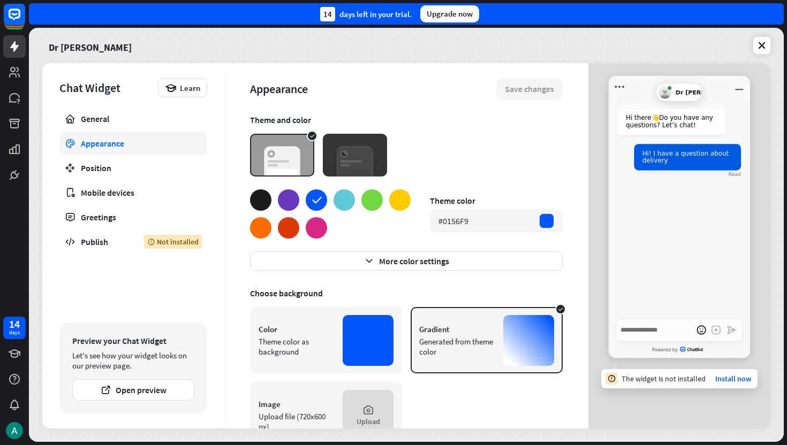
click at [290, 207] on div at bounding box center [288, 199] width 21 height 21
type textarea "*"
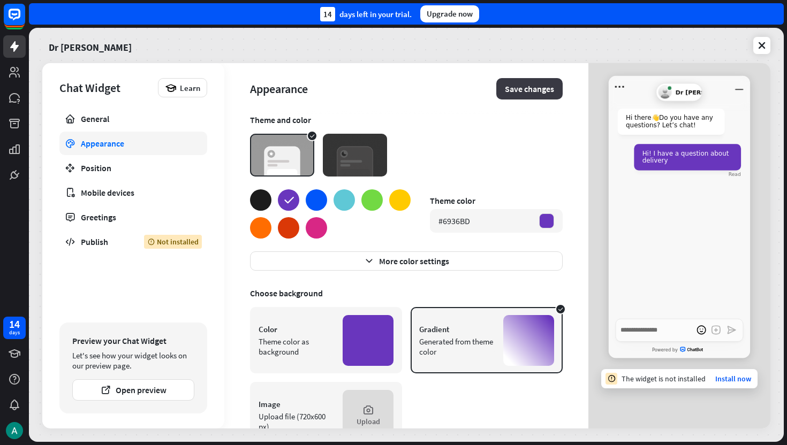
click at [543, 87] on button "Save changes" at bounding box center [529, 88] width 66 height 21
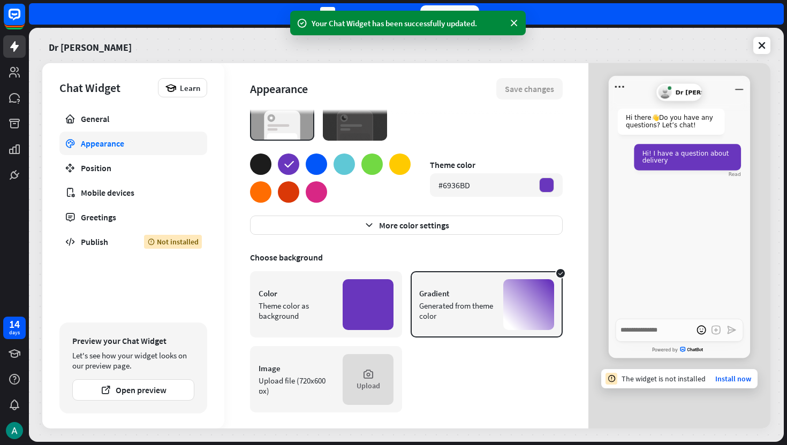
scroll to position [41, 0]
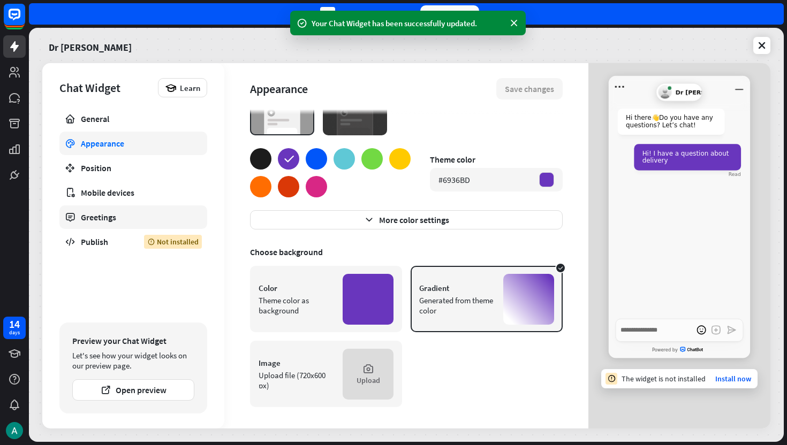
click at [150, 222] on div "Greetings" at bounding box center [133, 217] width 105 height 11
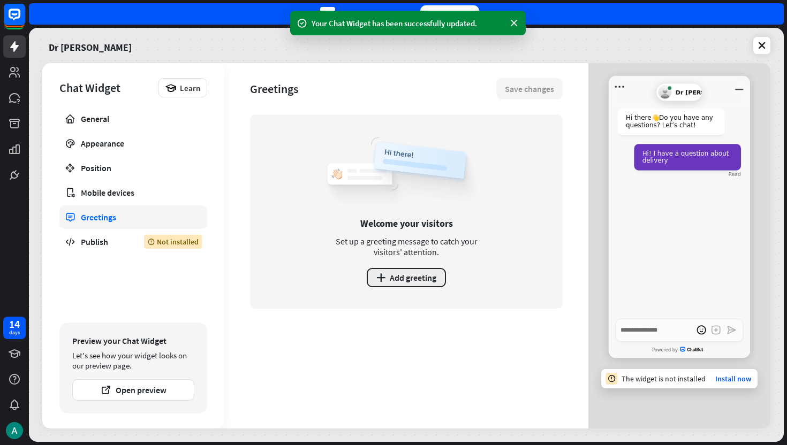
click at [421, 274] on button "plus Add greeting" at bounding box center [406, 277] width 79 height 19
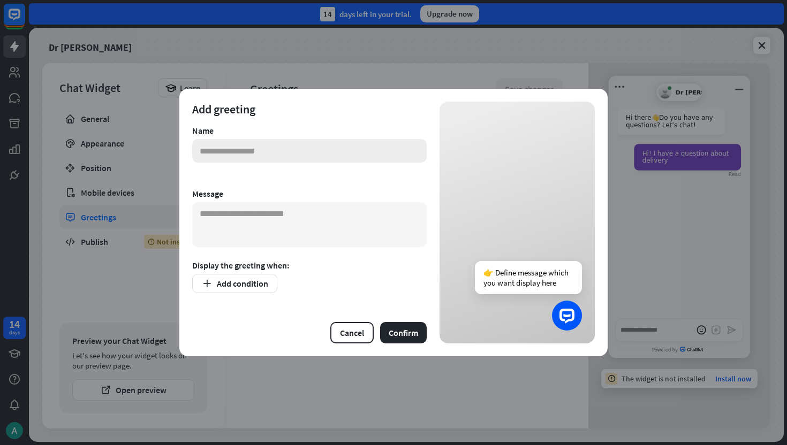
click at [279, 156] on input "text" at bounding box center [309, 151] width 234 height 24
type input "**********"
click at [299, 180] on form "**********" at bounding box center [309, 223] width 234 height 242
click at [297, 222] on textarea "To enrich screen reader interactions, please activate Accessibility in Grammarl…" at bounding box center [309, 224] width 234 height 45
type textarea "**********"
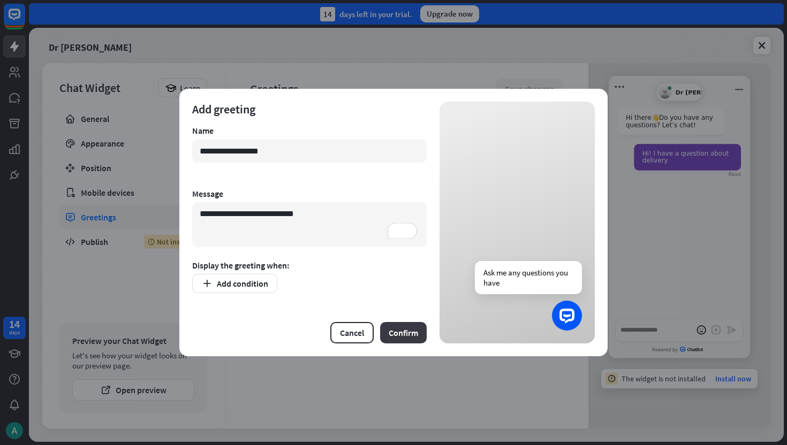
click at [393, 327] on button "Confirm" at bounding box center [403, 332] width 47 height 21
click at [364, 232] on textarea "**********" at bounding box center [309, 224] width 234 height 45
click at [403, 333] on button "Confirm" at bounding box center [403, 332] width 47 height 21
click at [347, 218] on textarea "**********" at bounding box center [309, 224] width 234 height 45
click at [230, 285] on button "Add condition" at bounding box center [234, 283] width 85 height 19
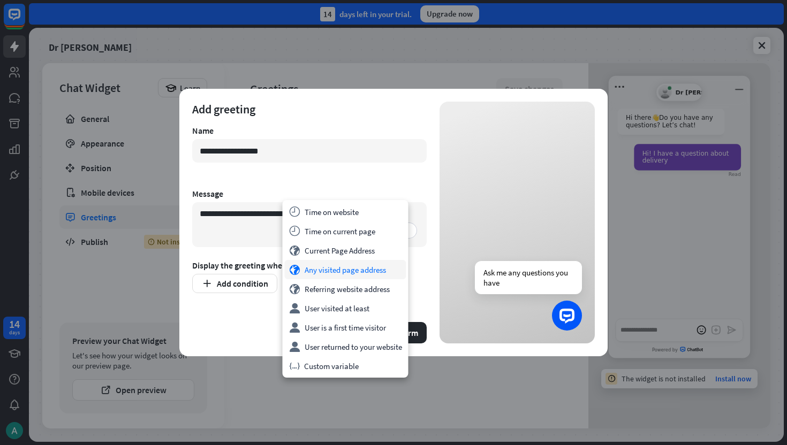
click at [350, 274] on div "globe Any visited page address" at bounding box center [345, 269] width 121 height 19
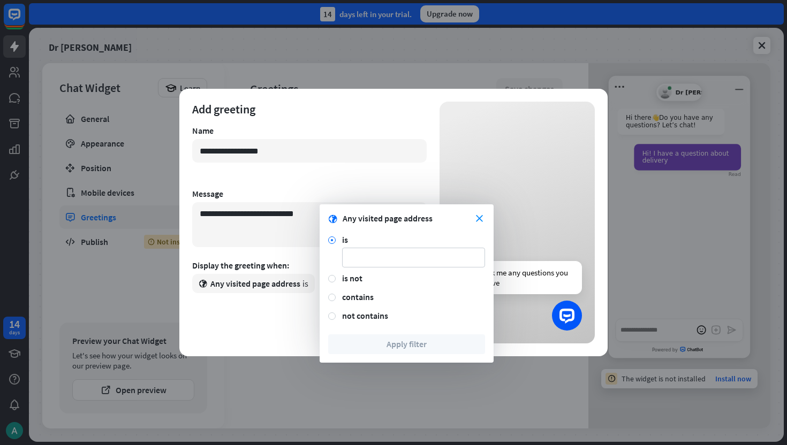
click at [288, 263] on div "Display the greeting when:" at bounding box center [309, 265] width 234 height 11
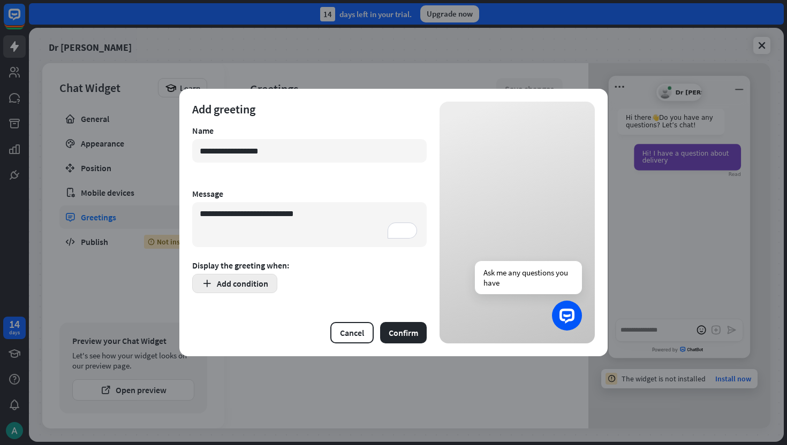
click at [266, 280] on button "Add condition" at bounding box center [234, 283] width 85 height 19
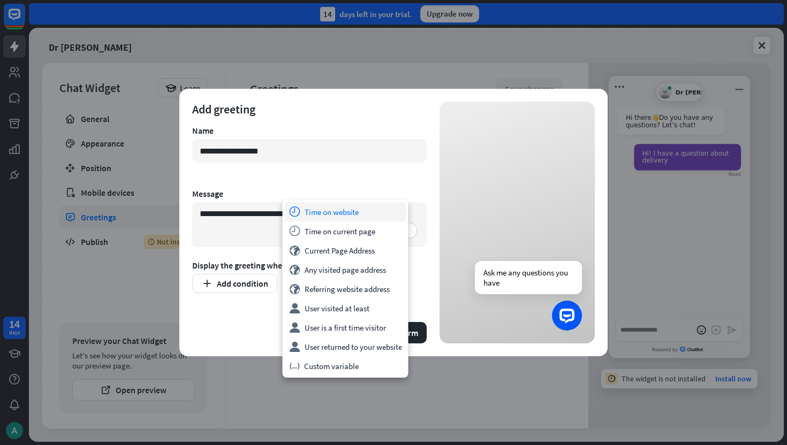
click at [341, 211] on div "time Time on website" at bounding box center [345, 211] width 121 height 19
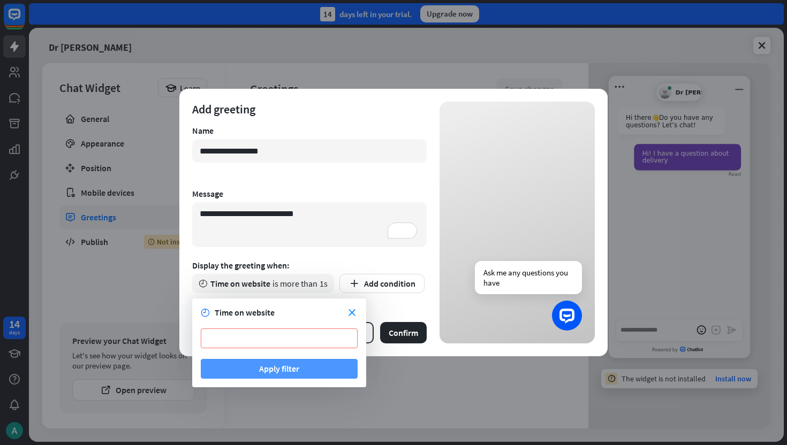
click at [281, 375] on button "Apply filter" at bounding box center [279, 369] width 157 height 20
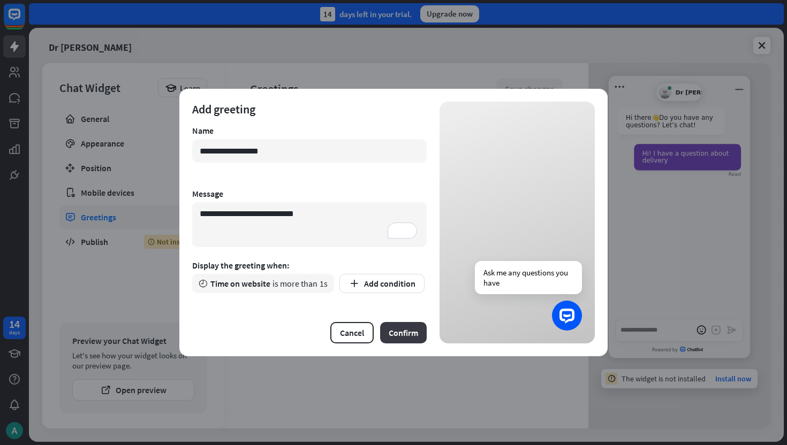
click at [395, 334] on button "Confirm" at bounding box center [403, 332] width 47 height 21
type textarea "*"
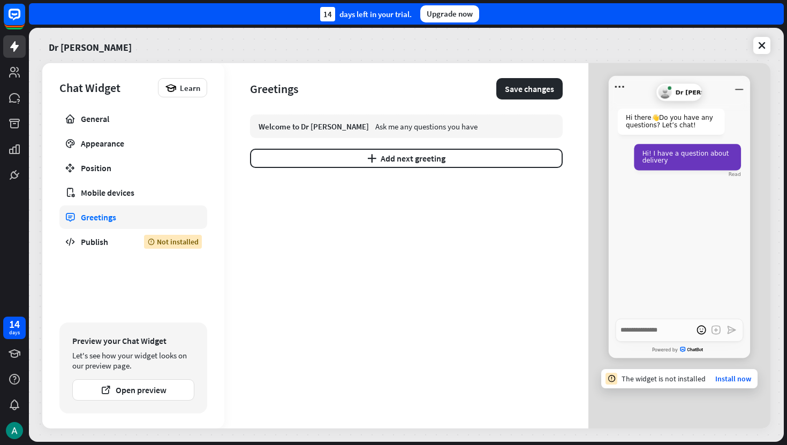
click at [395, 334] on div "Welcome to Dr [PERSON_NAME] Ask me any questions you have plus Add next greeting" at bounding box center [406, 272] width 312 height 314
click at [531, 88] on button "Save changes" at bounding box center [529, 88] width 66 height 21
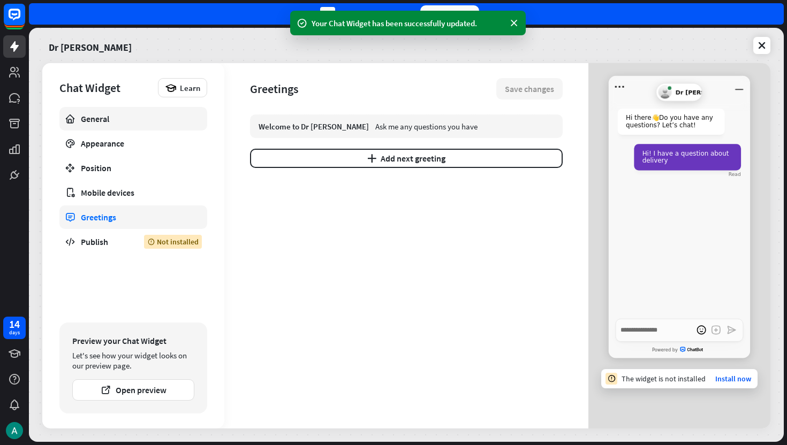
click at [134, 124] on link "General" at bounding box center [133, 119] width 148 height 24
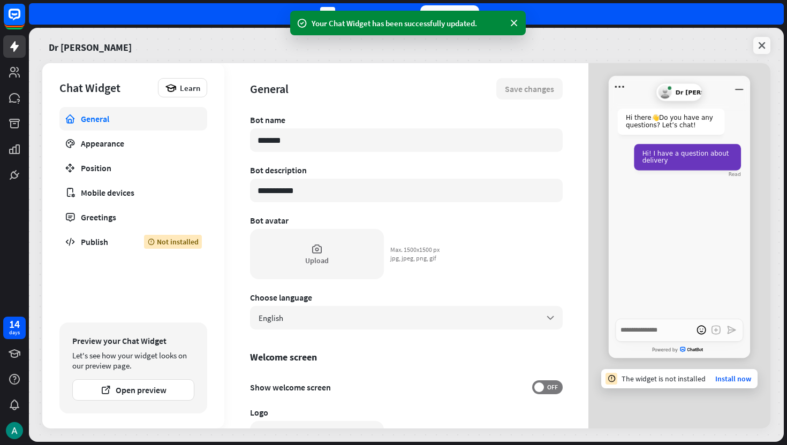
click at [757, 42] on icon at bounding box center [761, 45] width 11 height 11
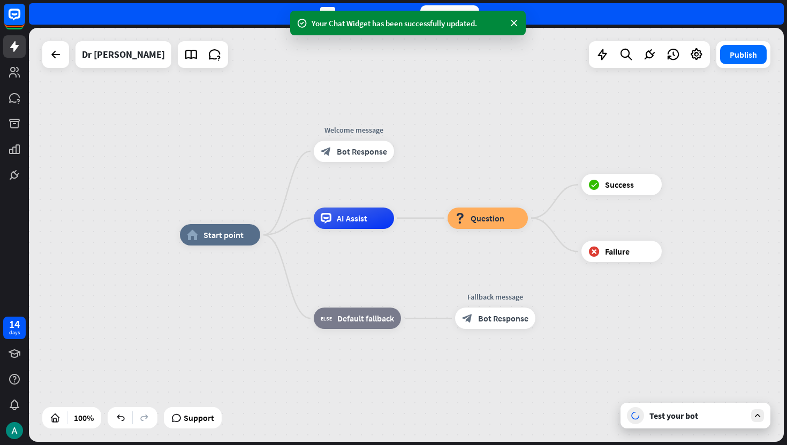
click at [178, 66] on div at bounding box center [203, 54] width 50 height 27
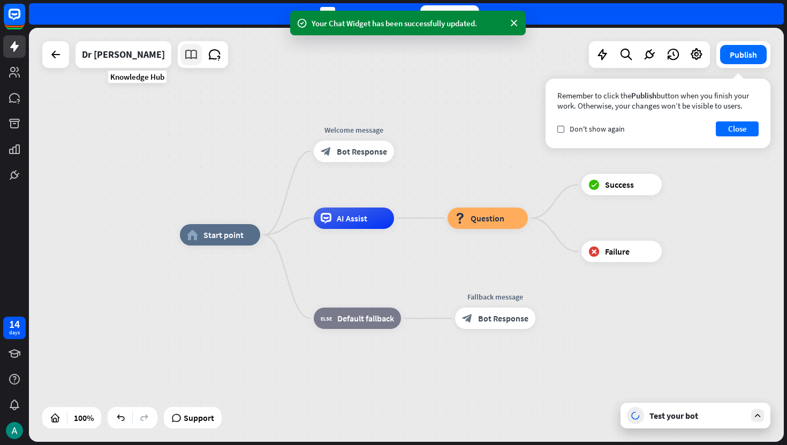
click at [184, 55] on icon at bounding box center [191, 55] width 14 height 14
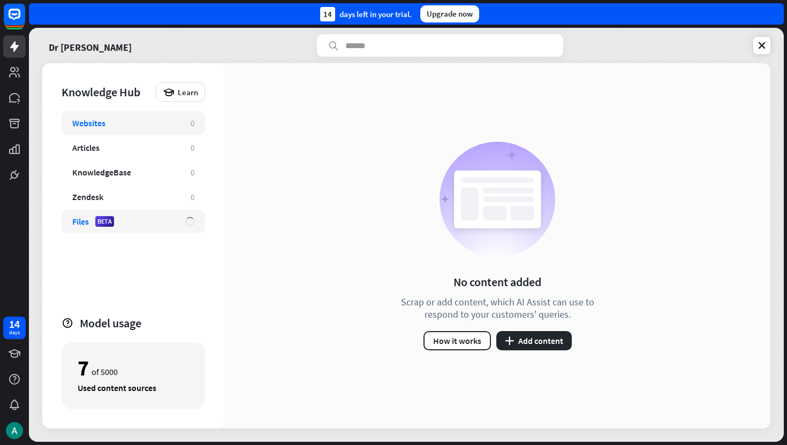
click at [134, 218] on div "Files BETA" at bounding box center [123, 221] width 103 height 11
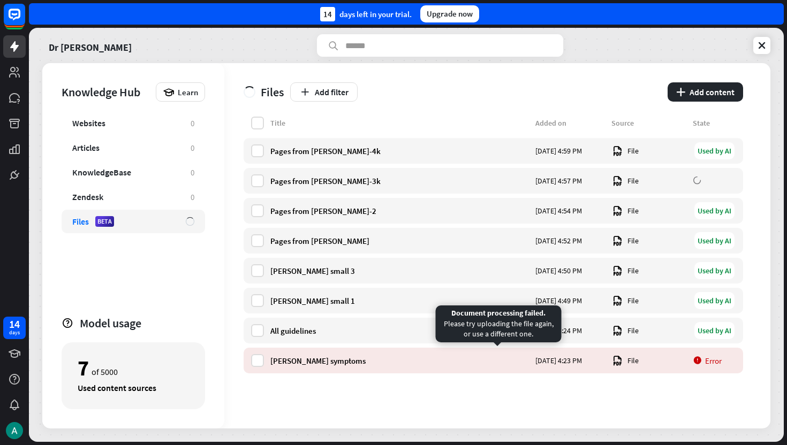
click at [478, 354] on div "[PERSON_NAME] symptoms [DATE] 4:23 PM File Error" at bounding box center [492, 361] width 499 height 26
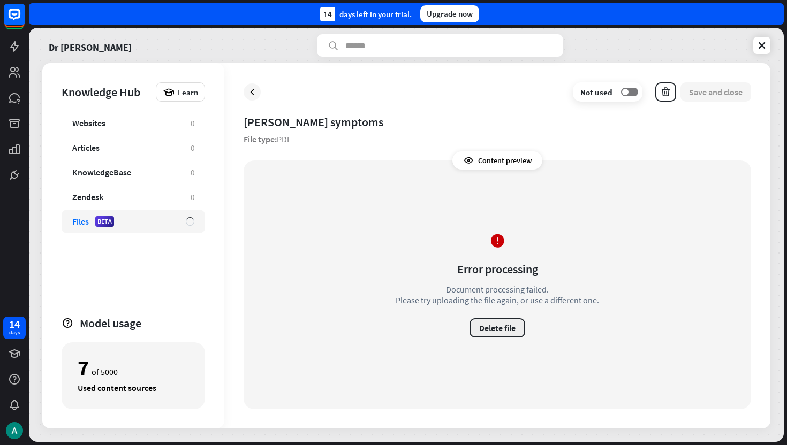
click at [500, 329] on button "Delete file" at bounding box center [497, 327] width 56 height 19
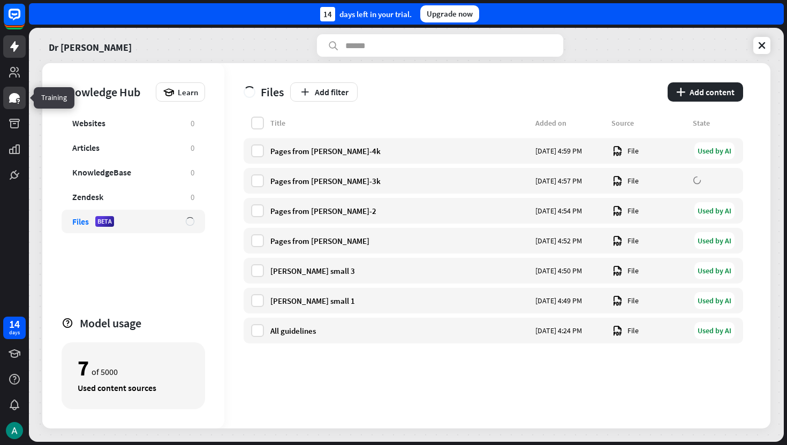
click at [13, 109] on link at bounding box center [14, 98] width 22 height 22
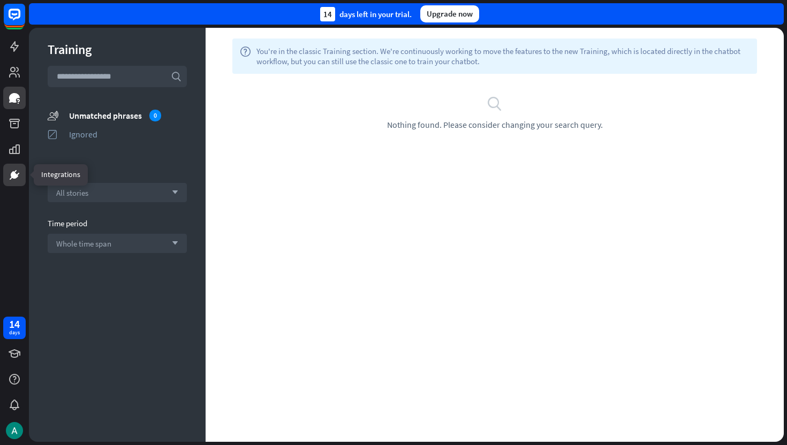
click at [12, 177] on icon at bounding box center [14, 174] width 7 height 7
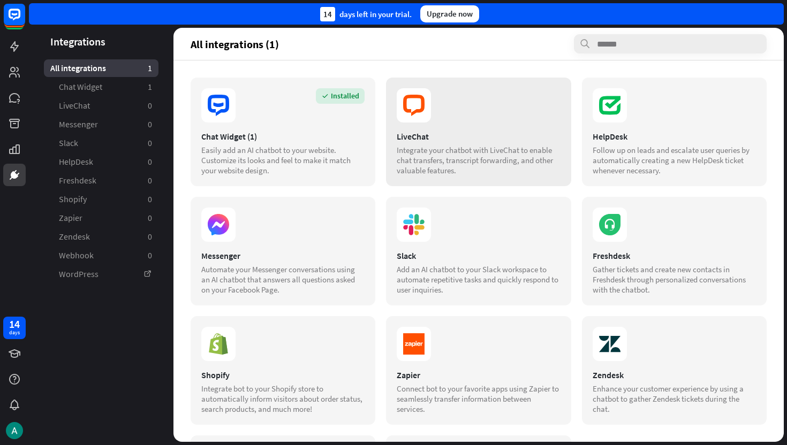
click at [449, 131] on div "LiveChat" at bounding box center [478, 136] width 163 height 11
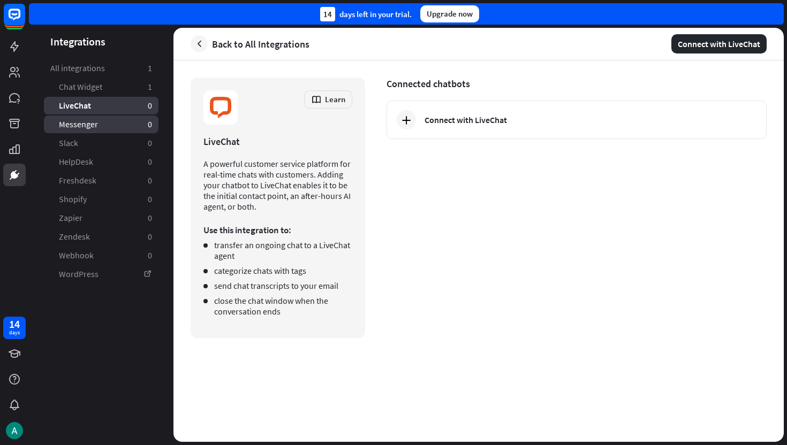
click at [118, 126] on link "Messenger 0" at bounding box center [101, 125] width 115 height 18
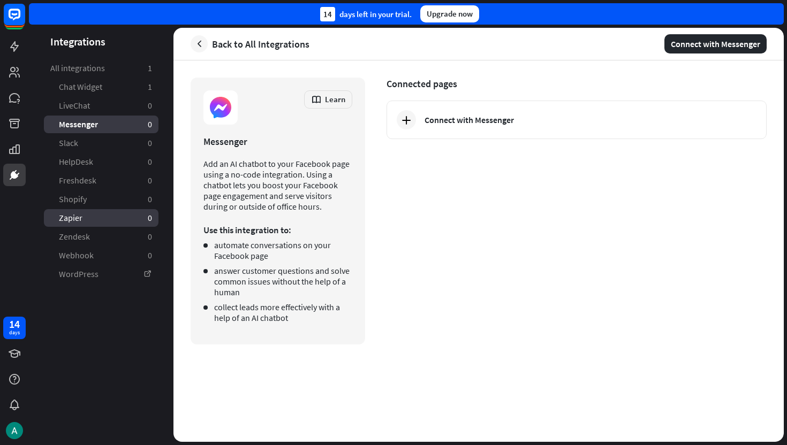
click at [97, 222] on link "Zapier 0" at bounding box center [101, 218] width 115 height 18
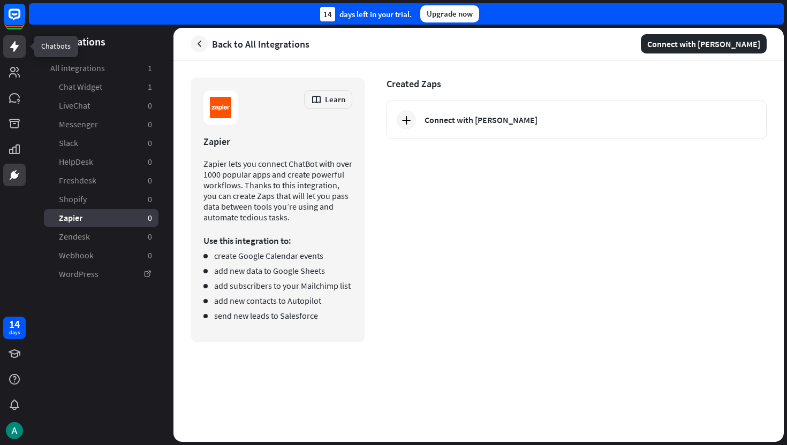
click at [15, 49] on icon at bounding box center [14, 46] width 9 height 11
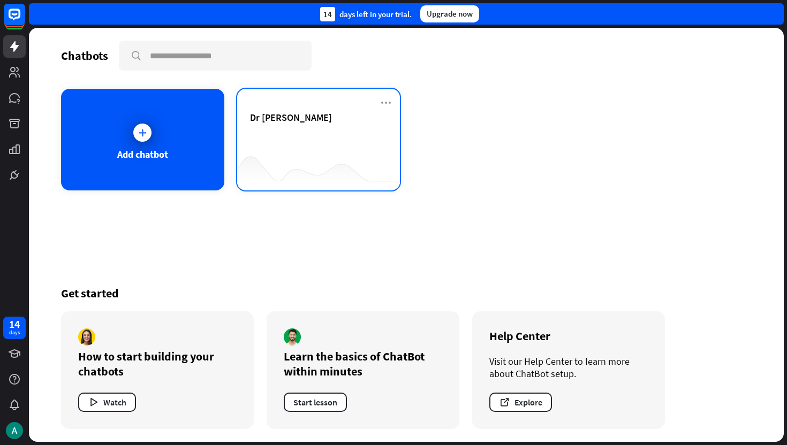
click at [299, 148] on div "Dr [PERSON_NAME]" at bounding box center [319, 129] width 138 height 37
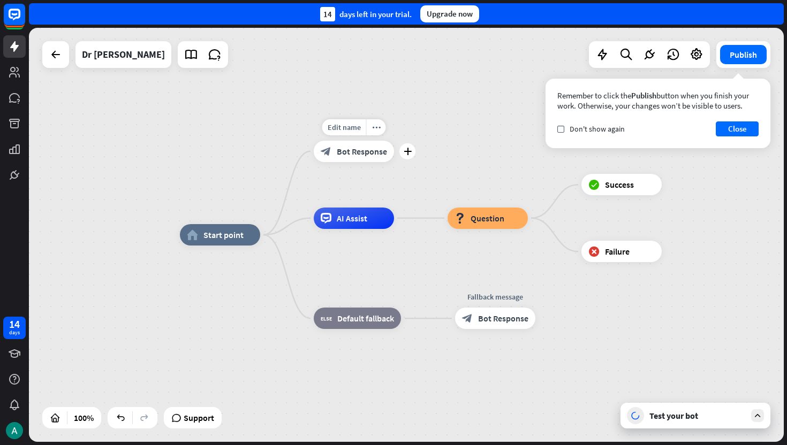
click at [362, 146] on span "Bot Response" at bounding box center [362, 151] width 50 height 11
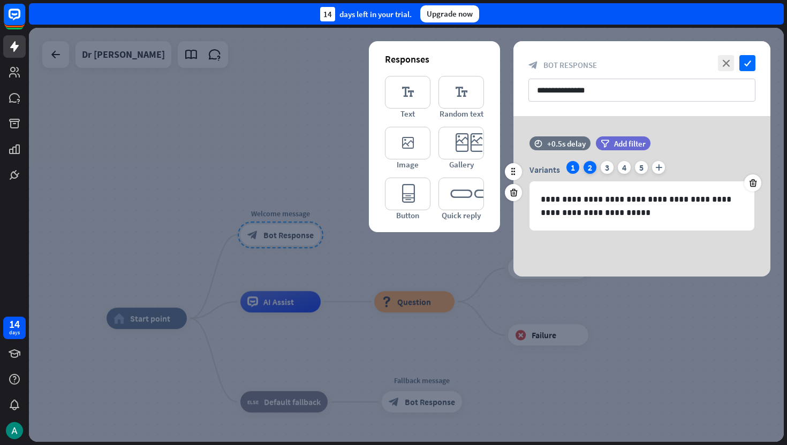
click at [589, 169] on div "2" at bounding box center [589, 167] width 13 height 13
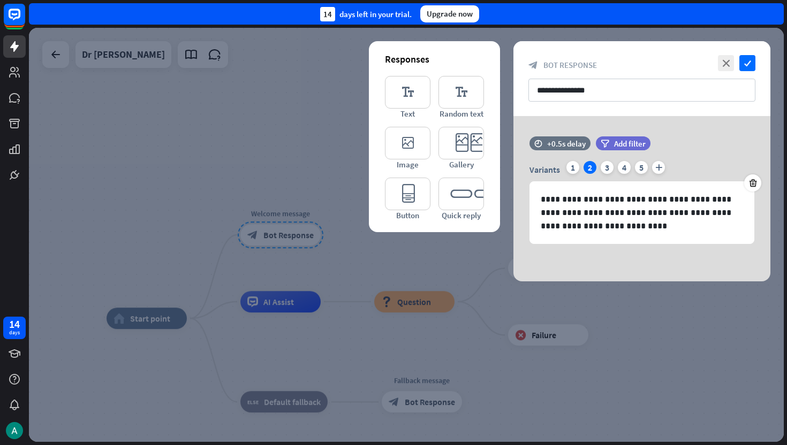
click at [357, 256] on div at bounding box center [406, 235] width 754 height 414
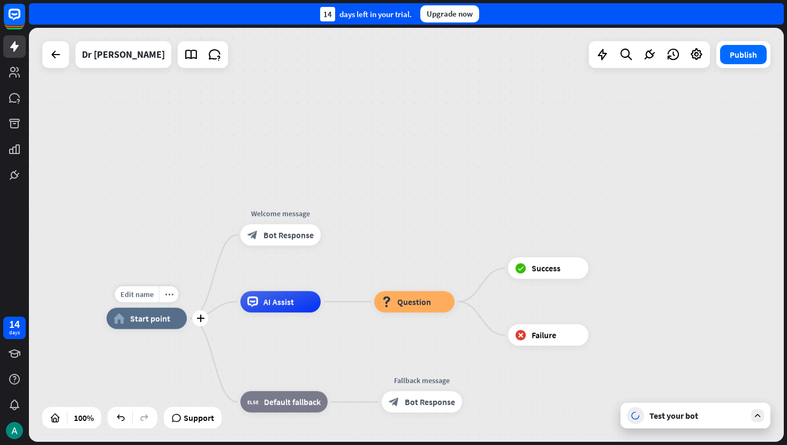
click at [162, 322] on span "Start point" at bounding box center [150, 318] width 40 height 11
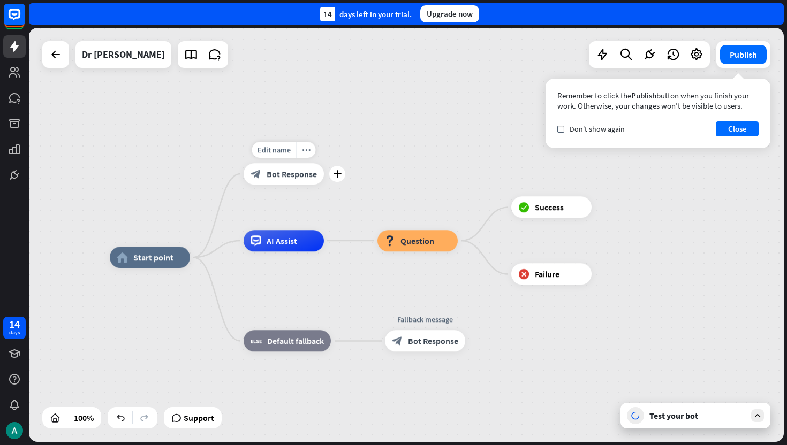
drag, startPoint x: 331, startPoint y: 197, endPoint x: 337, endPoint y: 150, distance: 47.5
click at [324, 163] on div "Edit name more_horiz plus block_bot_response Bot Response" at bounding box center [283, 173] width 80 height 21
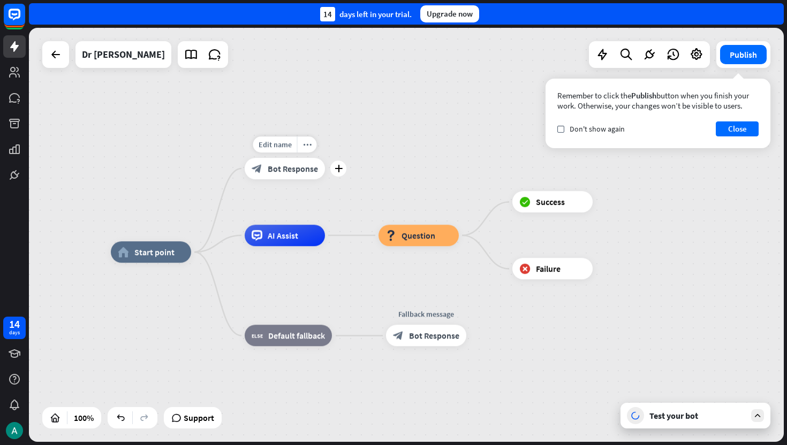
click at [287, 173] on span "Bot Response" at bounding box center [293, 168] width 50 height 11
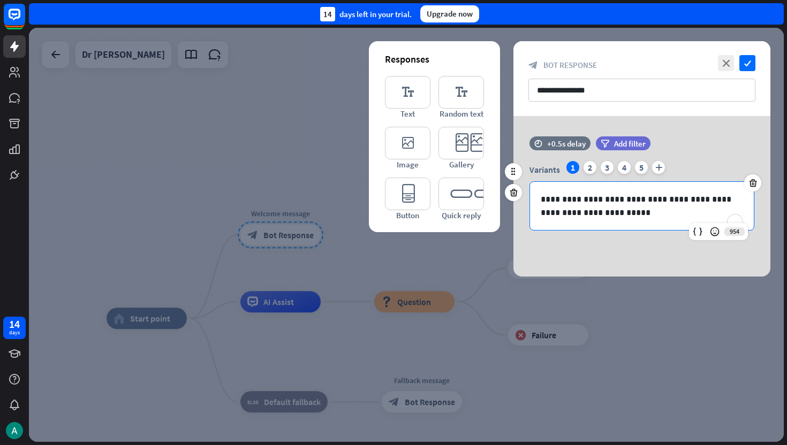
click at [625, 198] on p "**********" at bounding box center [641, 206] width 202 height 27
click at [589, 163] on div "2" at bounding box center [589, 167] width 13 height 13
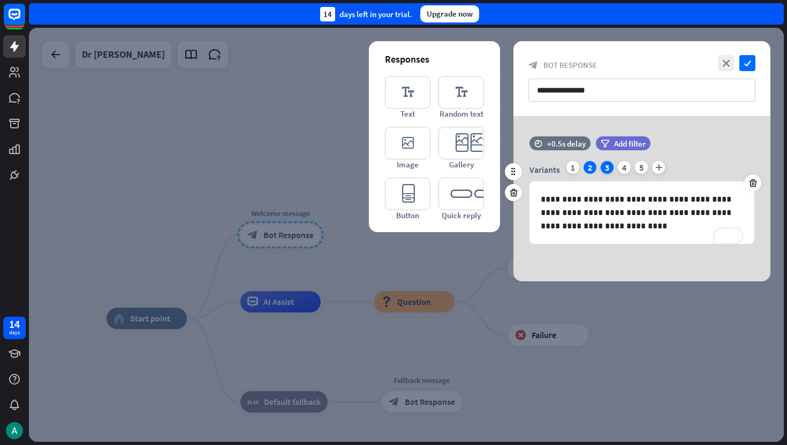
click at [608, 165] on div "3" at bounding box center [606, 167] width 13 height 13
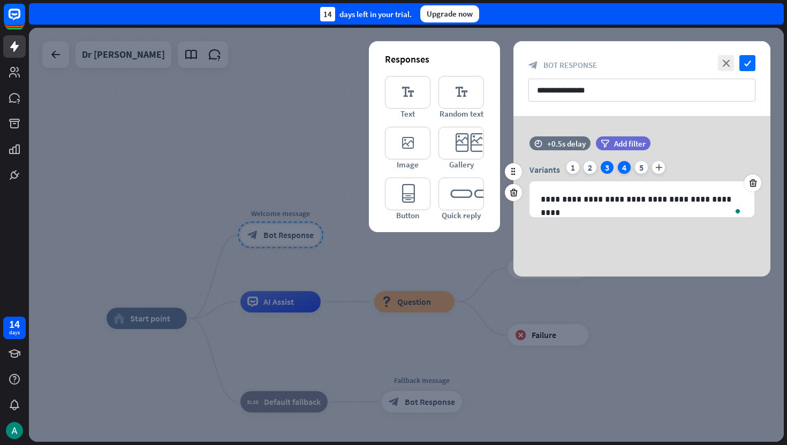
click at [621, 171] on div "4" at bounding box center [624, 167] width 13 height 13
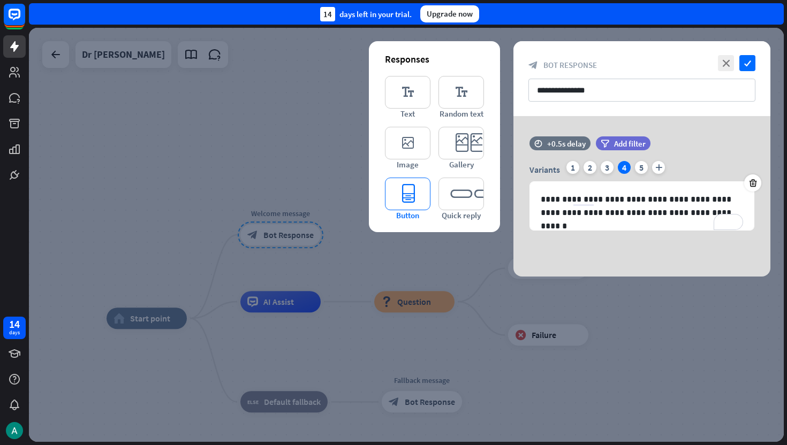
click at [410, 192] on icon "editor_button" at bounding box center [407, 194] width 45 height 33
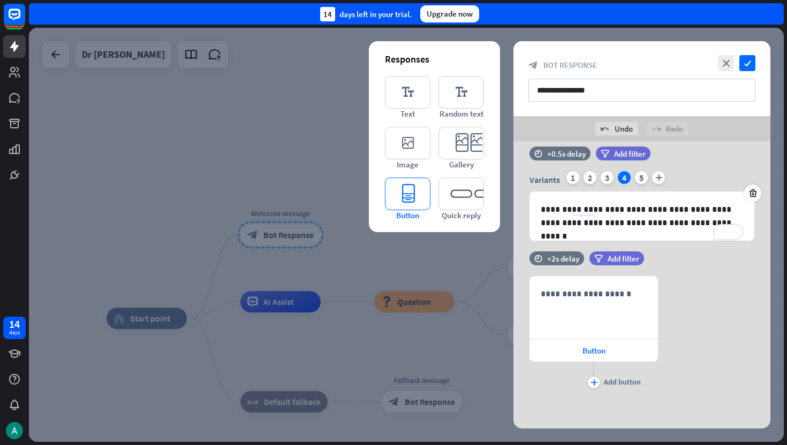
scroll to position [15, 0]
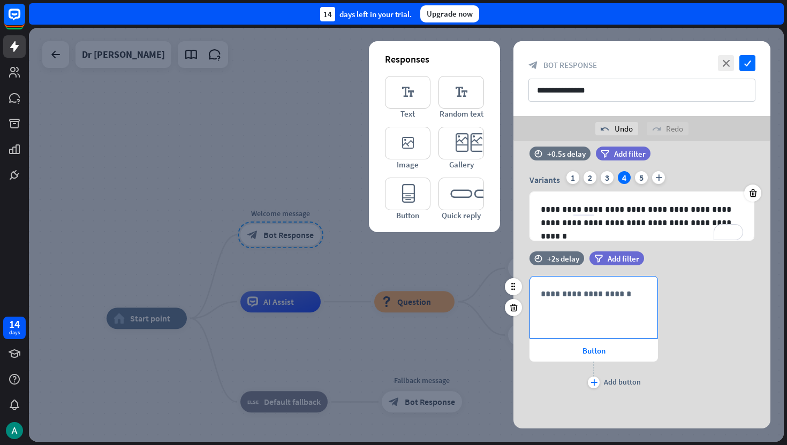
click at [591, 292] on p "**********" at bounding box center [593, 293] width 106 height 13
